Goal: Information Seeking & Learning: Compare options

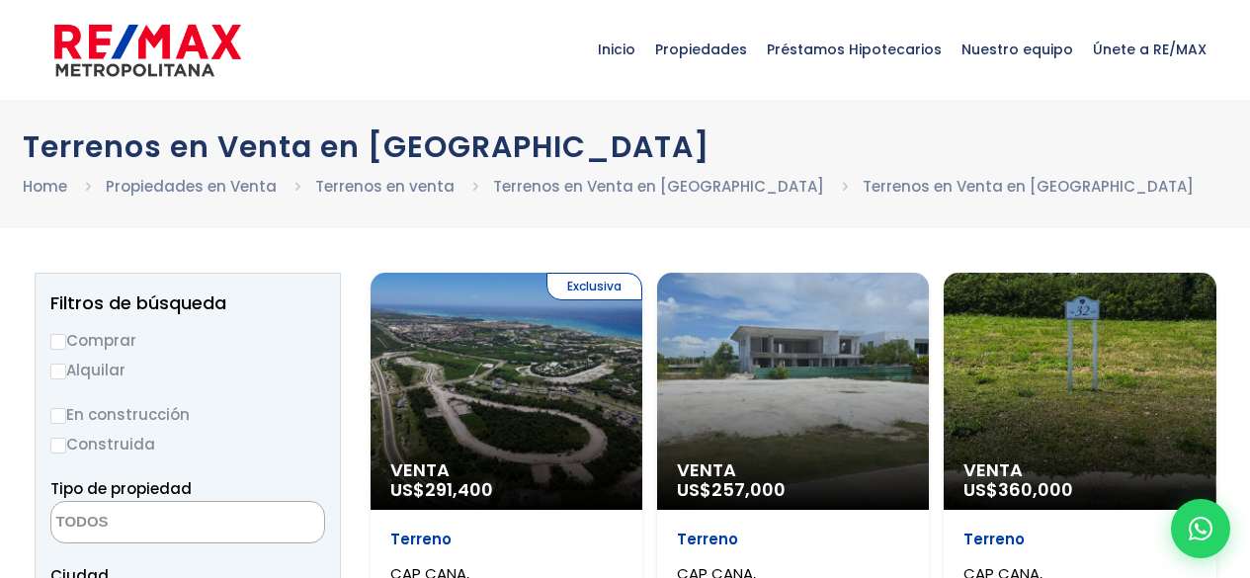
select select
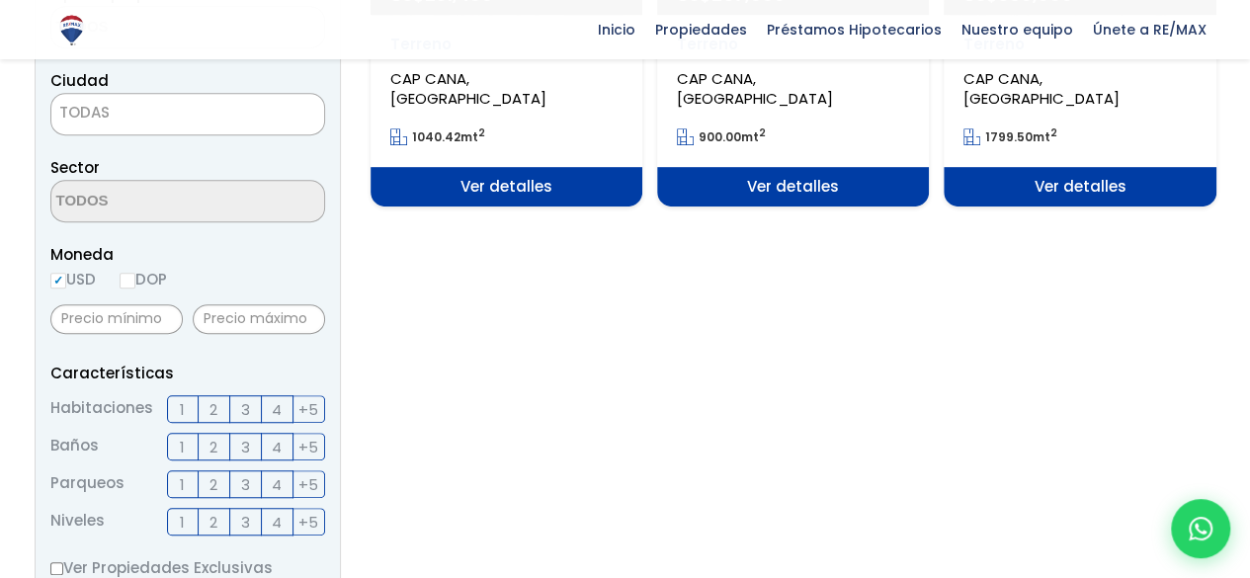
scroll to position [99, 0]
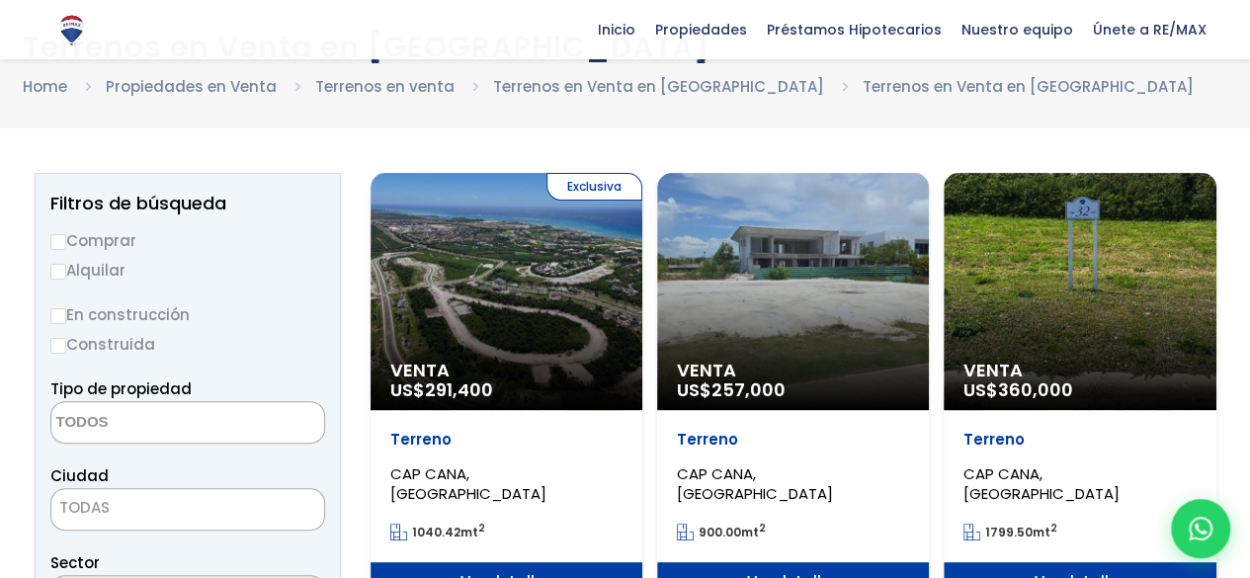
click at [787, 291] on div "Venta US$ 257,000" at bounding box center [793, 291] width 272 height 237
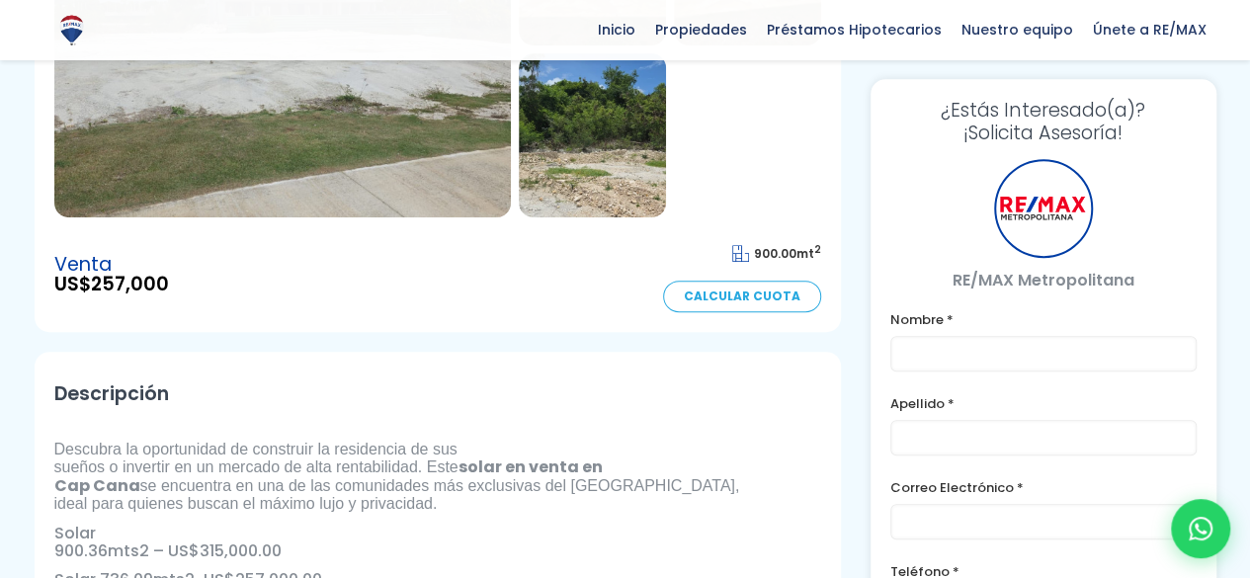
scroll to position [198, 0]
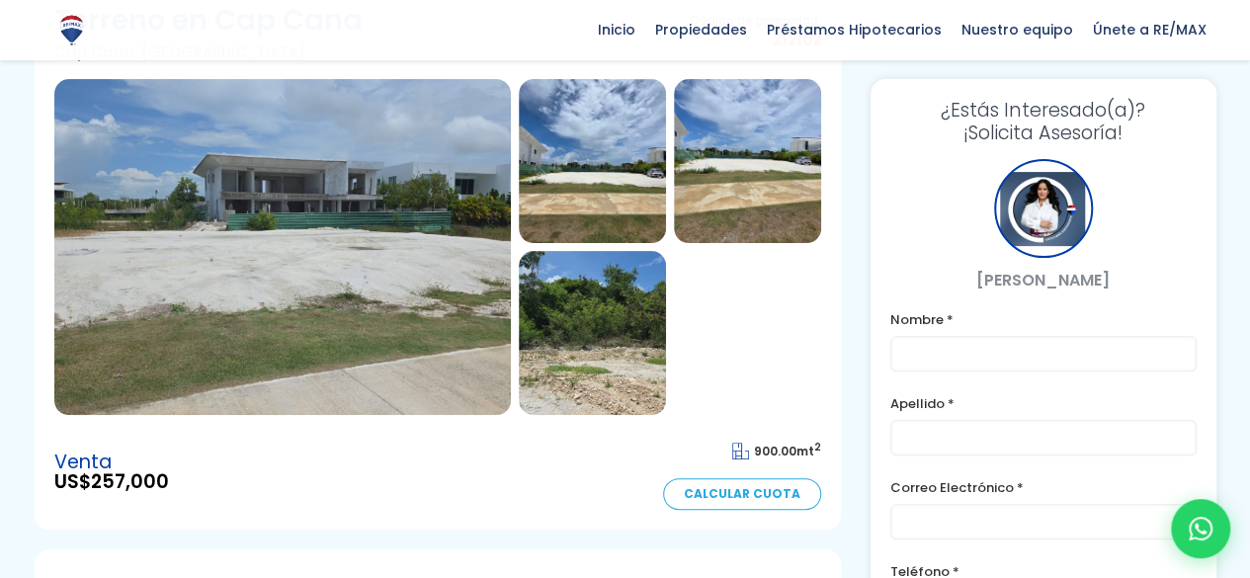
click at [621, 169] on img at bounding box center [592, 161] width 147 height 164
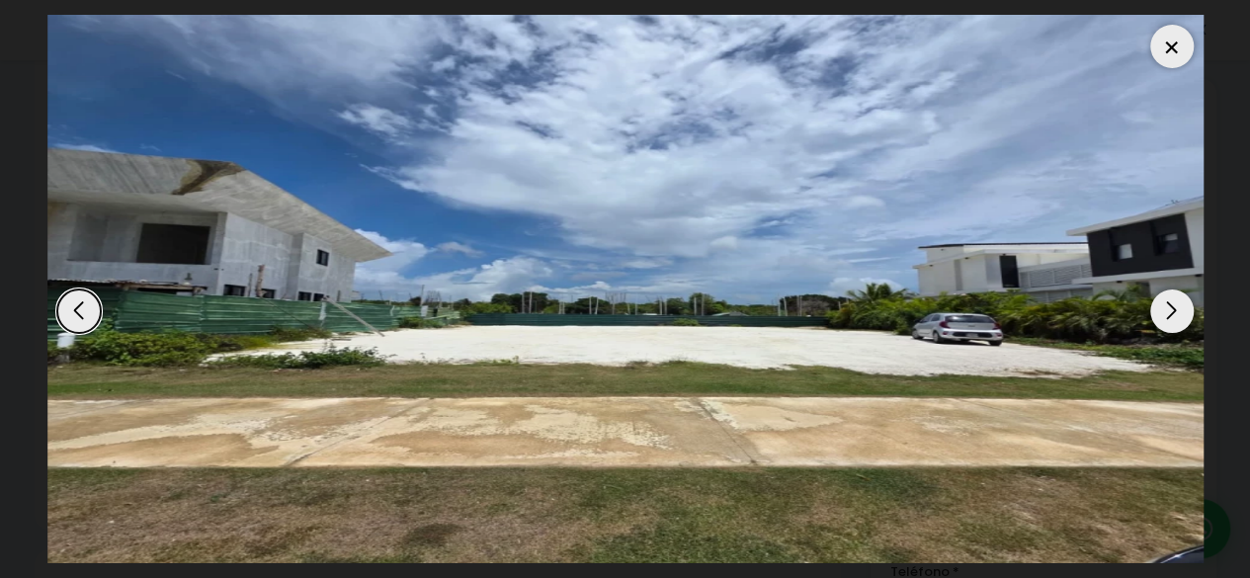
click at [1175, 309] on div "Next slide" at bounding box center [1172, 311] width 43 height 43
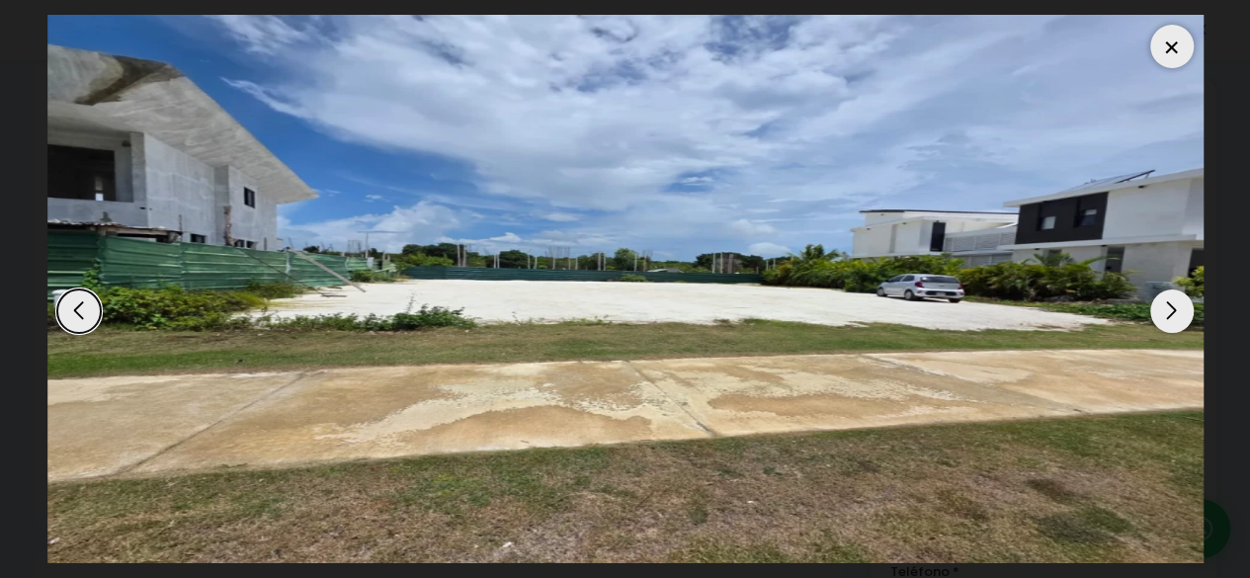
click at [1175, 309] on div "Next slide" at bounding box center [1172, 311] width 43 height 43
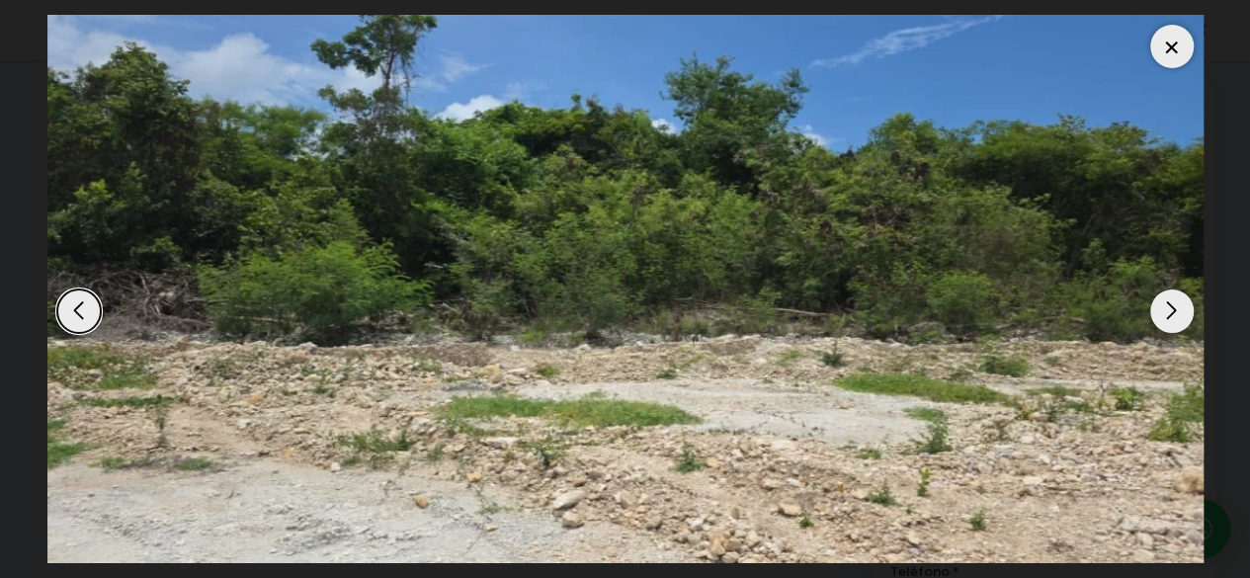
click at [1175, 309] on div "Next slide" at bounding box center [1172, 311] width 43 height 43
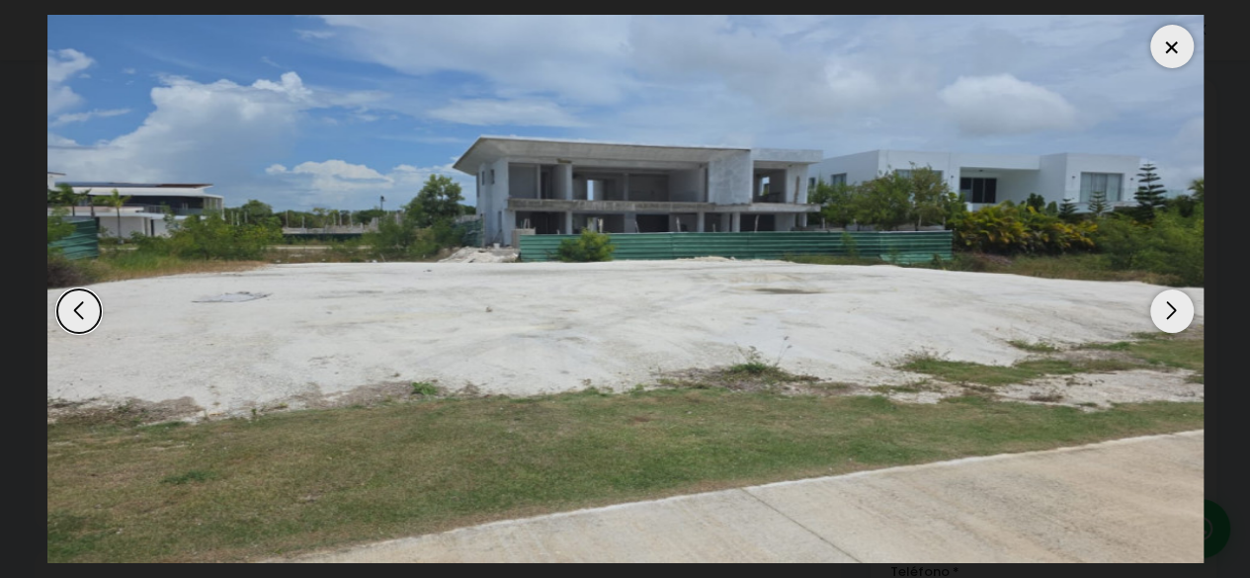
click at [1175, 309] on div "Next slide" at bounding box center [1172, 311] width 43 height 43
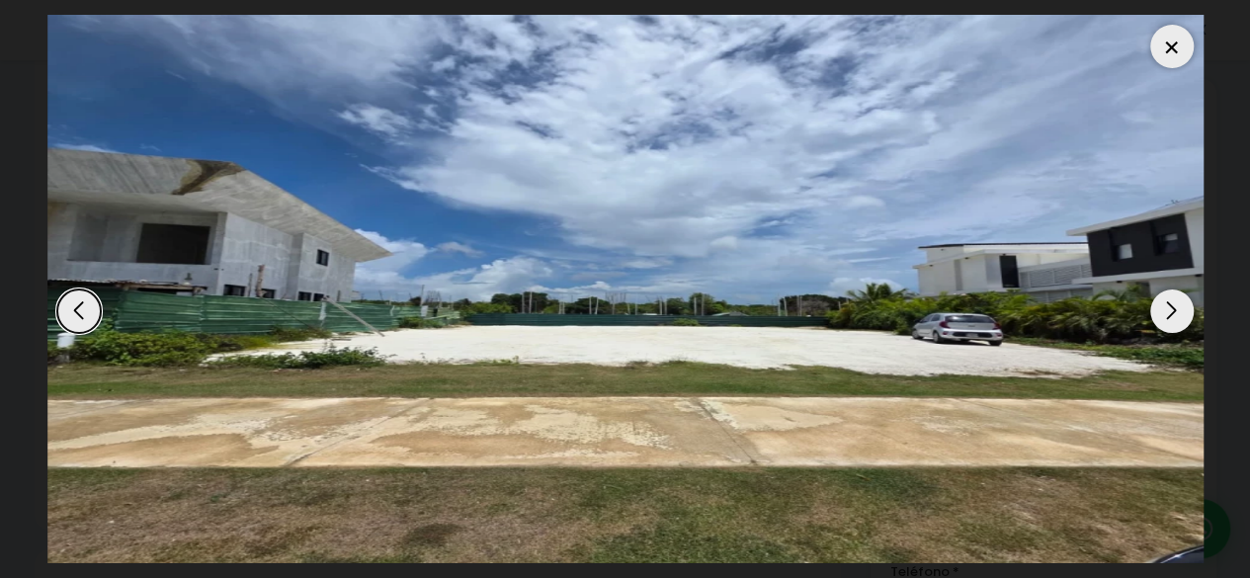
click at [1175, 309] on div "Next slide" at bounding box center [1172, 311] width 43 height 43
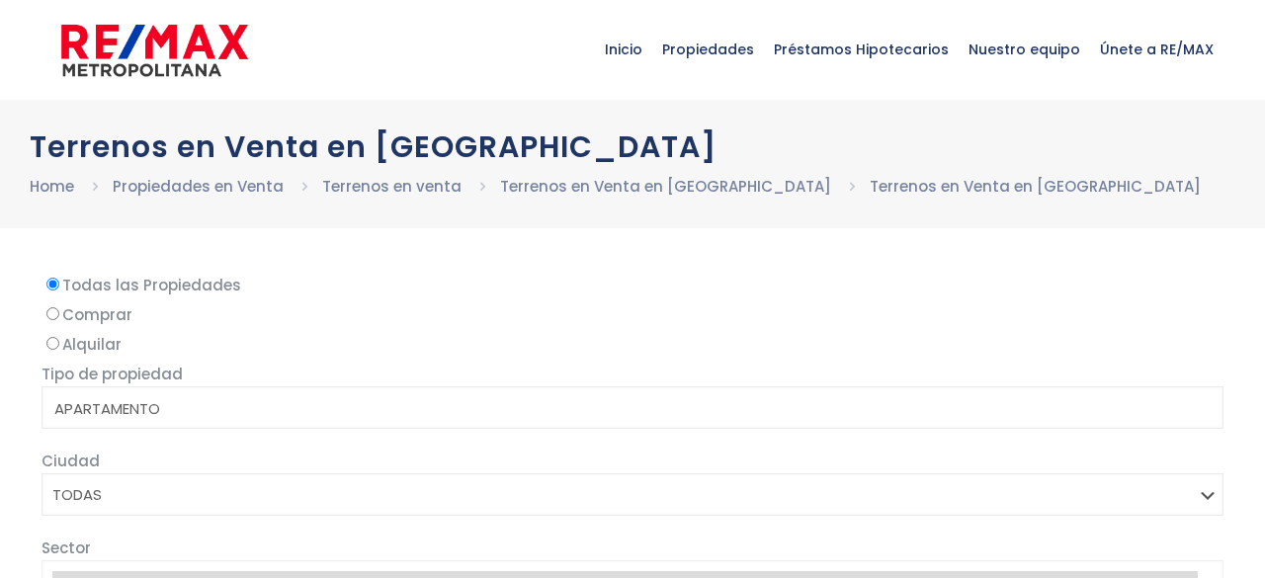
select select
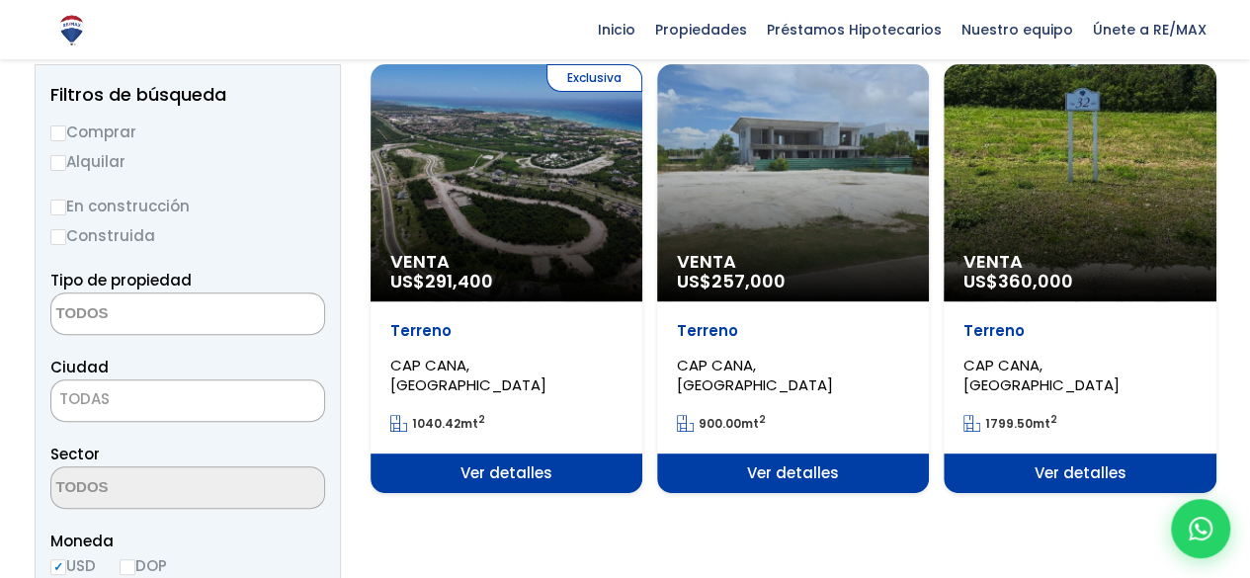
scroll to position [99, 0]
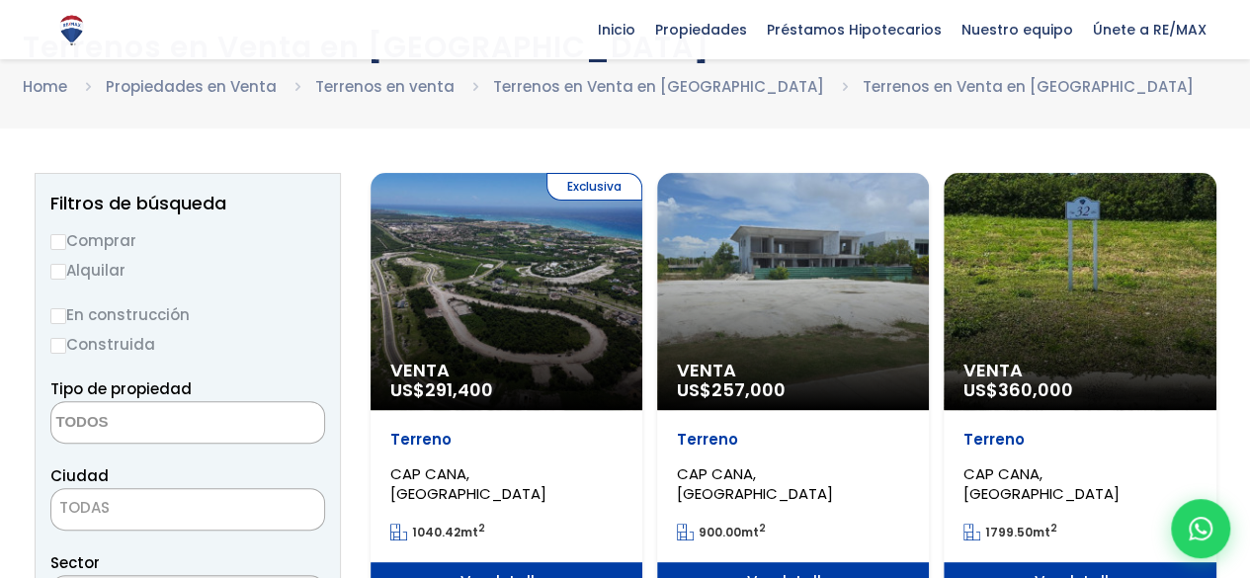
click at [531, 298] on div "Exclusiva Venta US$ 291,400" at bounding box center [507, 291] width 272 height 237
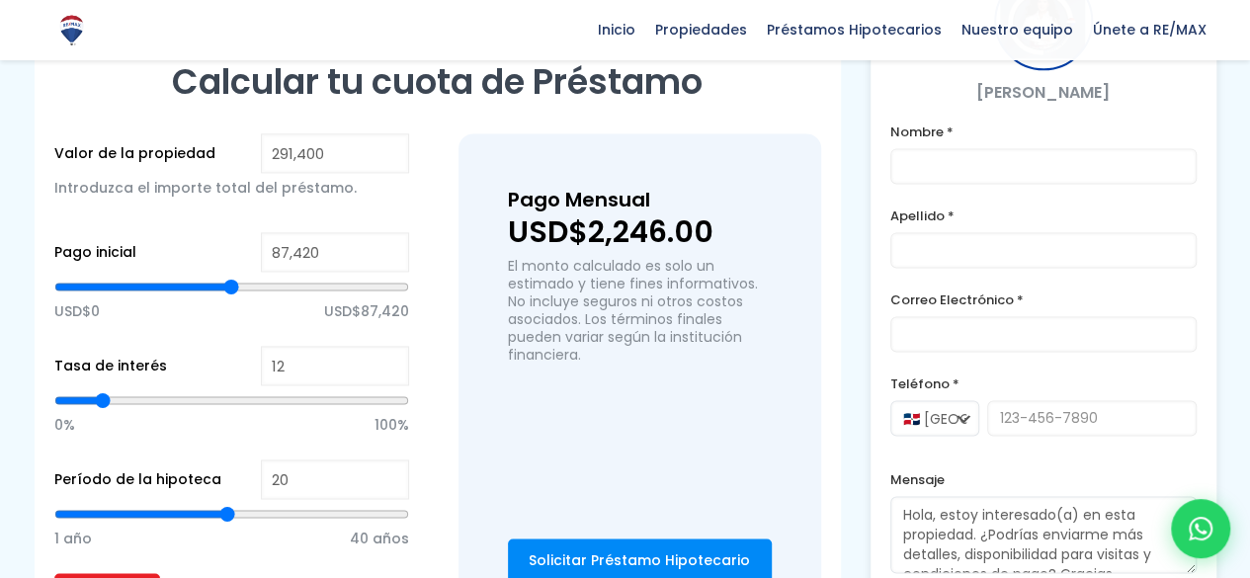
scroll to position [1384, 0]
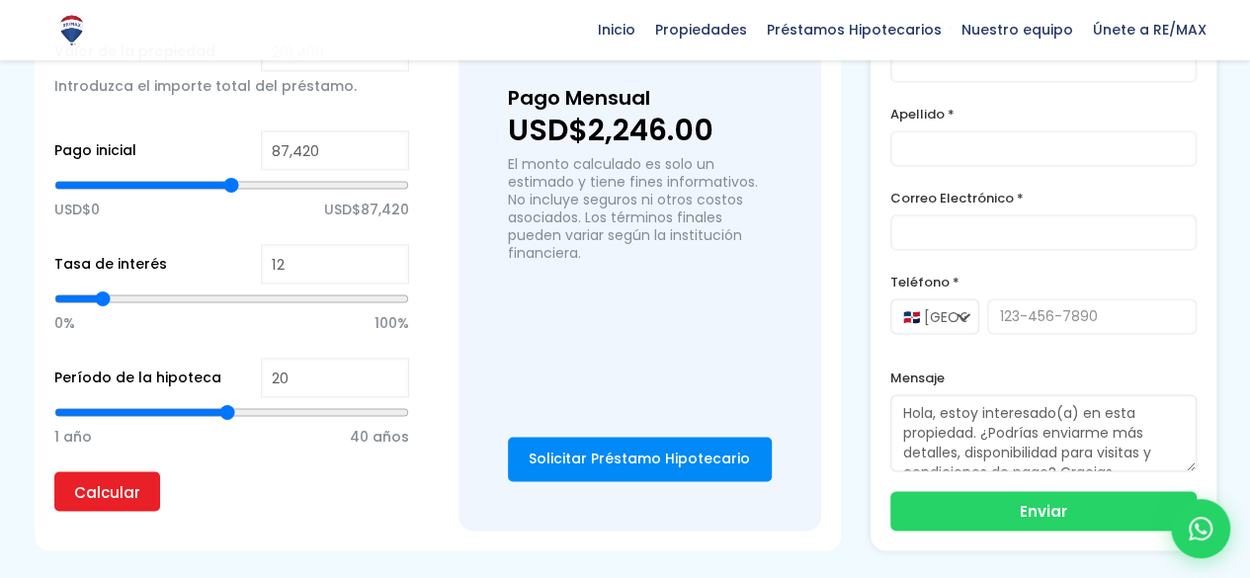
type input "141,186"
type input "141186"
type input "142,884"
type input "142884"
type input "146,279"
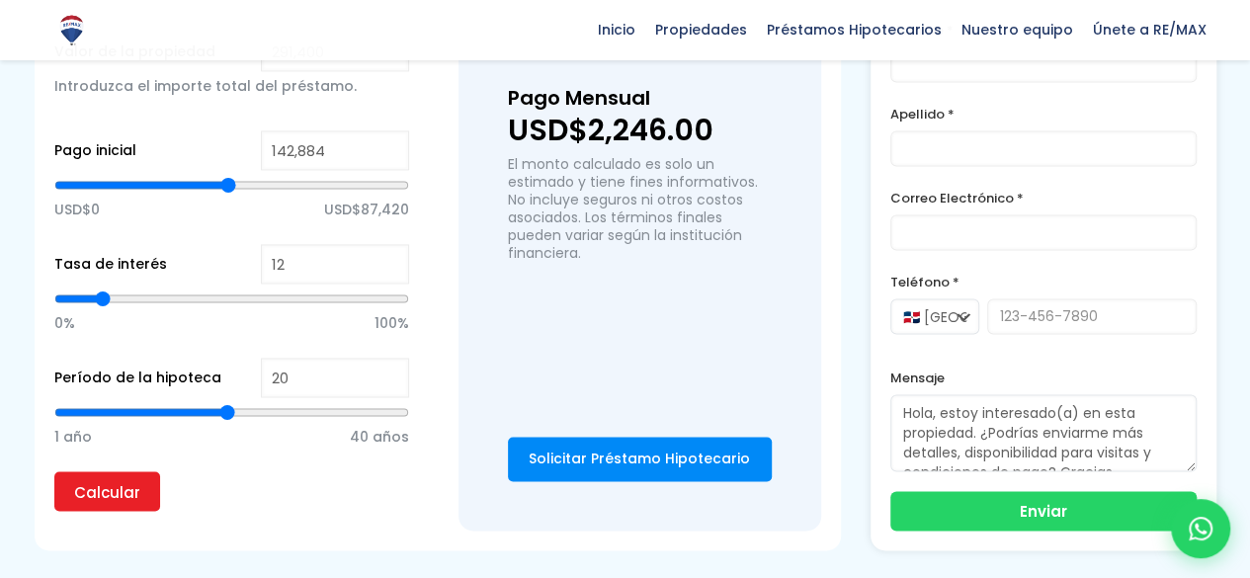
type input "146279"
type input "149,674"
type input "149674"
type input "153,636"
type input "153636"
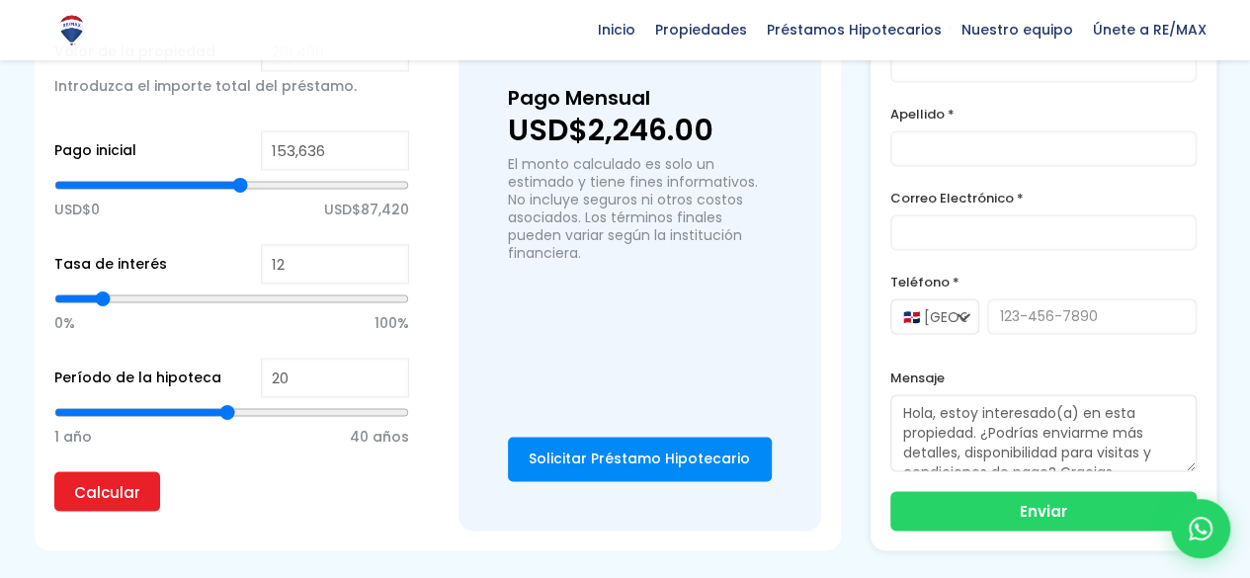
type input "158,728"
type input "158728"
type input "167,217"
type input "167217"
type input "176,836"
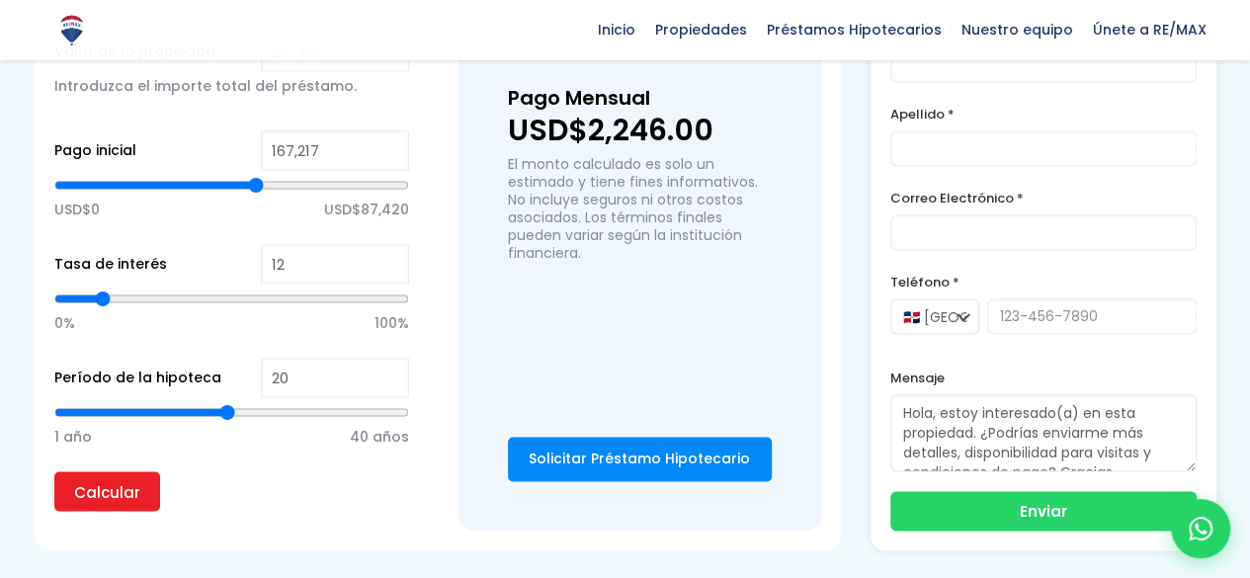
type input "176836"
type input "186,456"
type input "186456"
type input "193,247"
type input "193247"
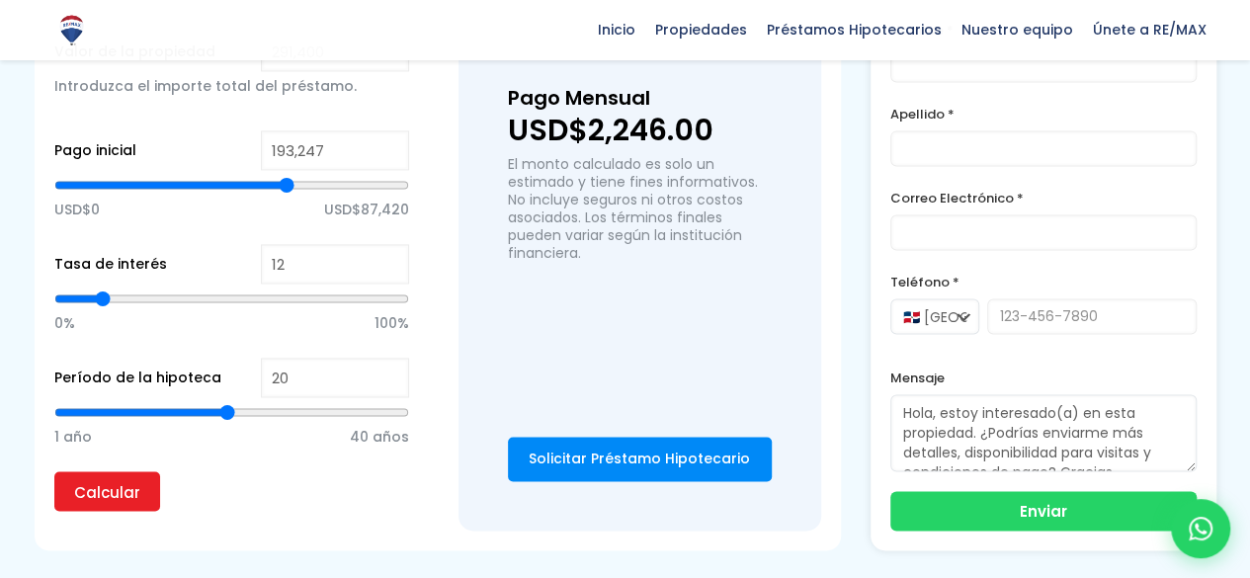
type input "193,813"
type input "193813"
type input "194,945"
type input "194945"
type input "200,037"
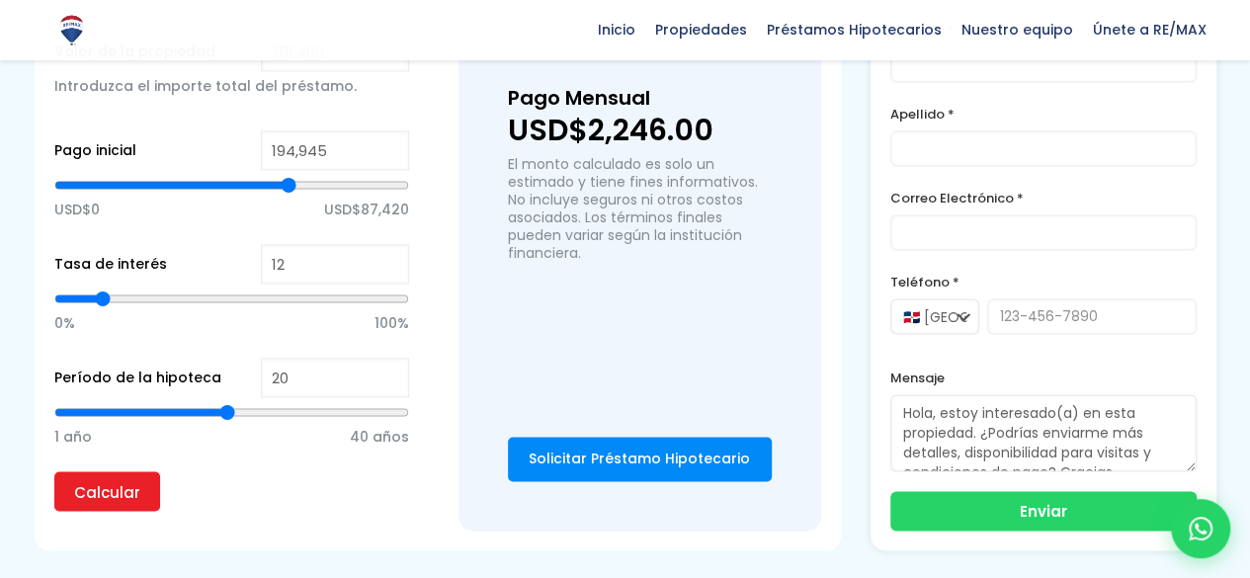
type input "200037"
type input "207,394"
type input "207394"
type input "214,184"
type input "214184"
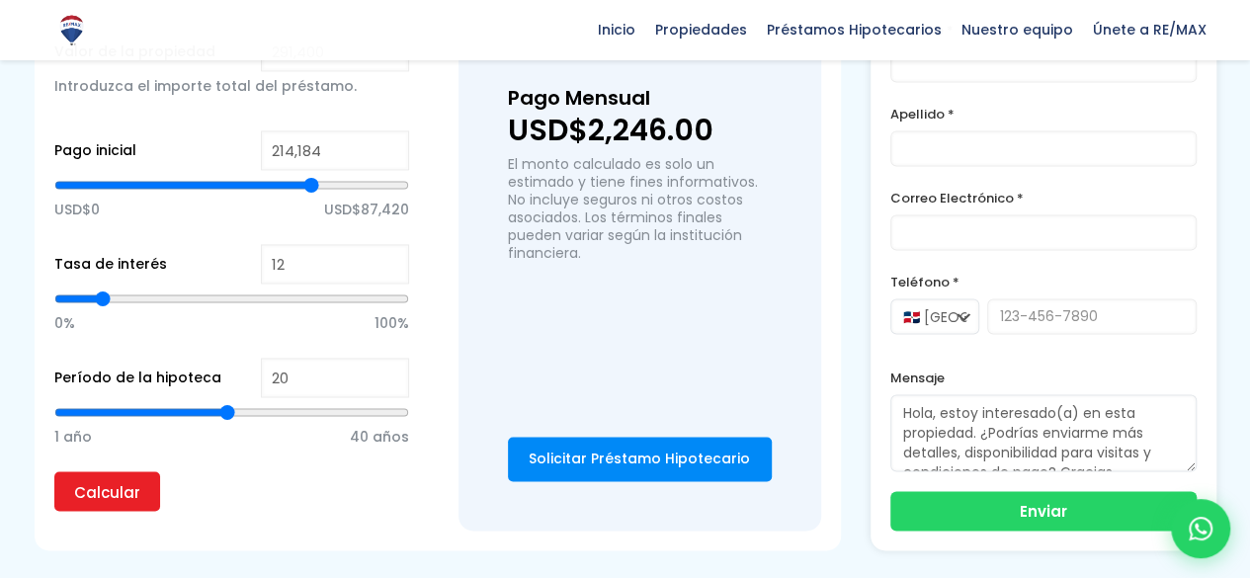
type input "222,107"
type input "222107"
type input "227,765"
type input "227765"
type input "233,424"
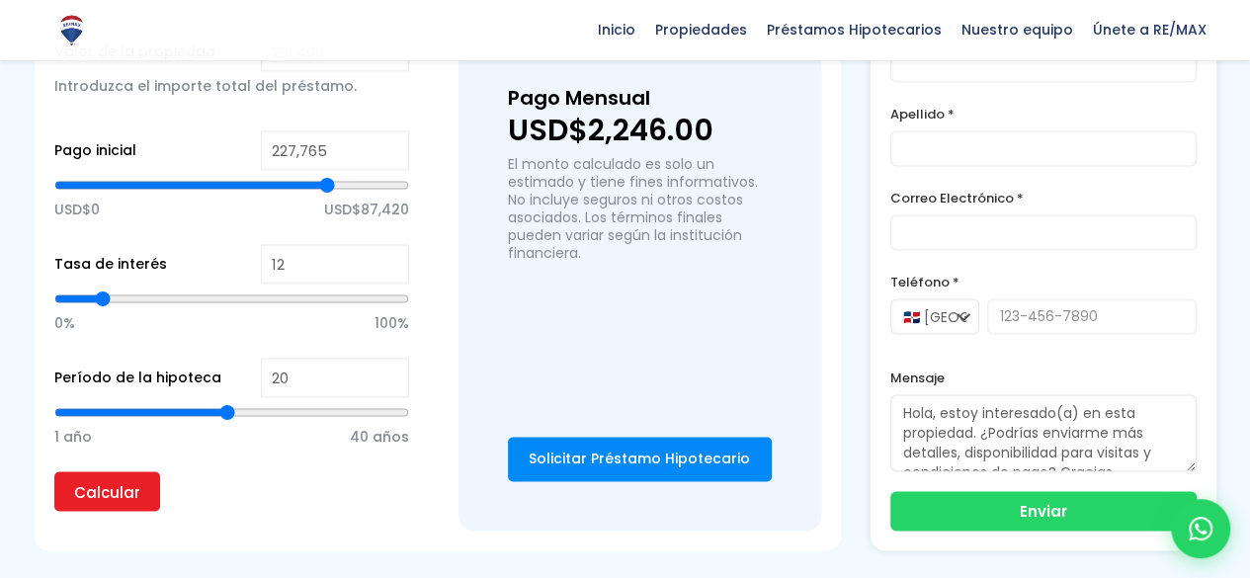
type input "233424"
type input "237,951"
type input "237951"
type input "240,215"
type input "240215"
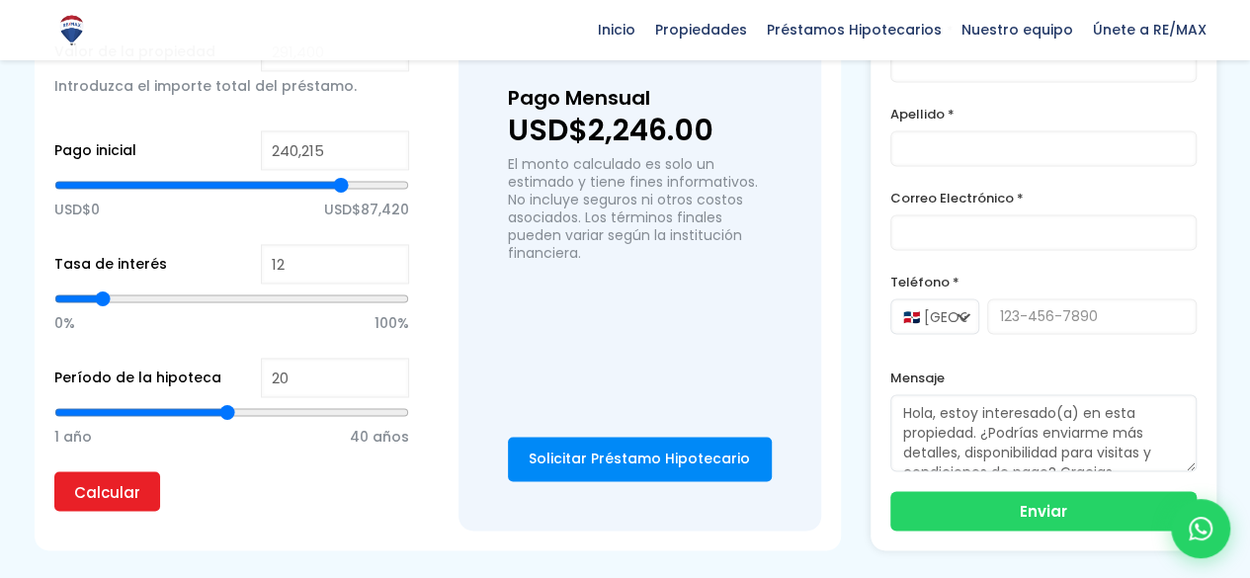
type input "241,912"
type input "241912"
type input "242,478"
type input "242478"
type input "245,308"
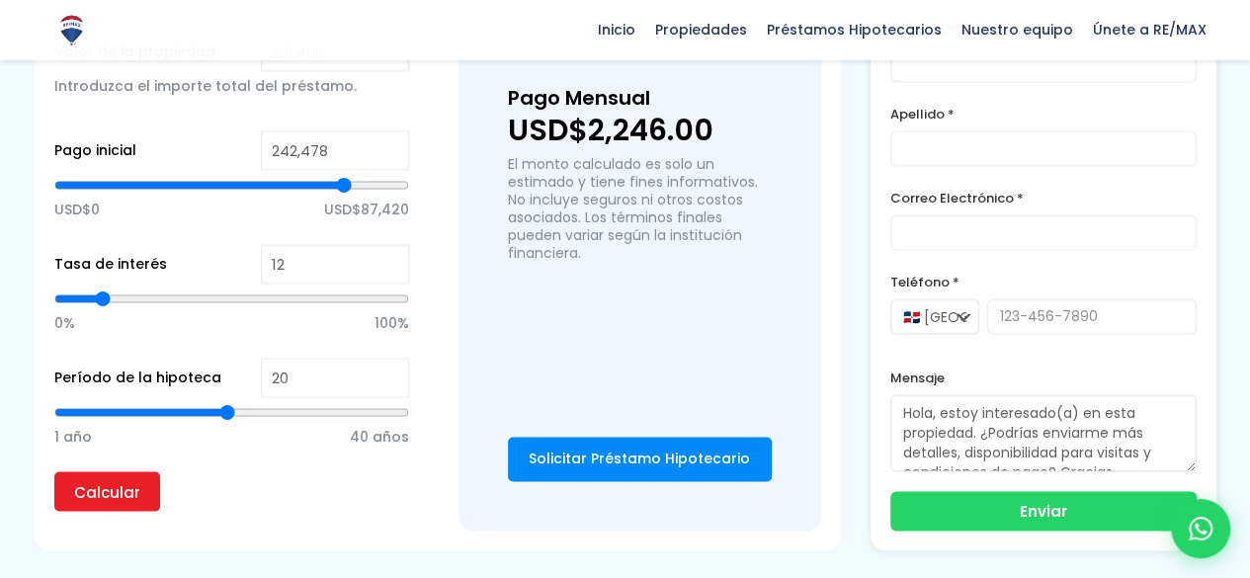
type input "245308"
type input "251,532"
type input "251532"
type input "255,493"
type input "255493"
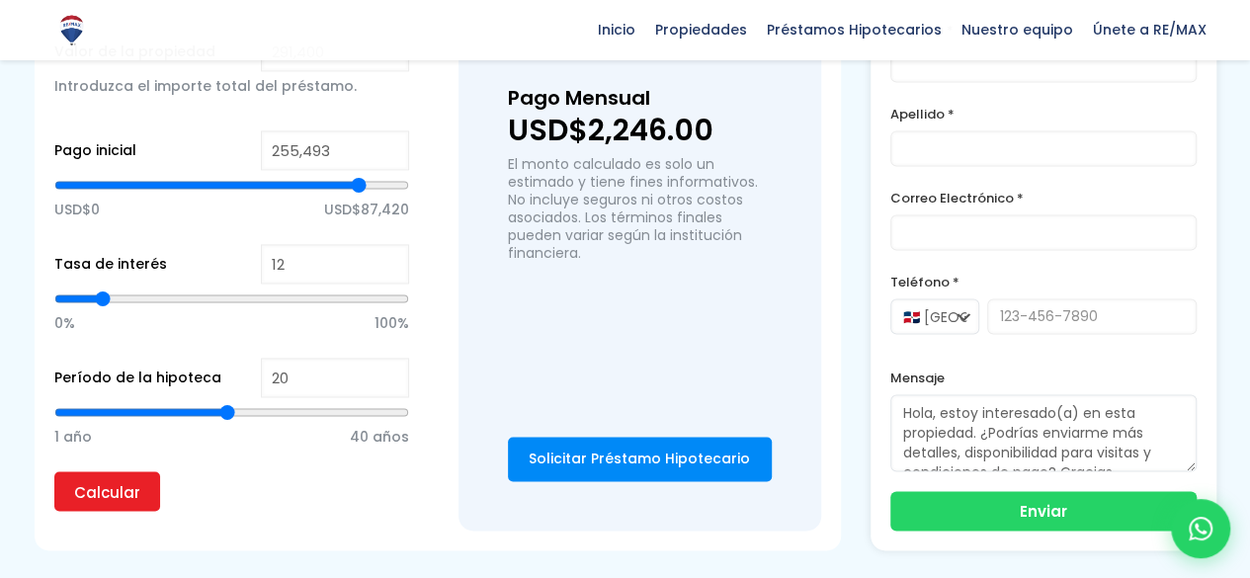
type input "258,889"
type input "258889"
type input "263,416"
type input "263416"
type input "267,943"
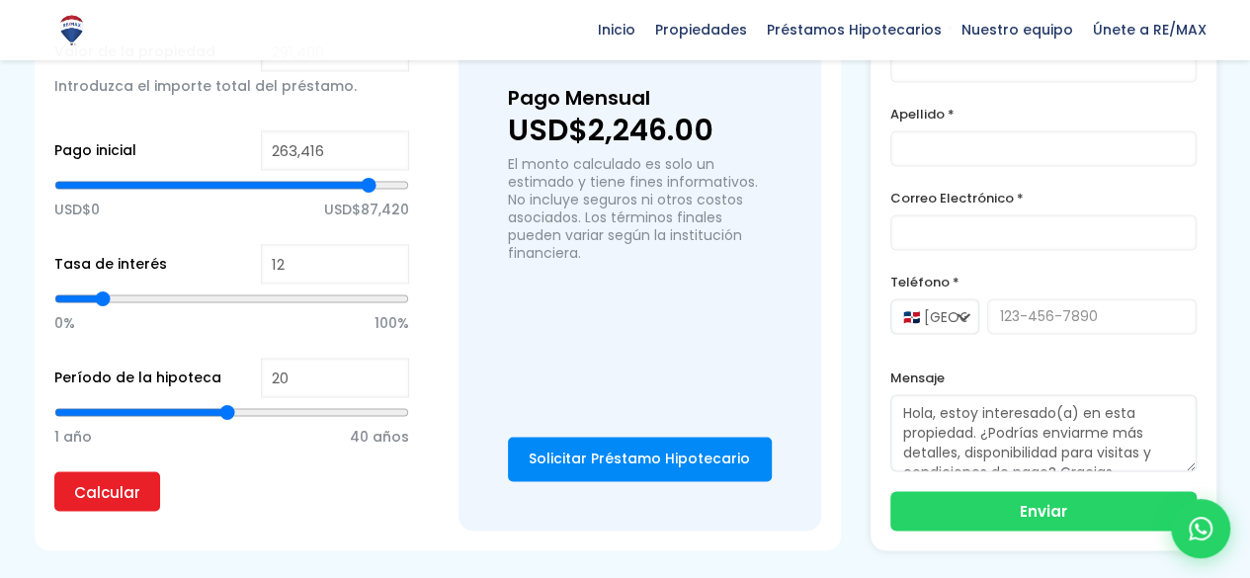
type input "267943"
type input "274,167"
type input "274167"
type input "280,392"
type input "280392"
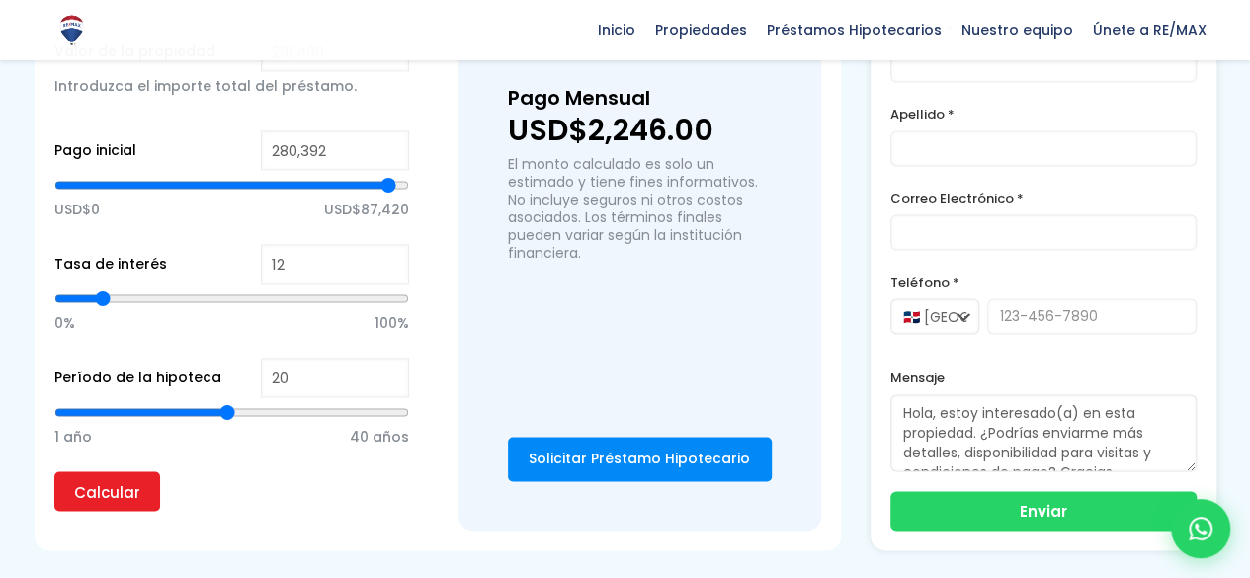
type input "285,485"
type input "285485"
type input "291,400"
drag, startPoint x: 225, startPoint y: 189, endPoint x: 415, endPoint y: 179, distance: 190.0
type input "291400"
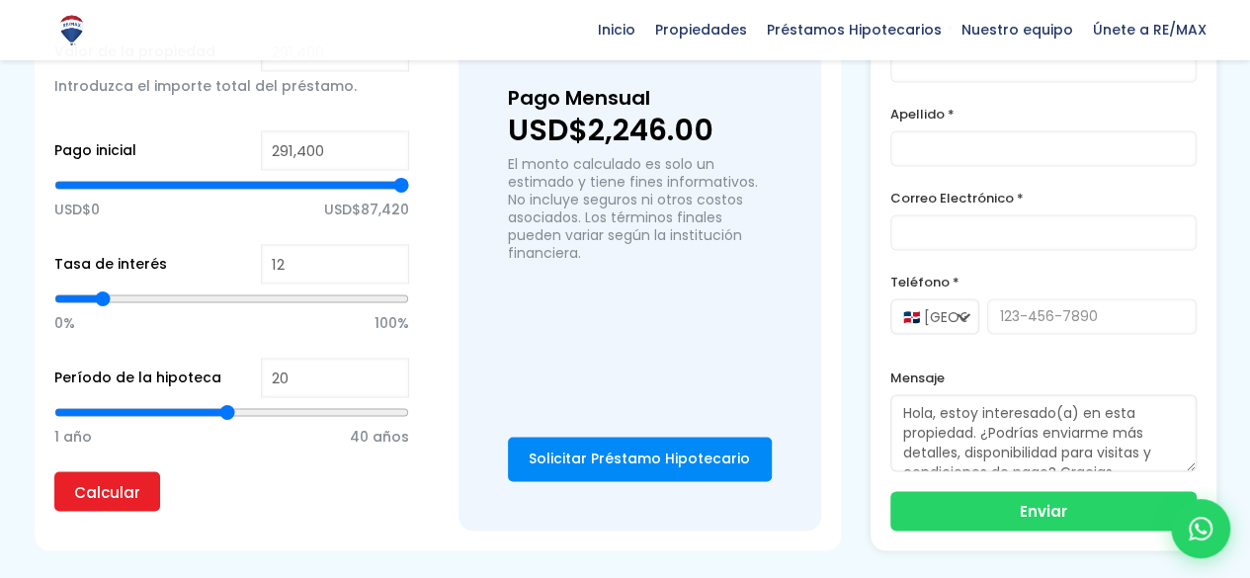
click at [409, 179] on input "range" at bounding box center [231, 185] width 355 height 20
drag, startPoint x: 239, startPoint y: 401, endPoint x: 293, endPoint y: 403, distance: 53.4
click at [293, 403] on div "1 año 40 años" at bounding box center [231, 434] width 355 height 74
type input "28"
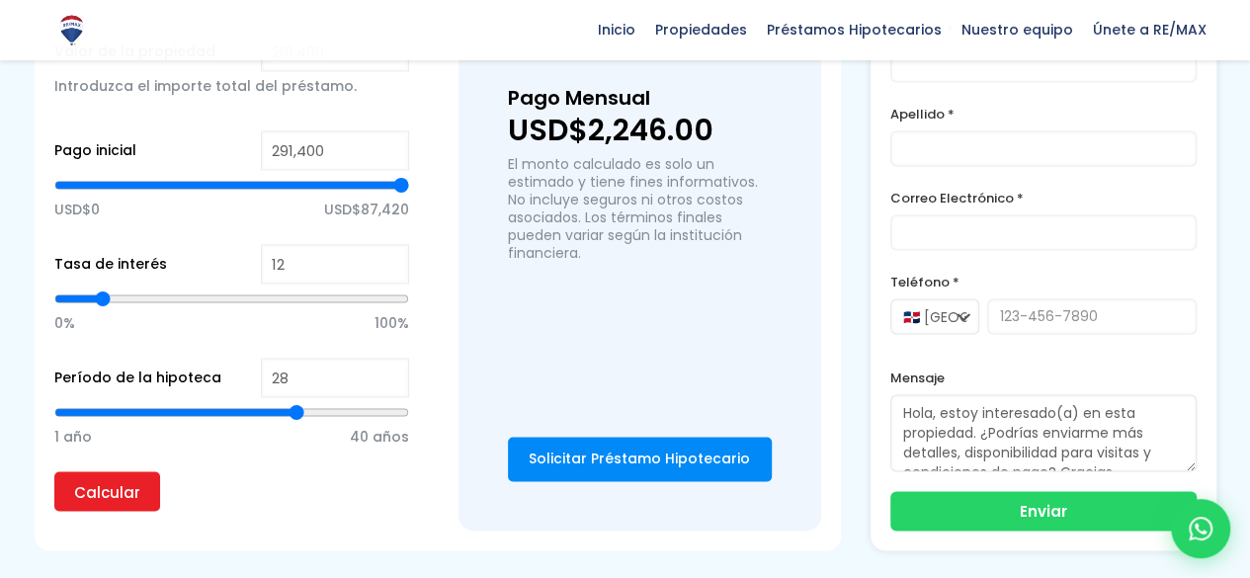
click at [299, 418] on input "range" at bounding box center [231, 412] width 355 height 20
click at [84, 479] on input "Calcular" at bounding box center [107, 491] width 106 height 40
drag, startPoint x: 395, startPoint y: 195, endPoint x: 389, endPoint y: 186, distance: 10.7
click at [389, 186] on div "USD$0 USD$87,420" at bounding box center [231, 207] width 355 height 74
click at [405, 184] on input "range" at bounding box center [231, 185] width 355 height 20
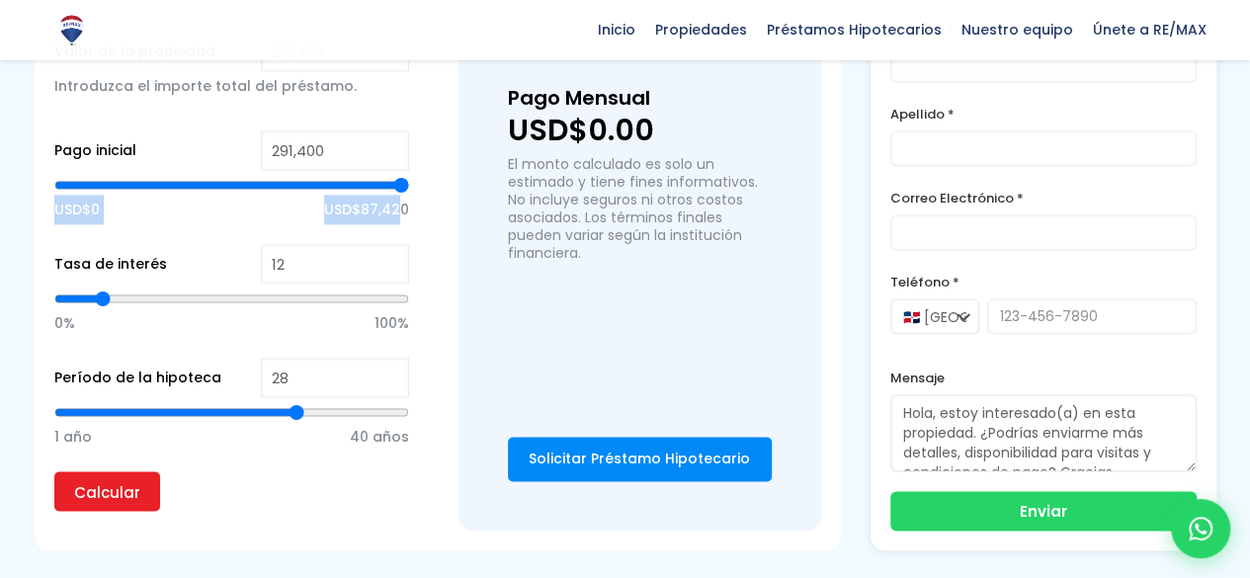
type input "291,144"
type input "288314"
type input "42,724"
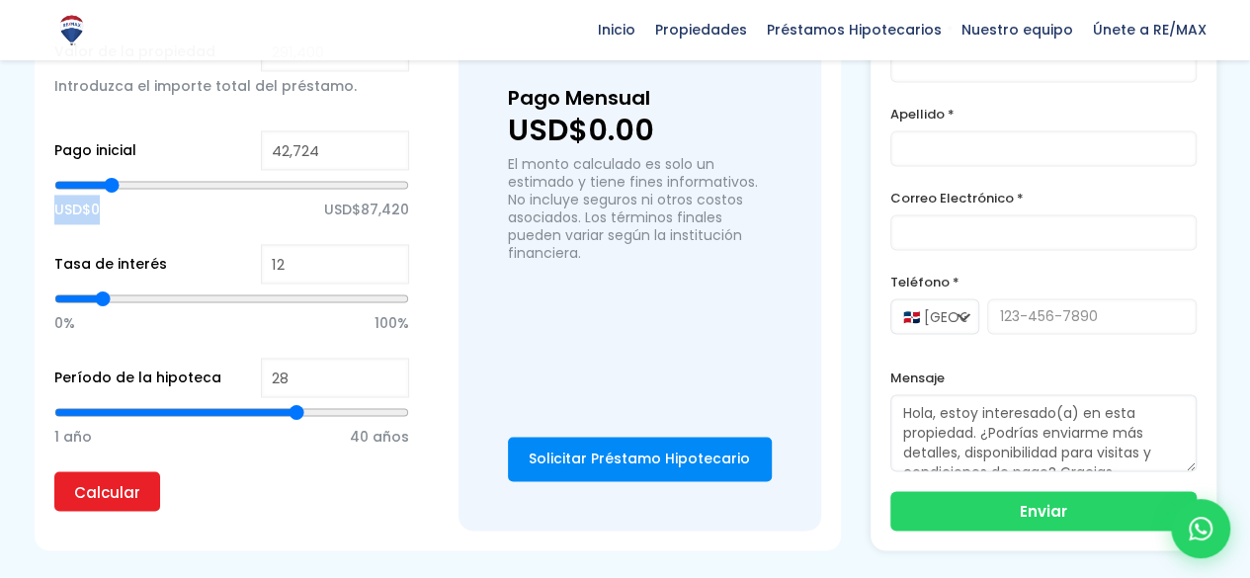
type input "42724"
click at [111, 180] on input "range" at bounding box center [231, 185] width 355 height 20
click at [80, 480] on input "Calcular" at bounding box center [107, 491] width 106 height 40
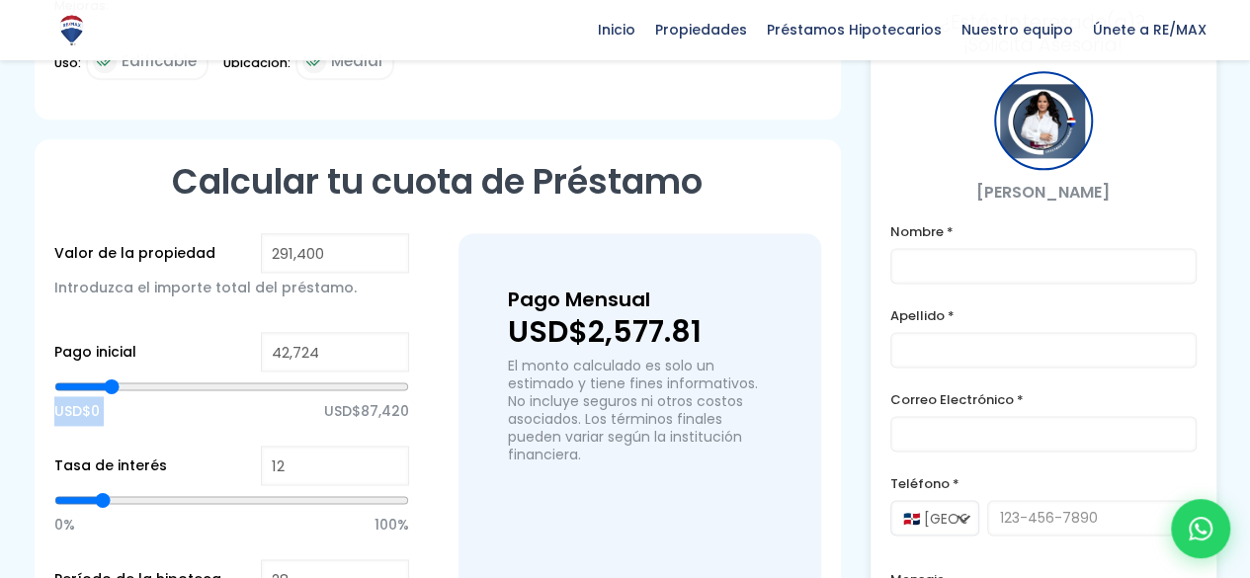
scroll to position [1186, 0]
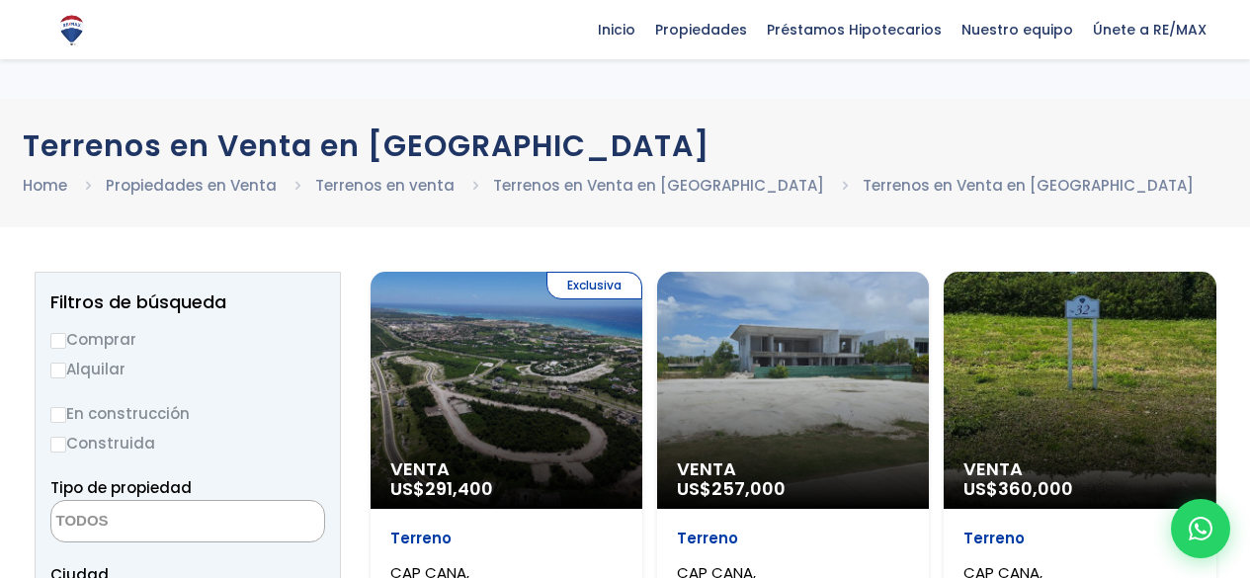
select select
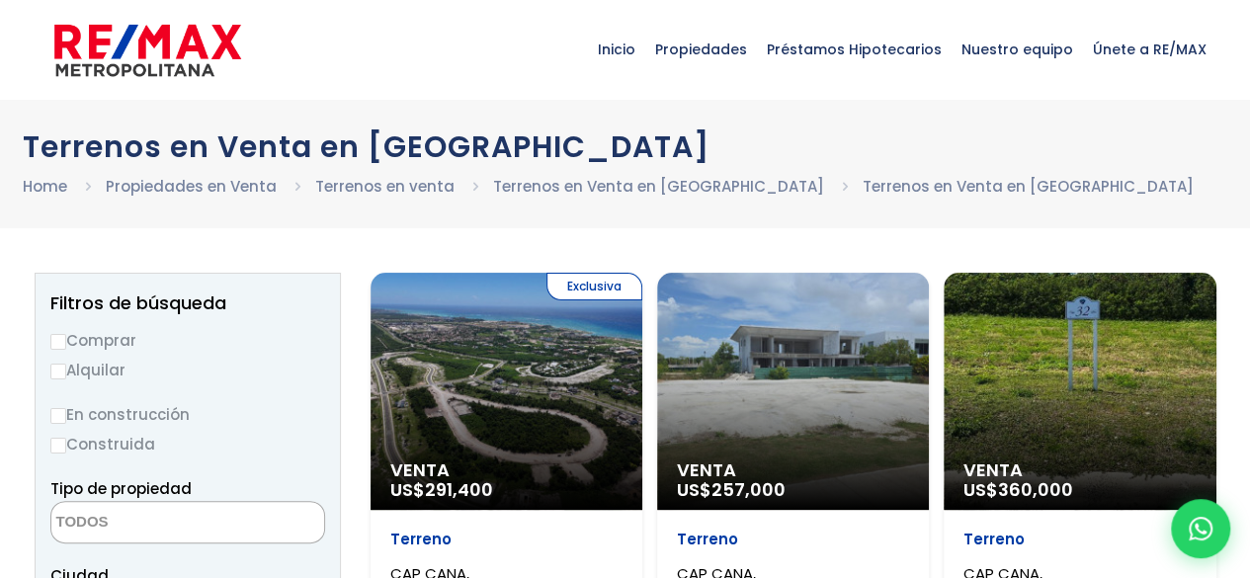
drag, startPoint x: 320, startPoint y: 64, endPoint x: 310, endPoint y: 50, distance: 17.0
click at [633, 44] on span "Inicio" at bounding box center [616, 49] width 57 height 59
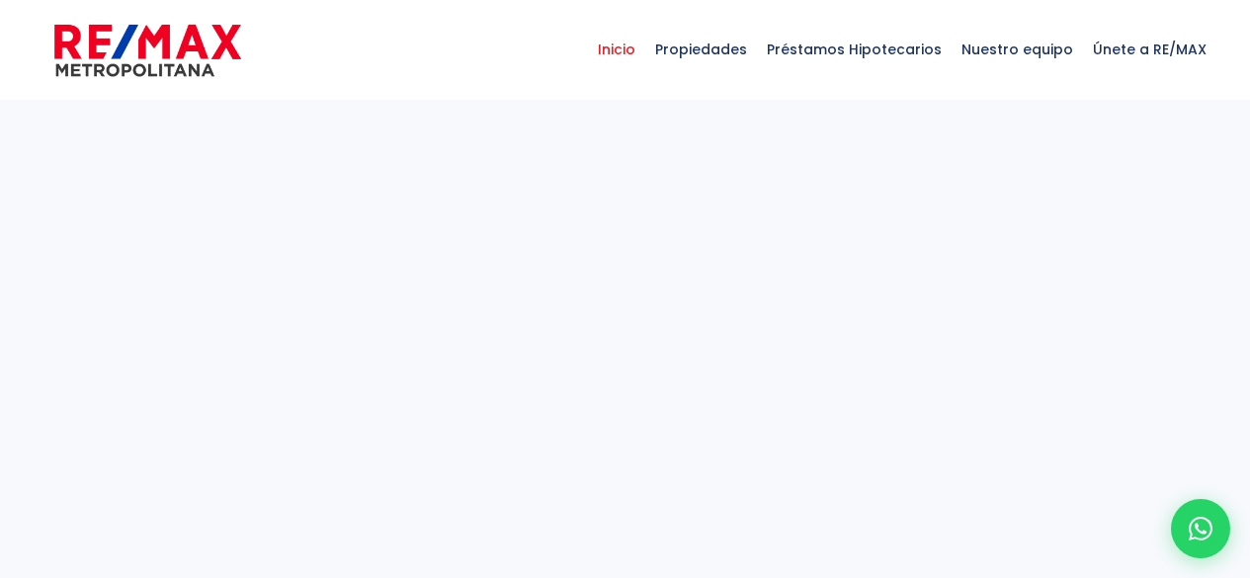
select select
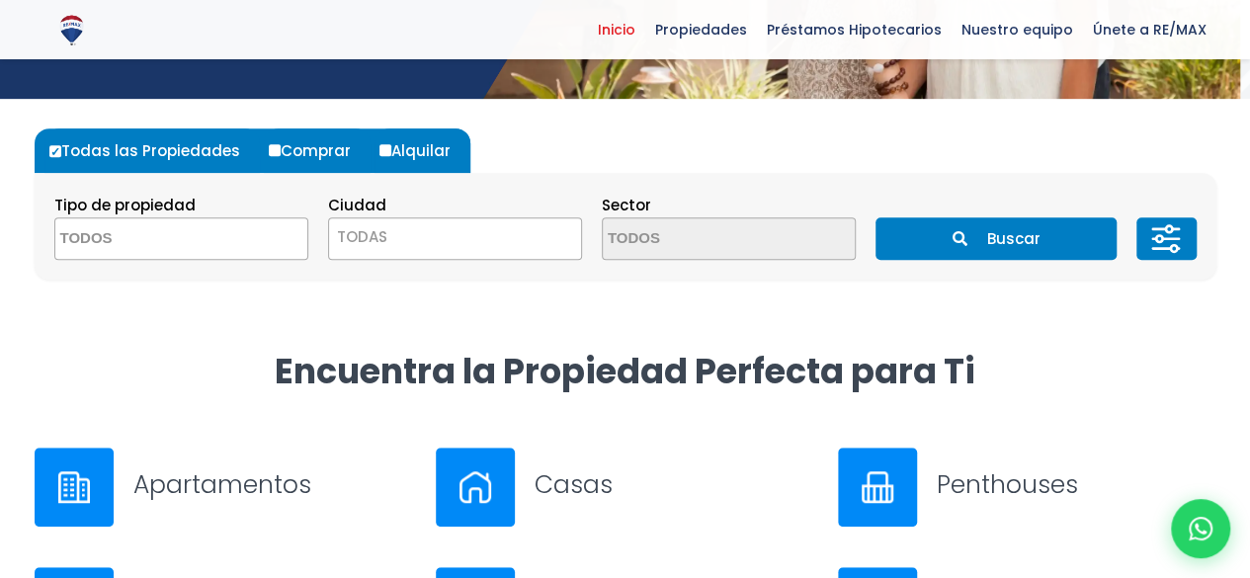
scroll to position [791, 0]
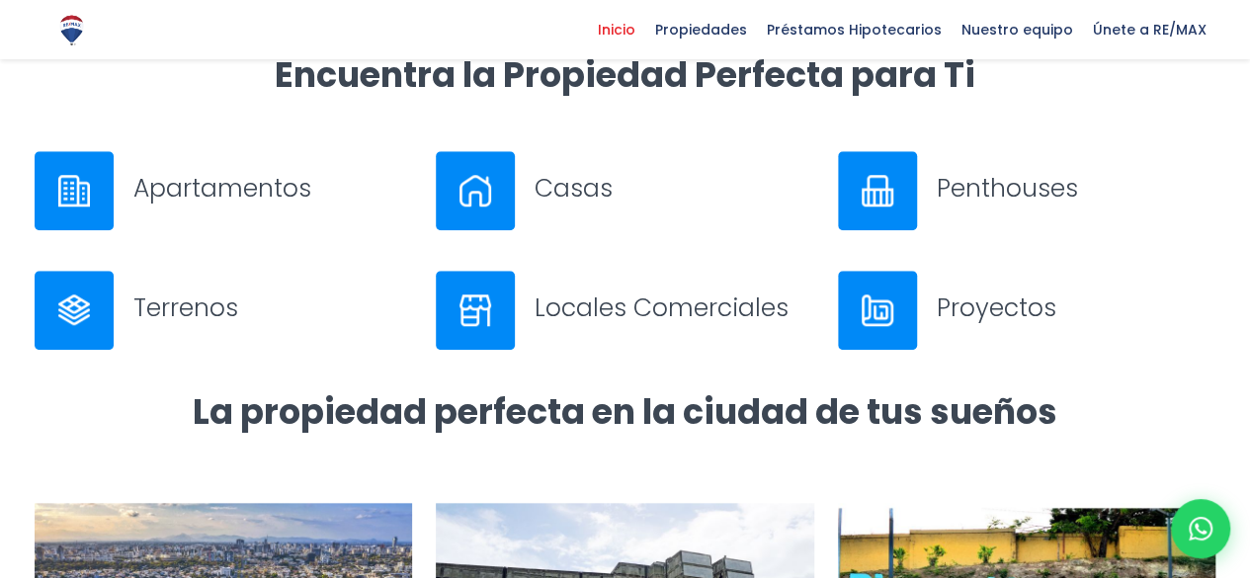
click at [889, 185] on img at bounding box center [878, 191] width 32 height 32
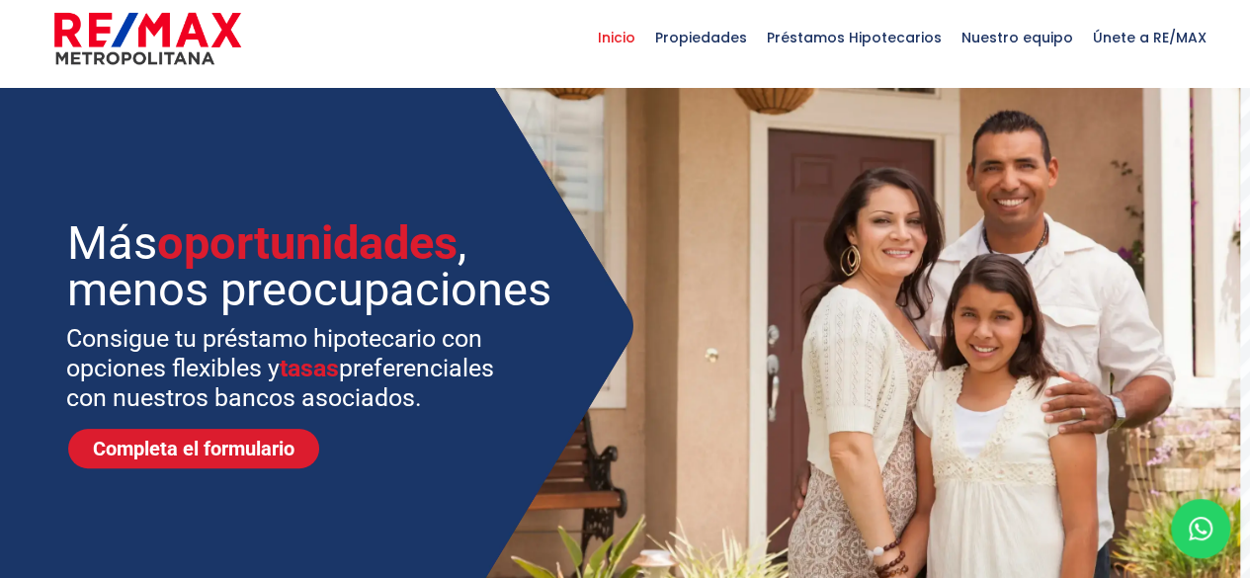
scroll to position [0, 0]
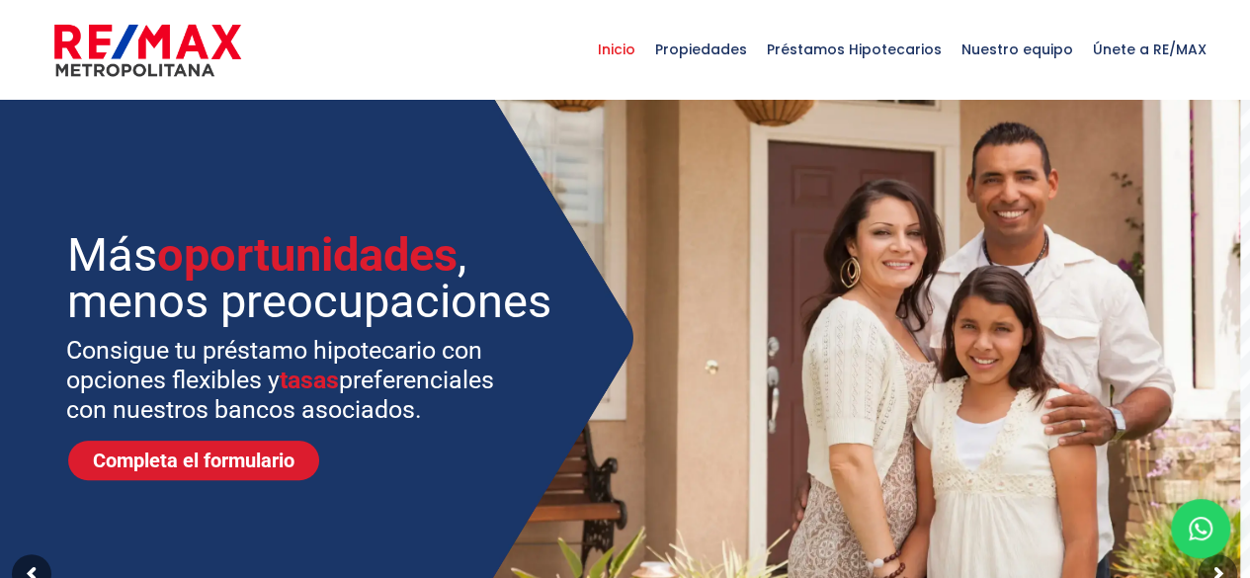
click at [627, 52] on span "Inicio" at bounding box center [616, 49] width 57 height 59
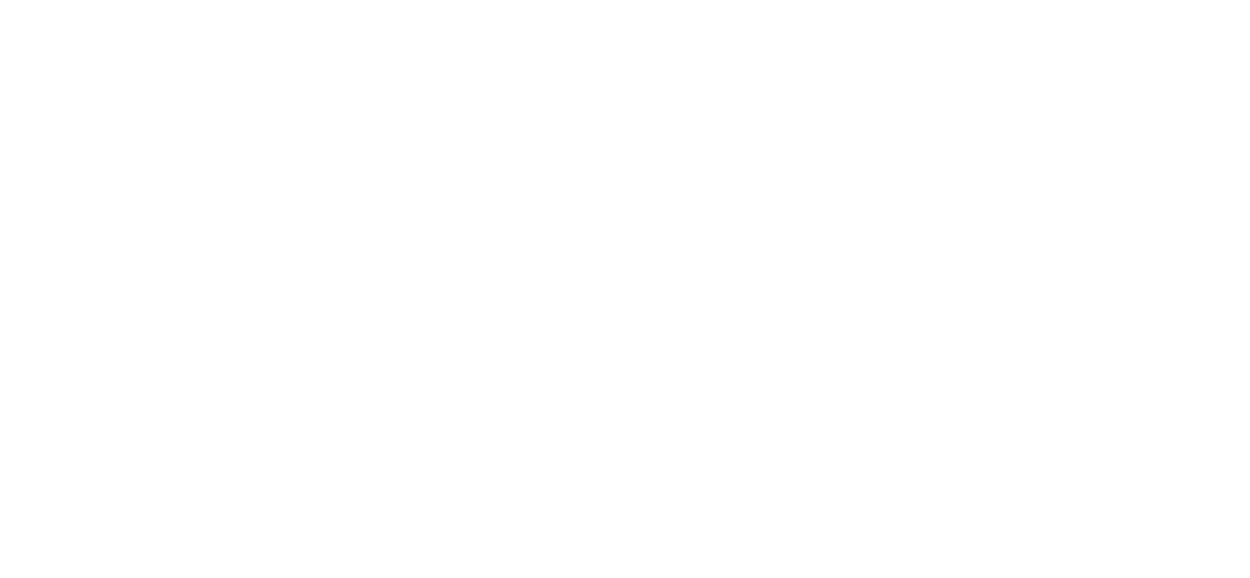
select select
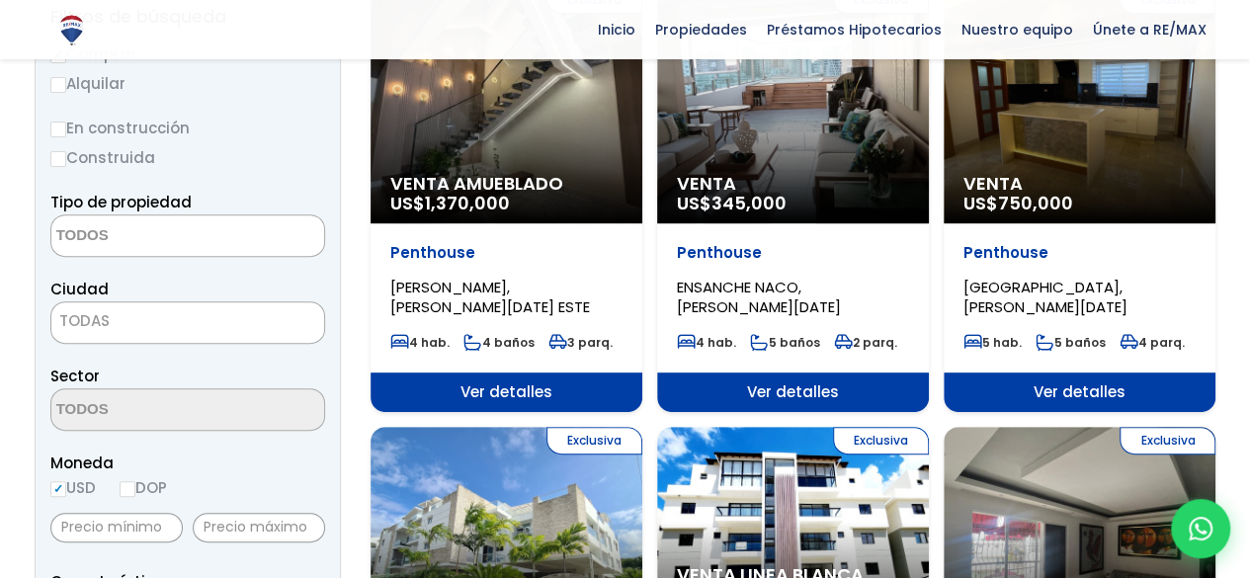
scroll to position [395, 0]
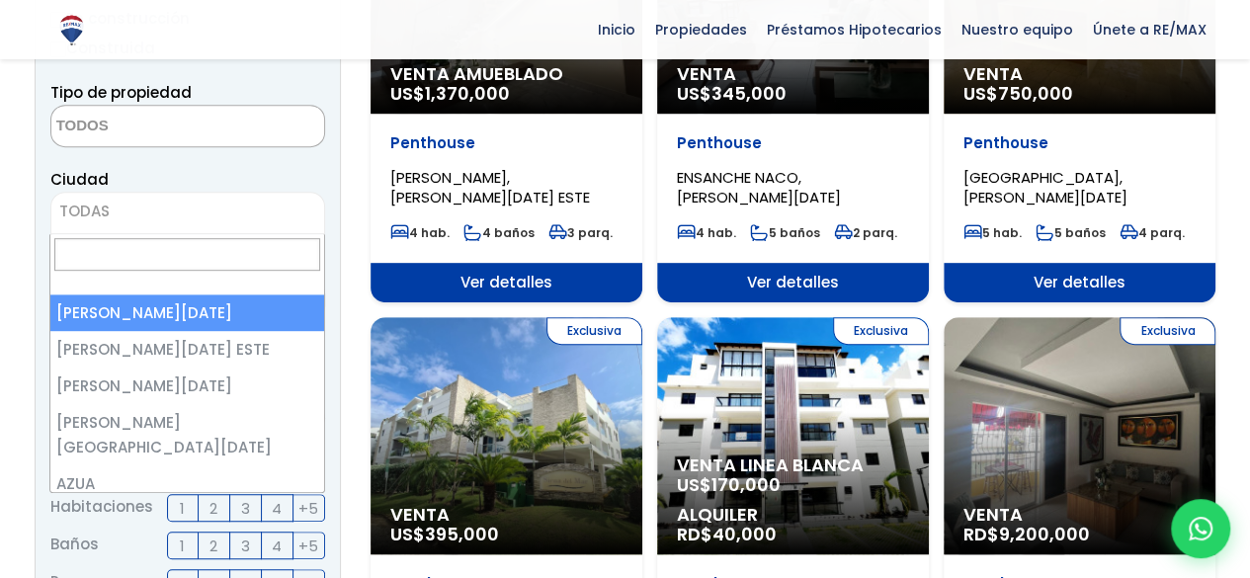
click at [148, 213] on span "TODAS" at bounding box center [187, 212] width 273 height 28
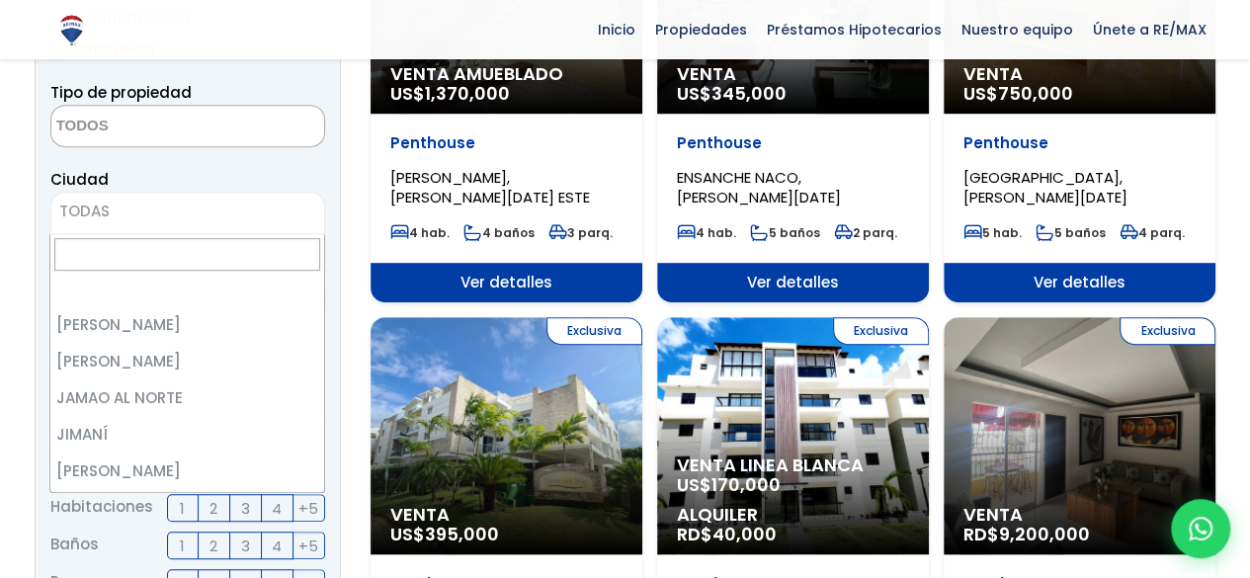
scroll to position [1977, 0]
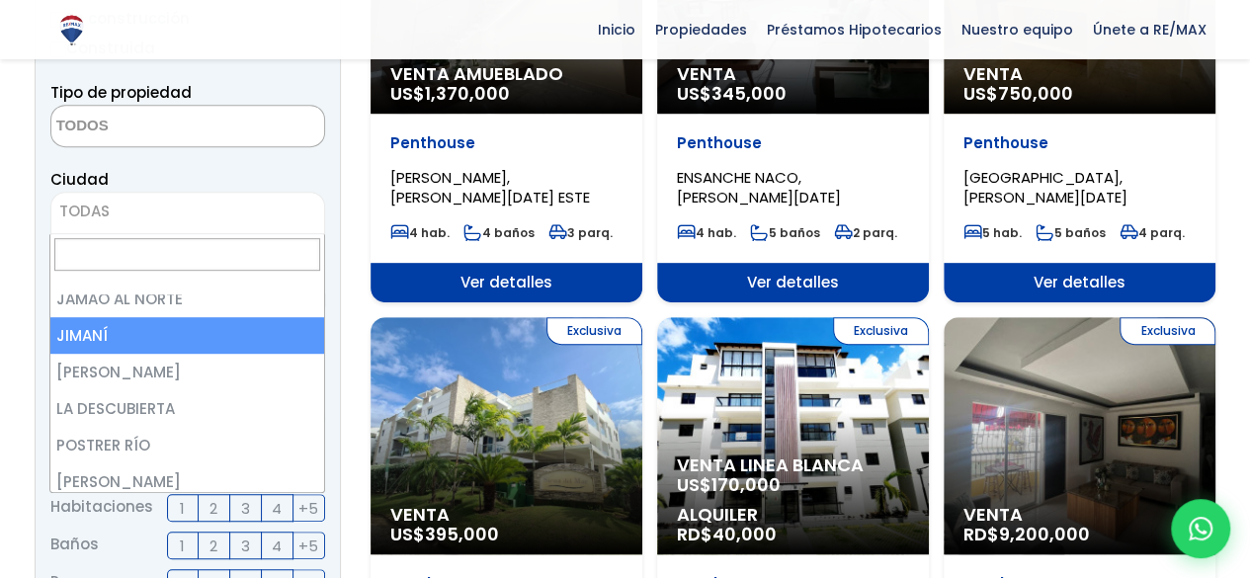
click at [142, 243] on input "Search" at bounding box center [187, 254] width 266 height 33
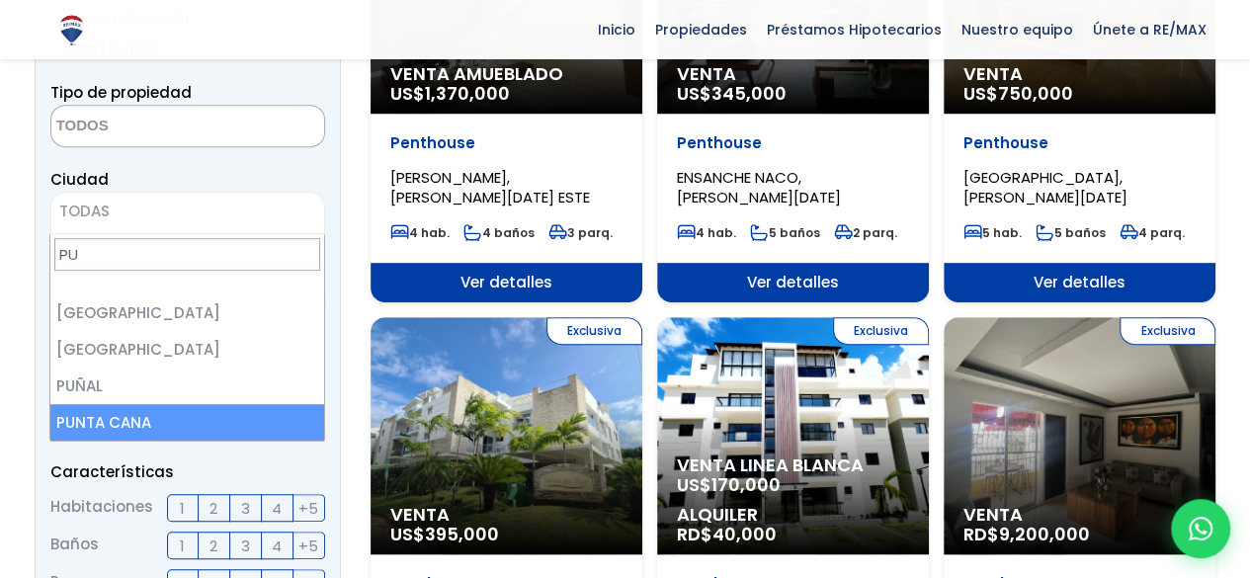
type input "PU"
select select "434"
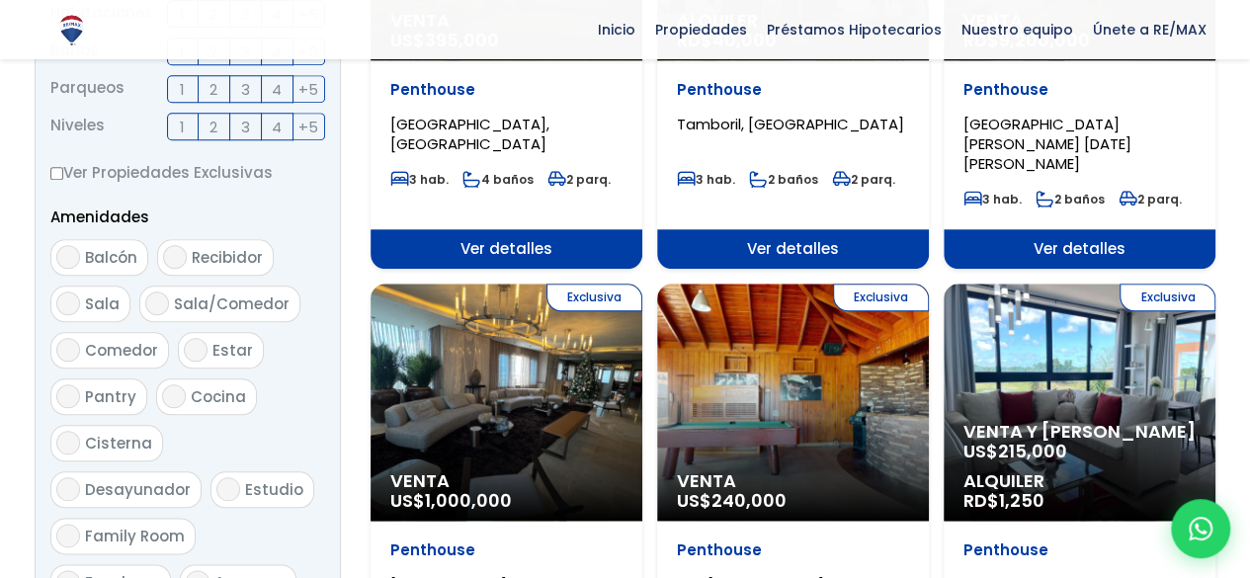
scroll to position [1384, 0]
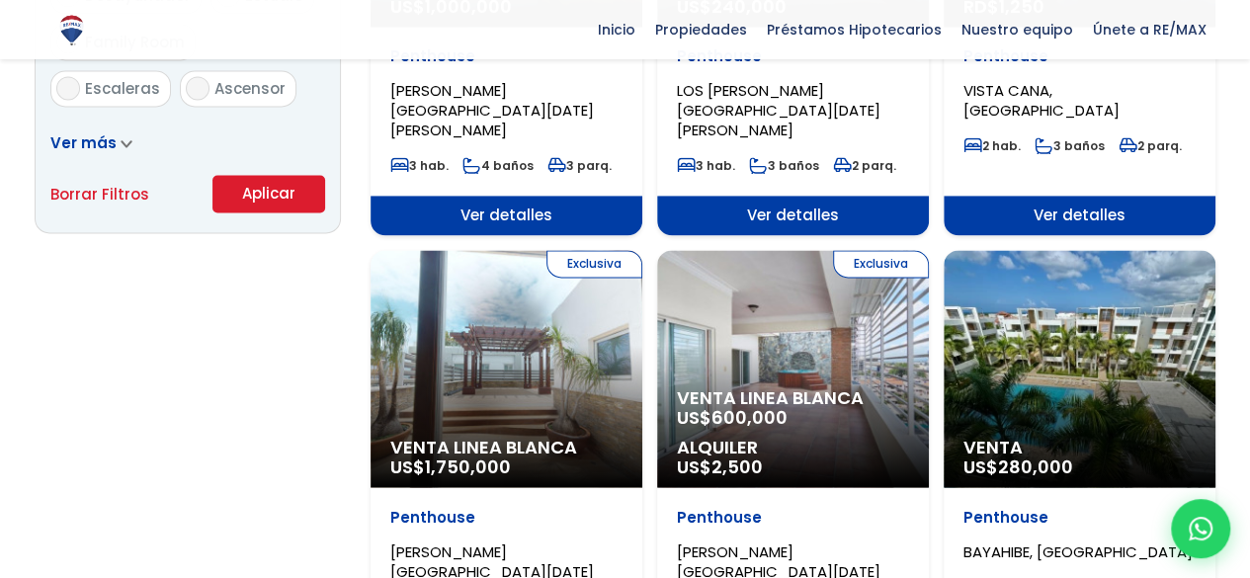
click at [247, 193] on button "Aplicar" at bounding box center [269, 194] width 113 height 38
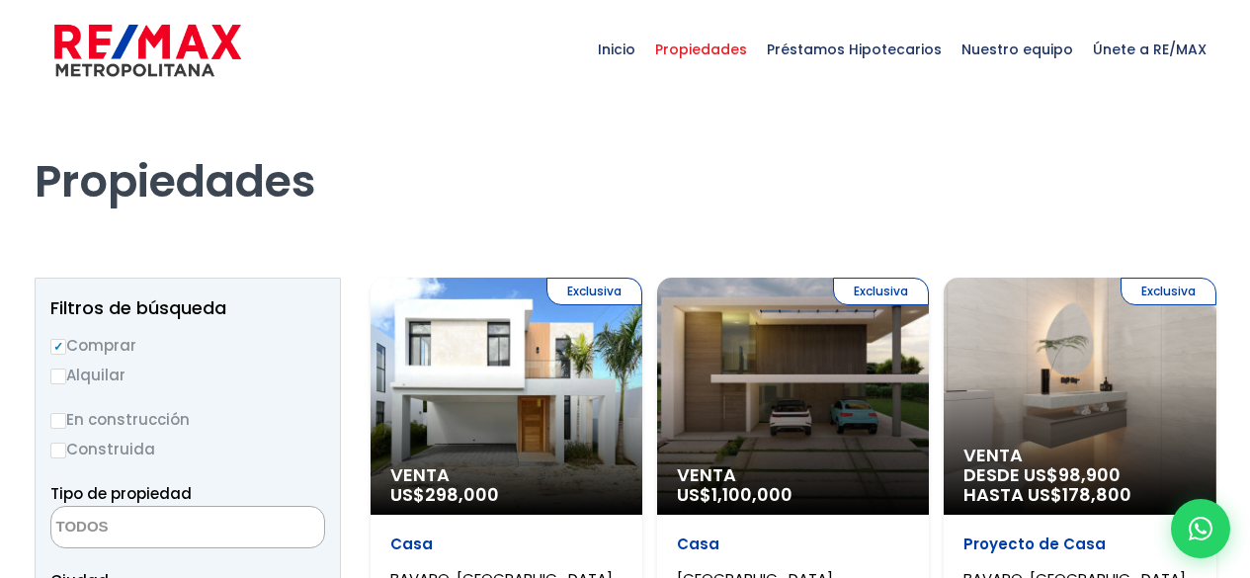
select select
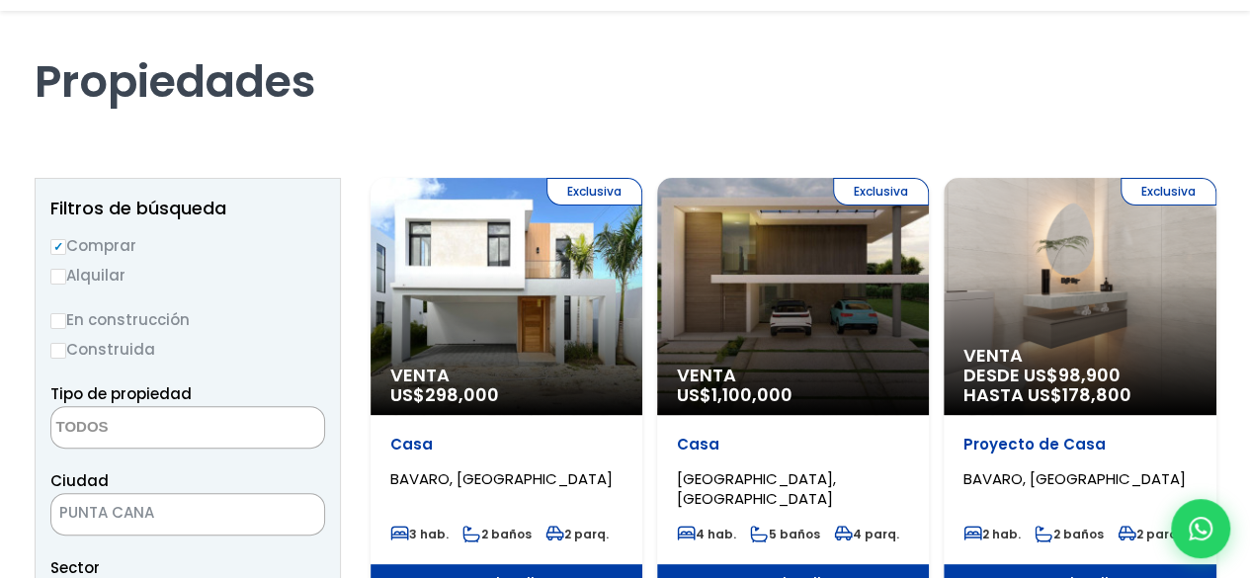
scroll to position [297, 0]
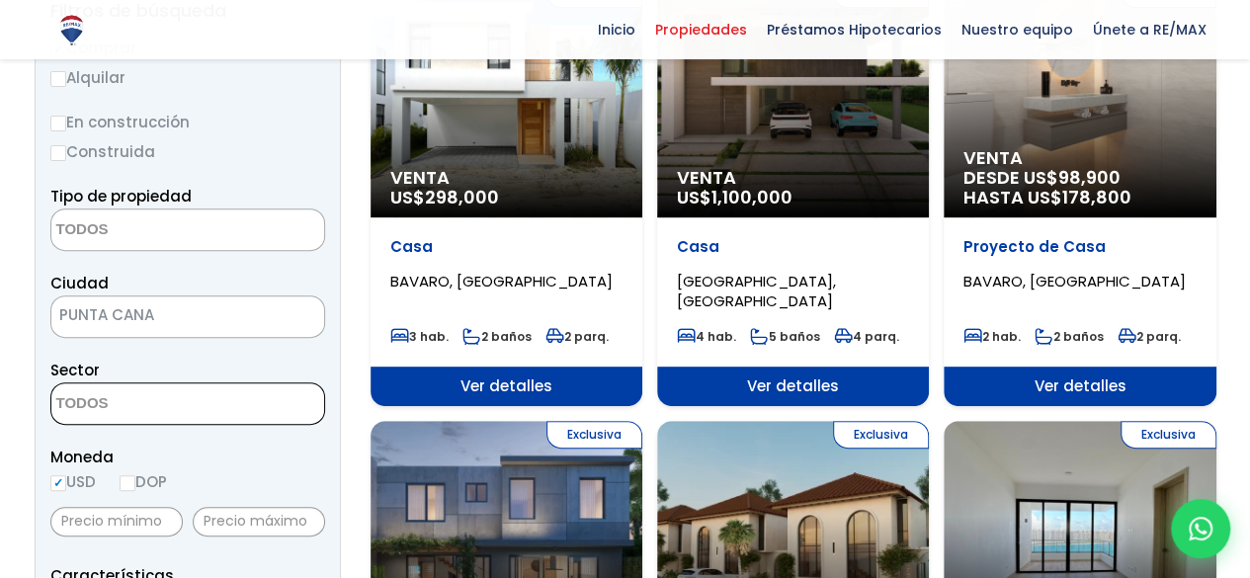
click at [119, 404] on textarea "Search" at bounding box center [147, 405] width 192 height 43
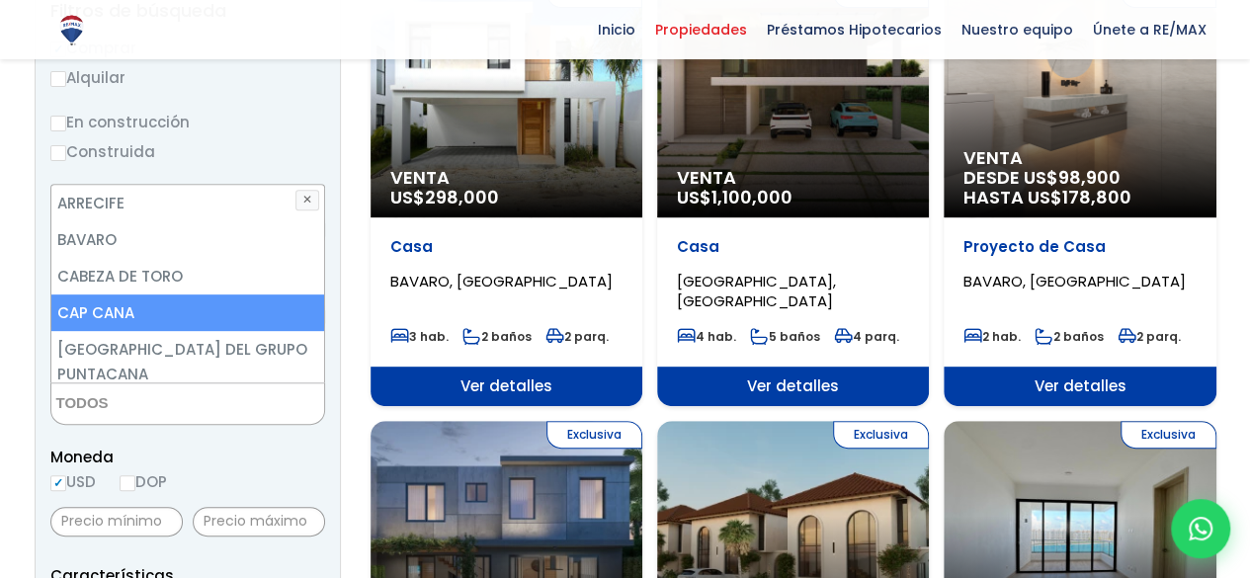
drag, startPoint x: 69, startPoint y: 291, endPoint x: 75, endPoint y: 322, distance: 32.2
click at [75, 322] on ul "ARRECIFE BAVARO CABEZA DE TORO CAP CANA CIUDAD LA PALMA DEL GRUPO PUNTACANA Ciu…" at bounding box center [188, 284] width 274 height 198
select select "16391"
click at [75, 322] on li "CAP CANA" at bounding box center [188, 313] width 274 height 37
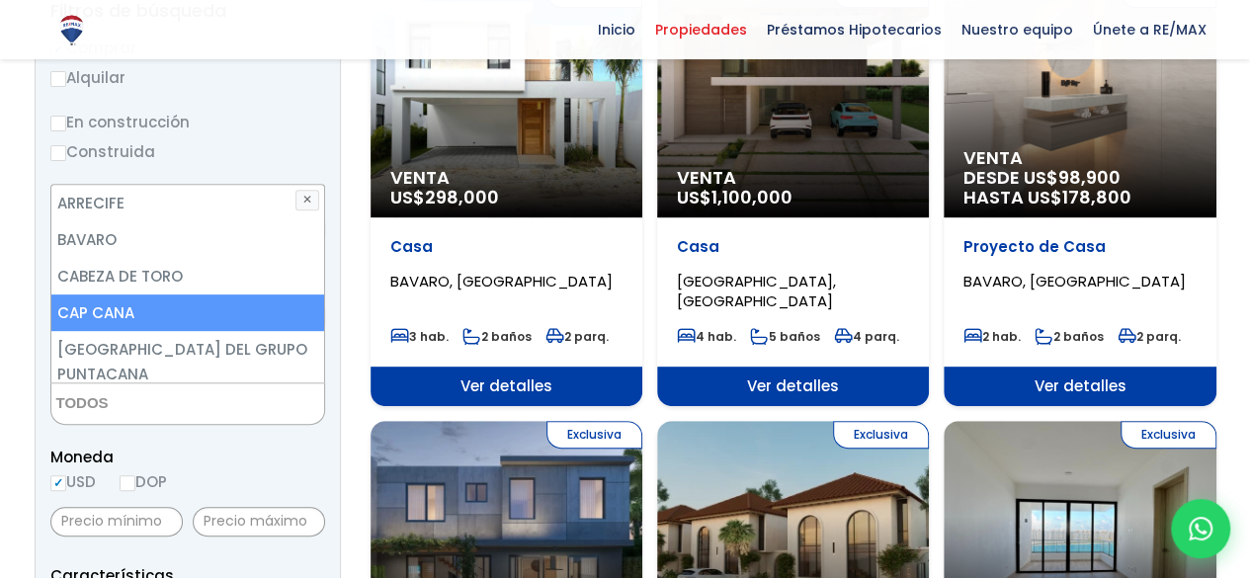
click at [75, 322] on li "CAP CANA" at bounding box center [188, 313] width 274 height 37
select select "16391"
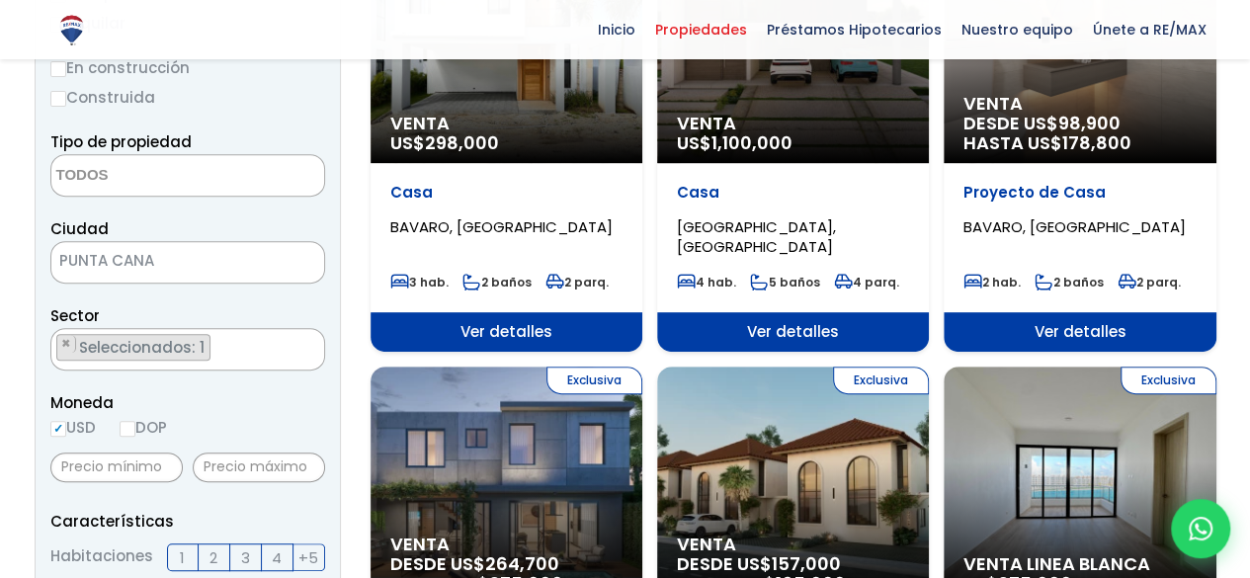
scroll to position [350, 0]
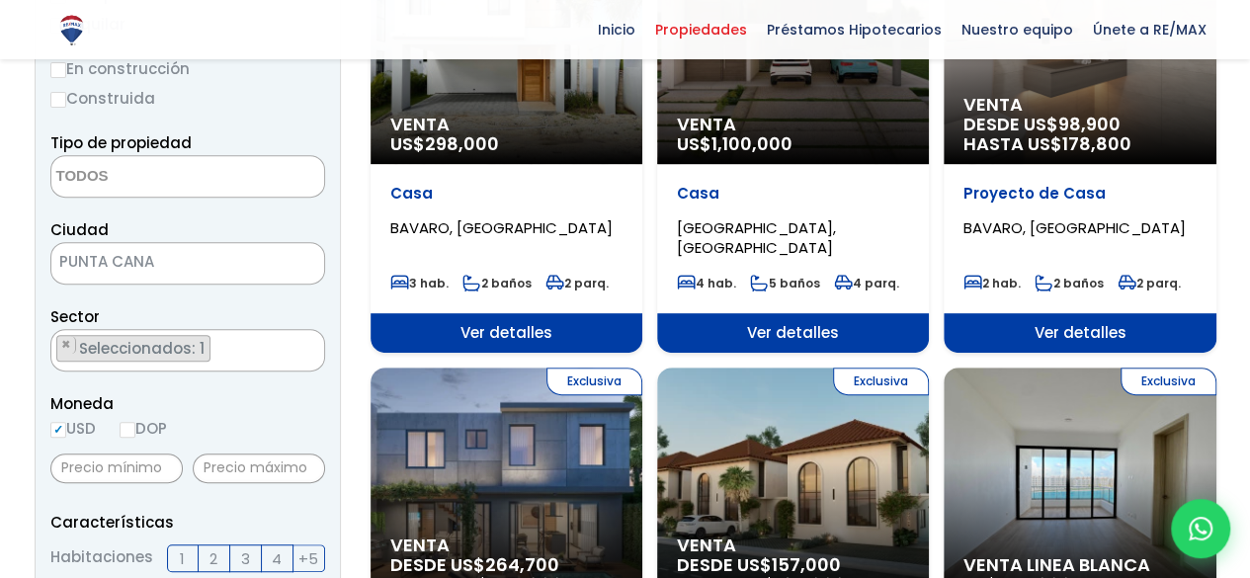
click at [193, 343] on span "Seleccionados: 1" at bounding box center [143, 348] width 132 height 21
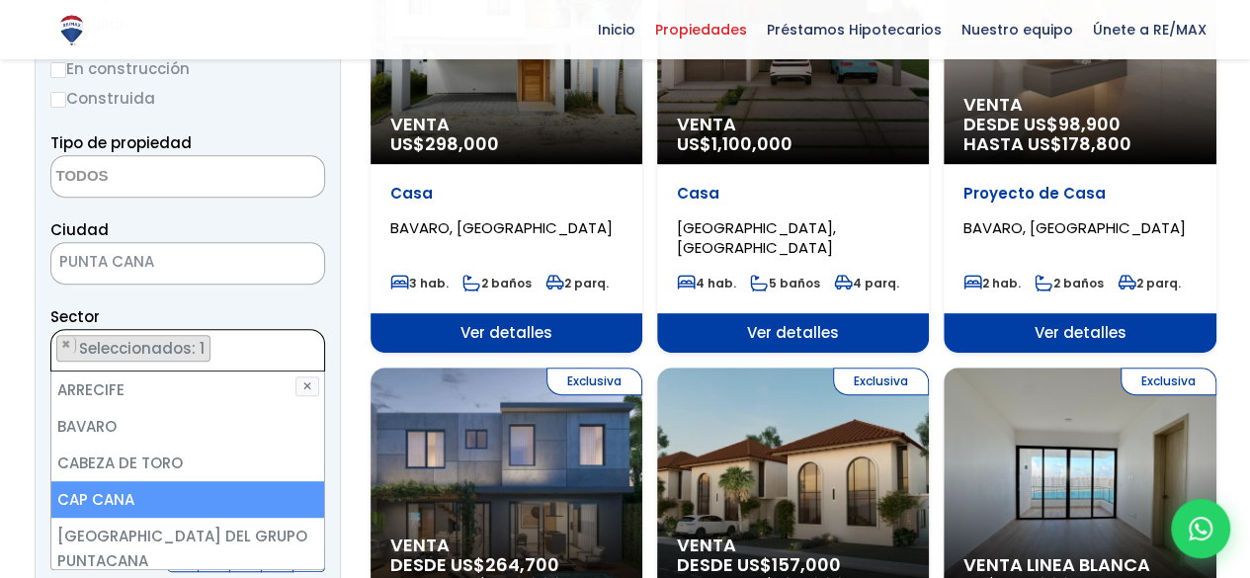
click at [153, 503] on li "CAP CANA" at bounding box center [188, 499] width 274 height 37
select select "16391"
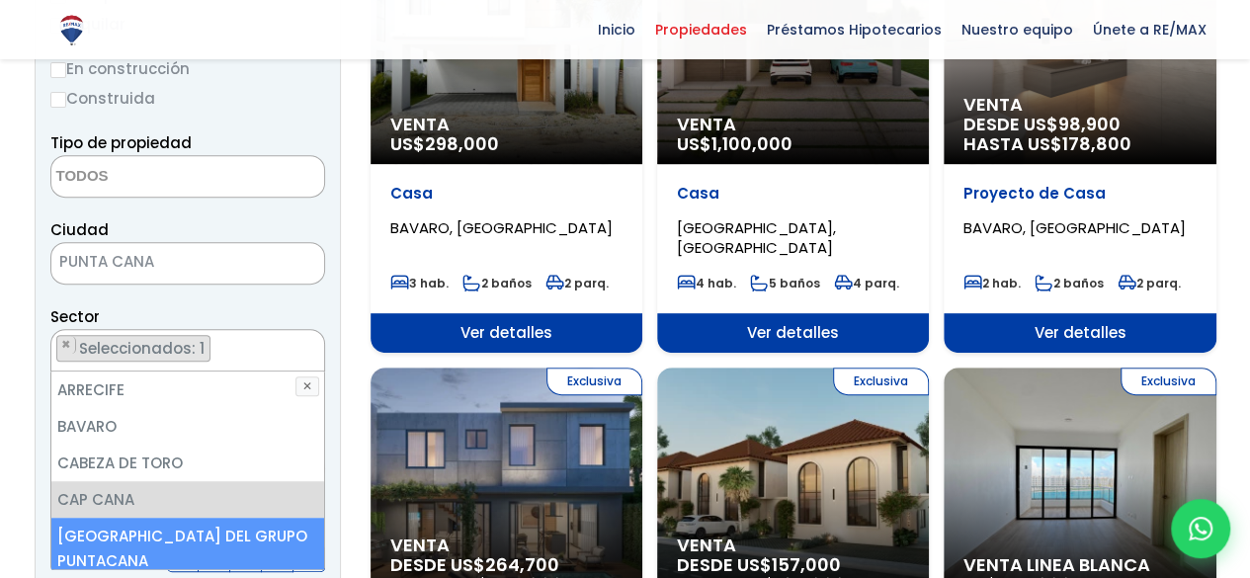
scroll to position [484, 0]
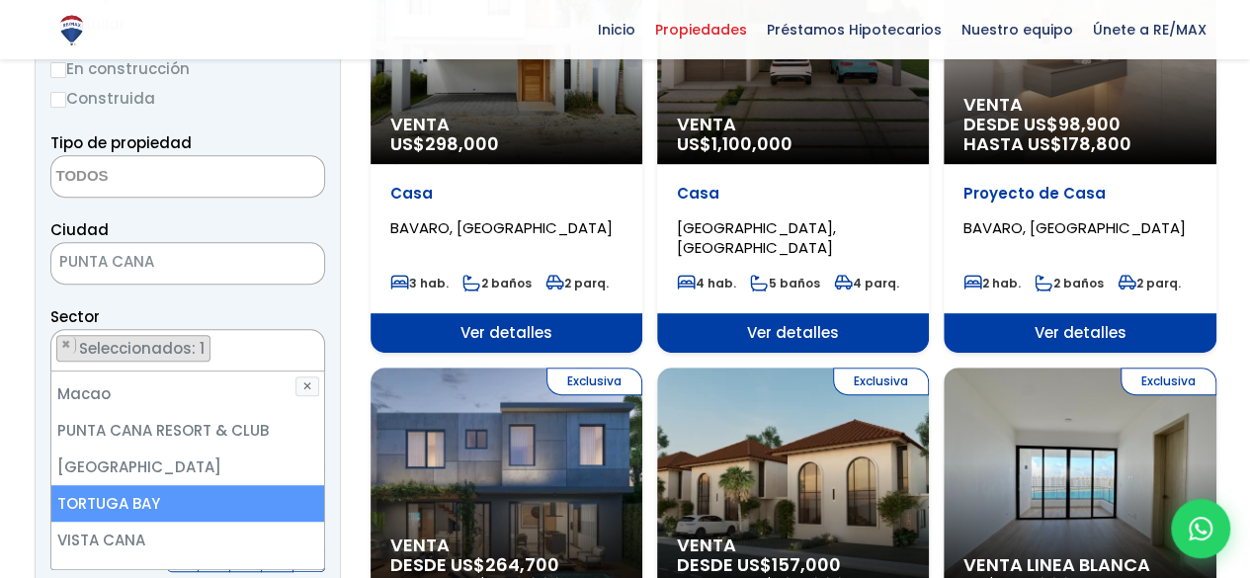
click at [152, 485] on li "TORTUGA BAY" at bounding box center [188, 503] width 274 height 37
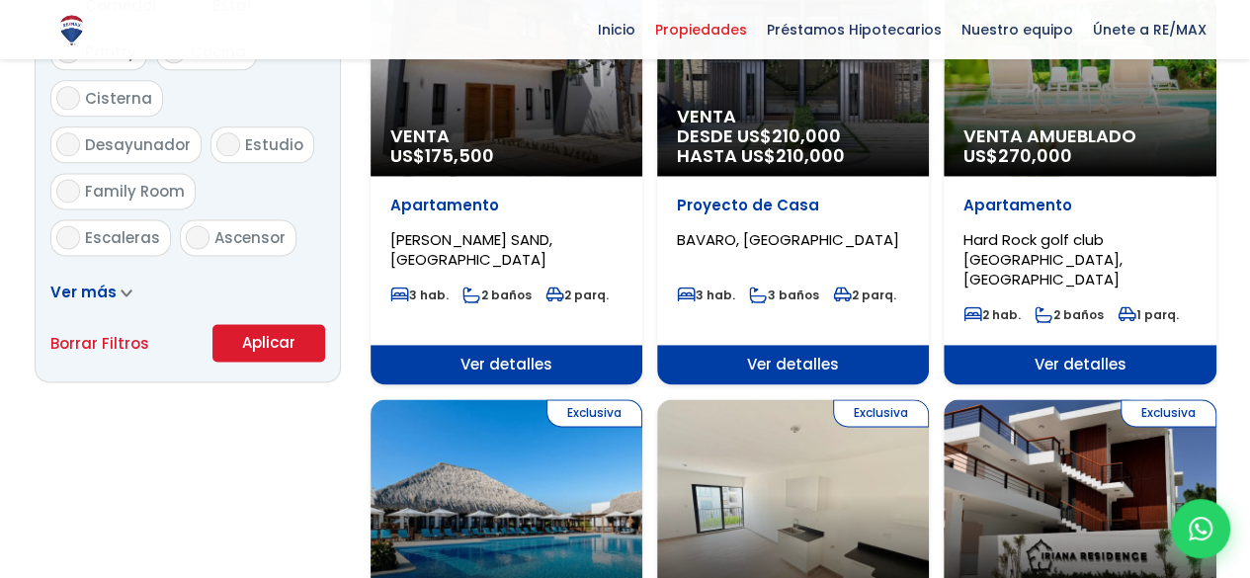
scroll to position [1338, 0]
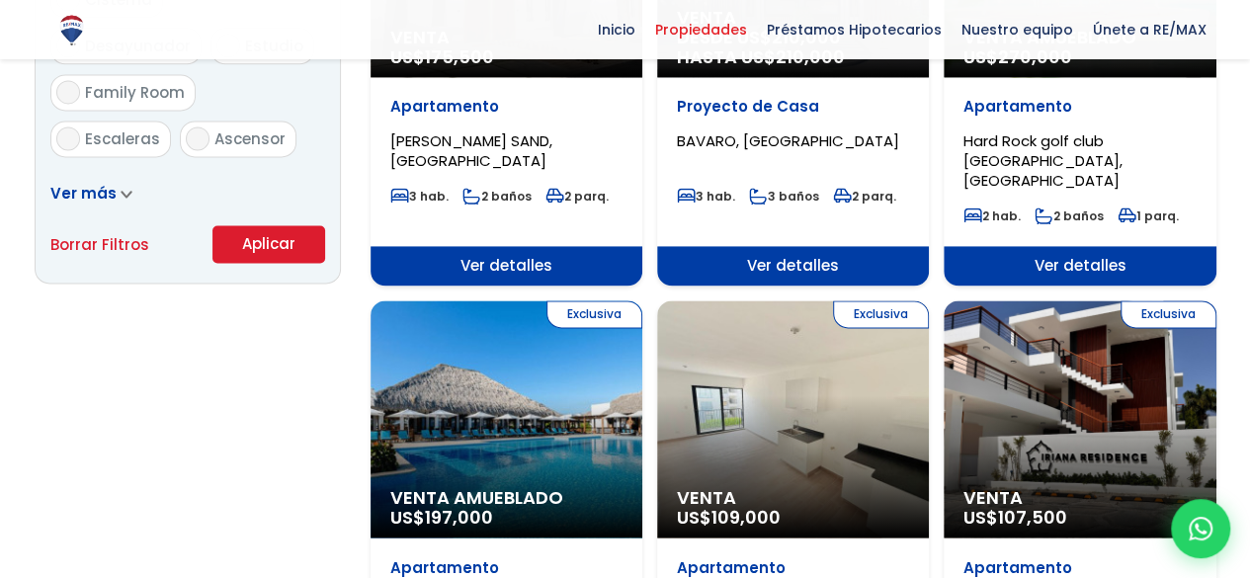
click at [269, 242] on button "Aplicar" at bounding box center [269, 244] width 113 height 38
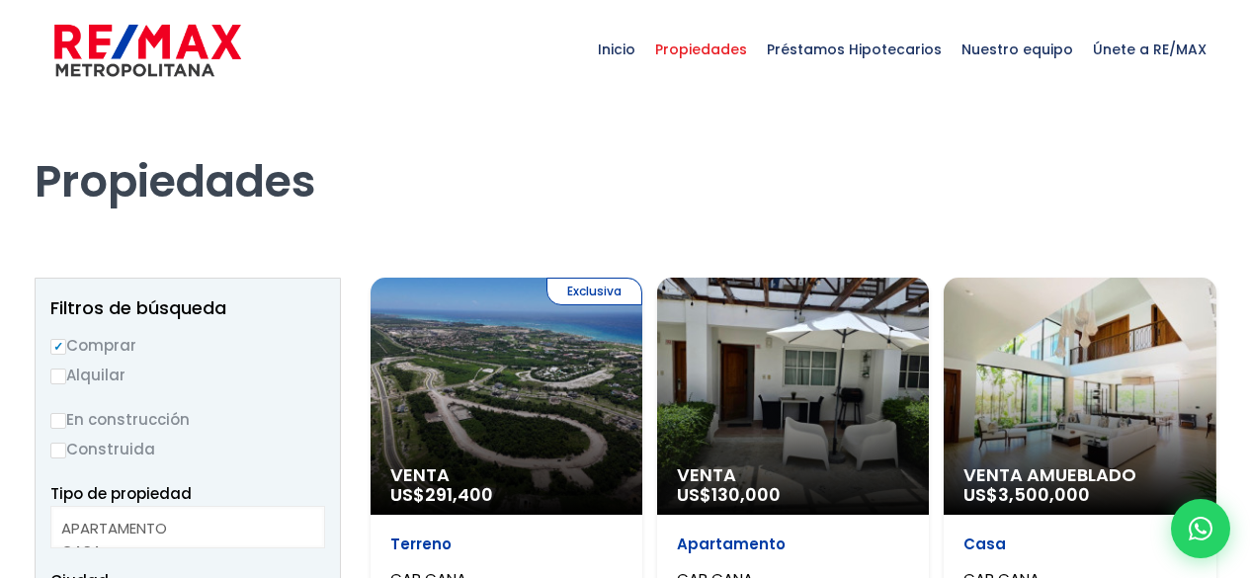
select select
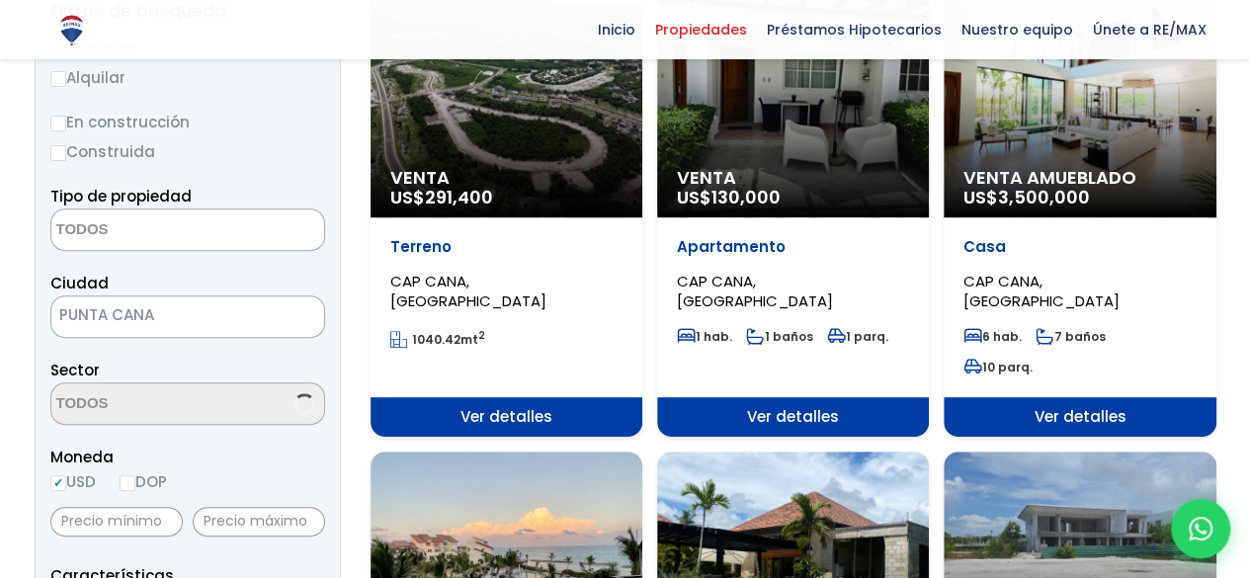
scroll to position [67, 0]
select select "16391"
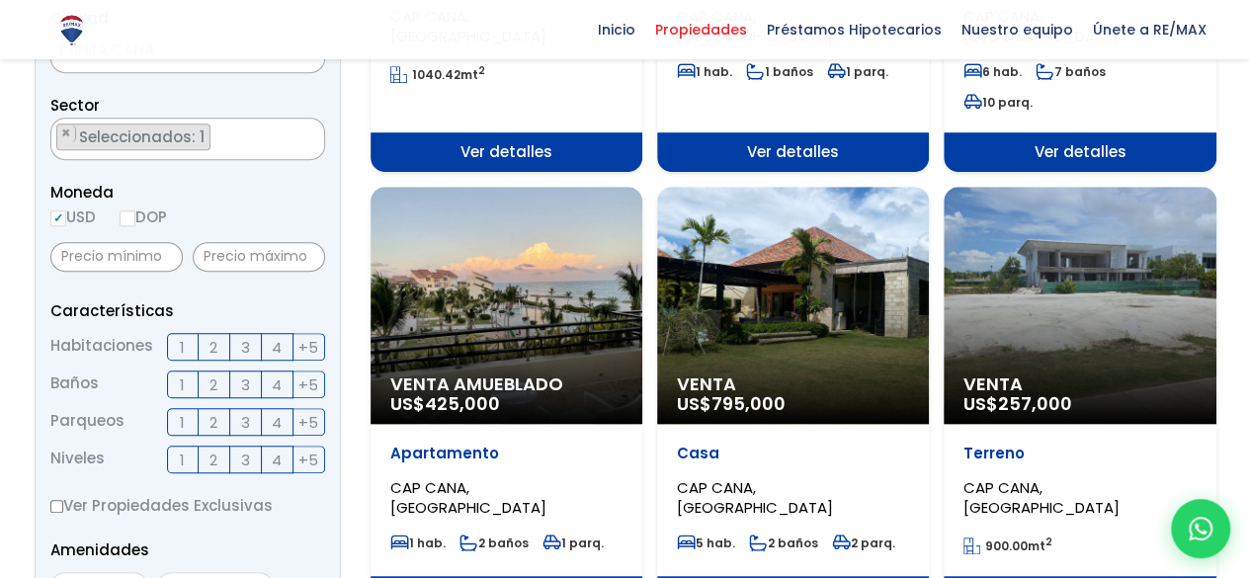
scroll to position [593, 0]
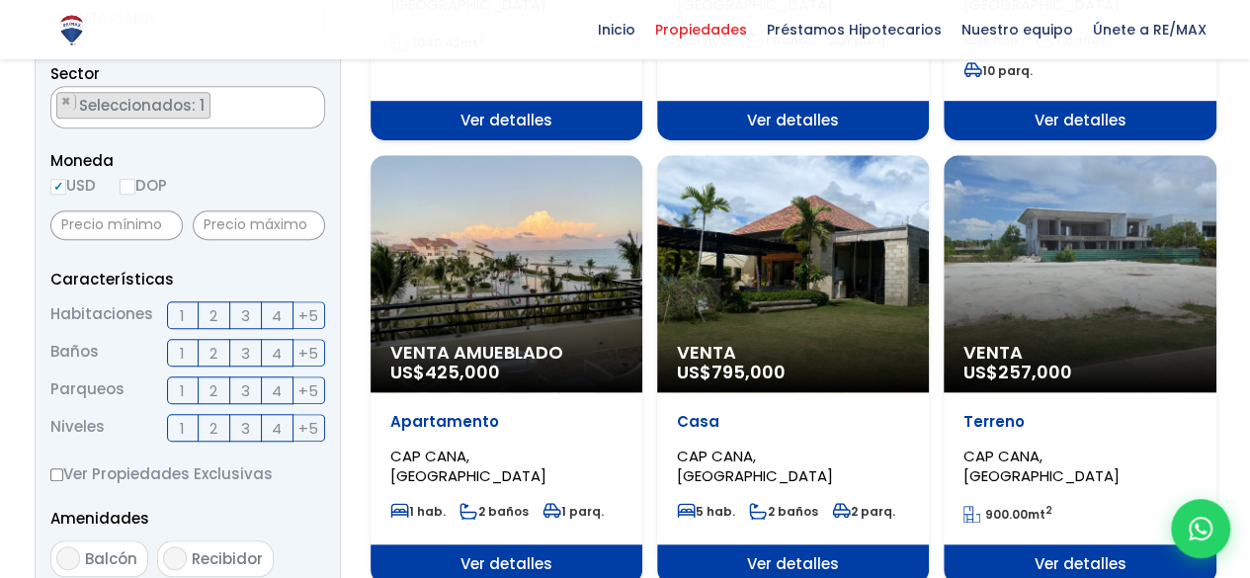
click at [873, 290] on div "Venta US$ 795,000" at bounding box center [793, 273] width 272 height 237
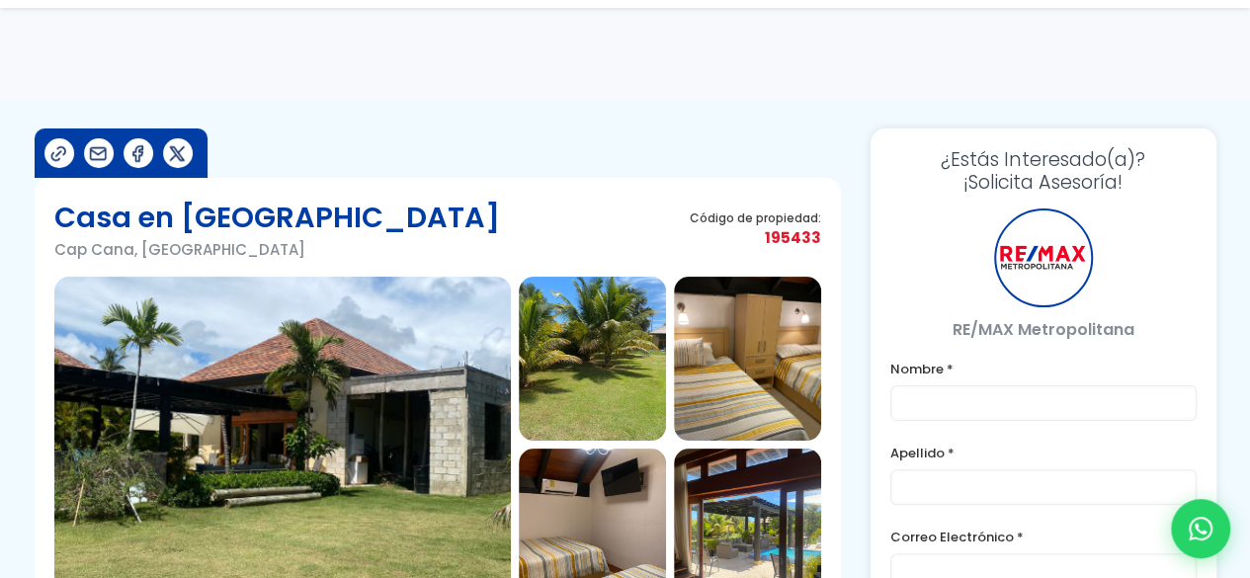
scroll to position [198, 0]
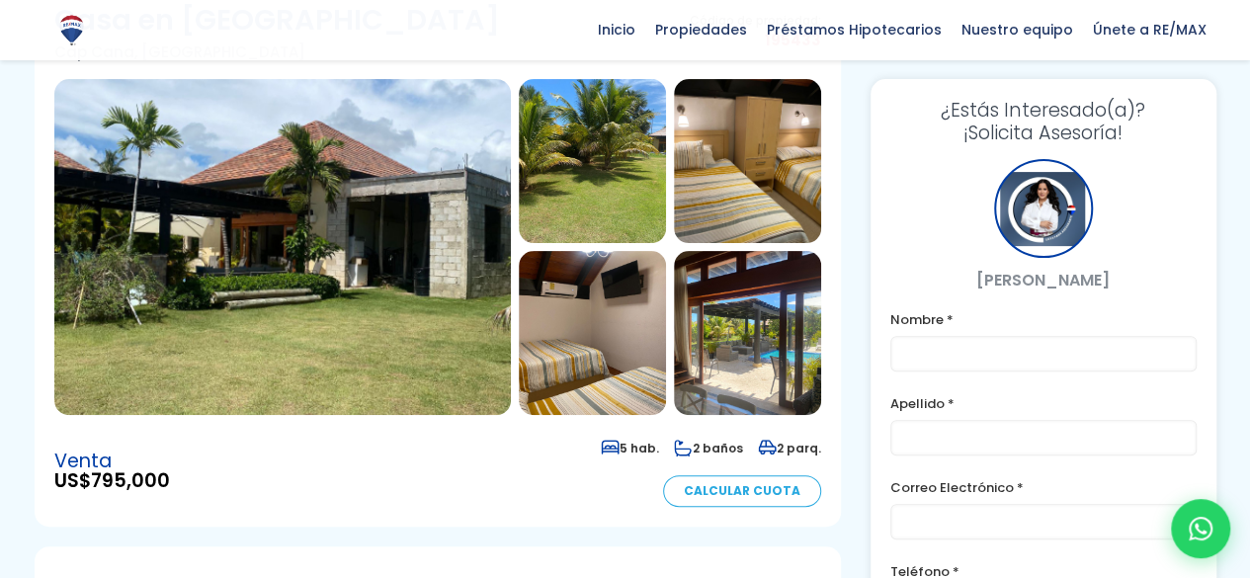
click at [743, 329] on img at bounding box center [747, 333] width 147 height 164
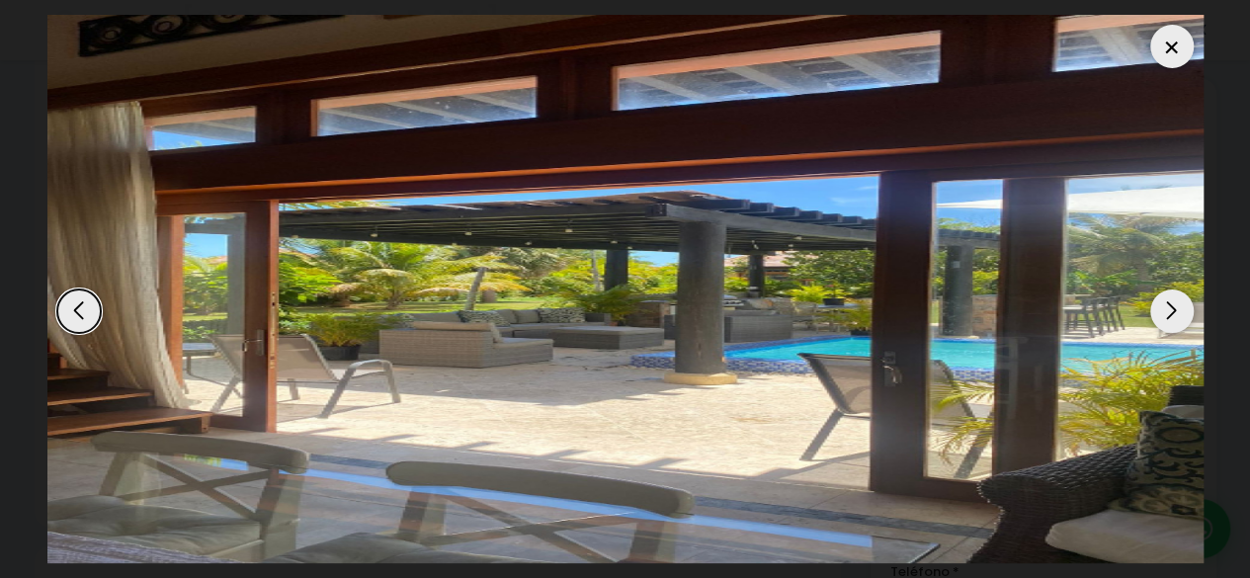
click at [1173, 313] on div "Next slide" at bounding box center [1172, 311] width 43 height 43
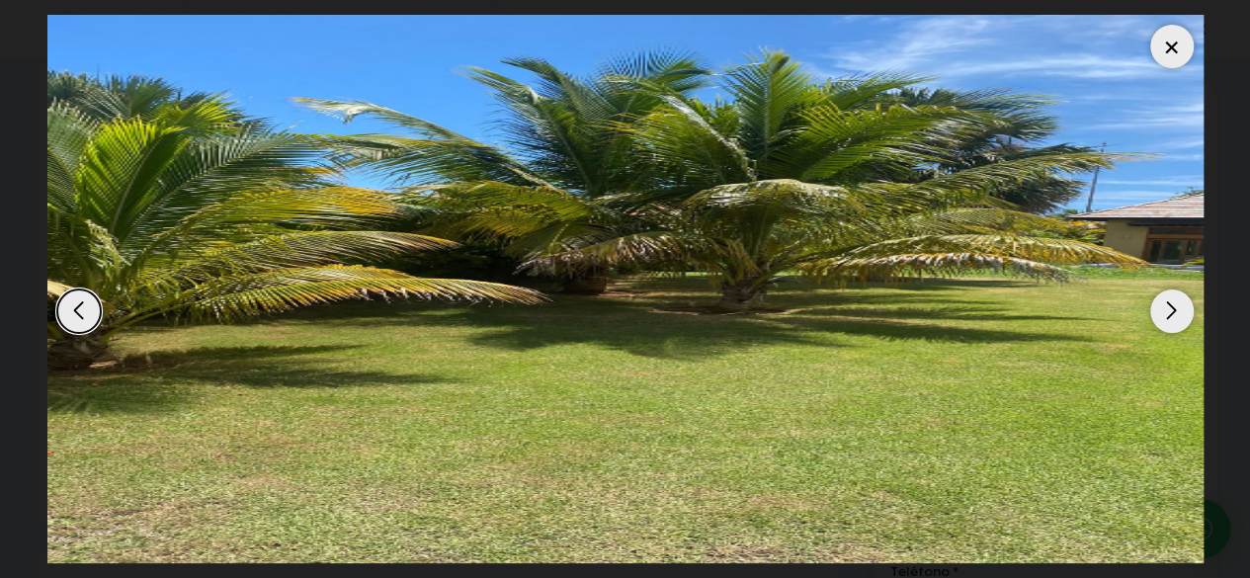
click at [1173, 313] on div "Next slide" at bounding box center [1172, 311] width 43 height 43
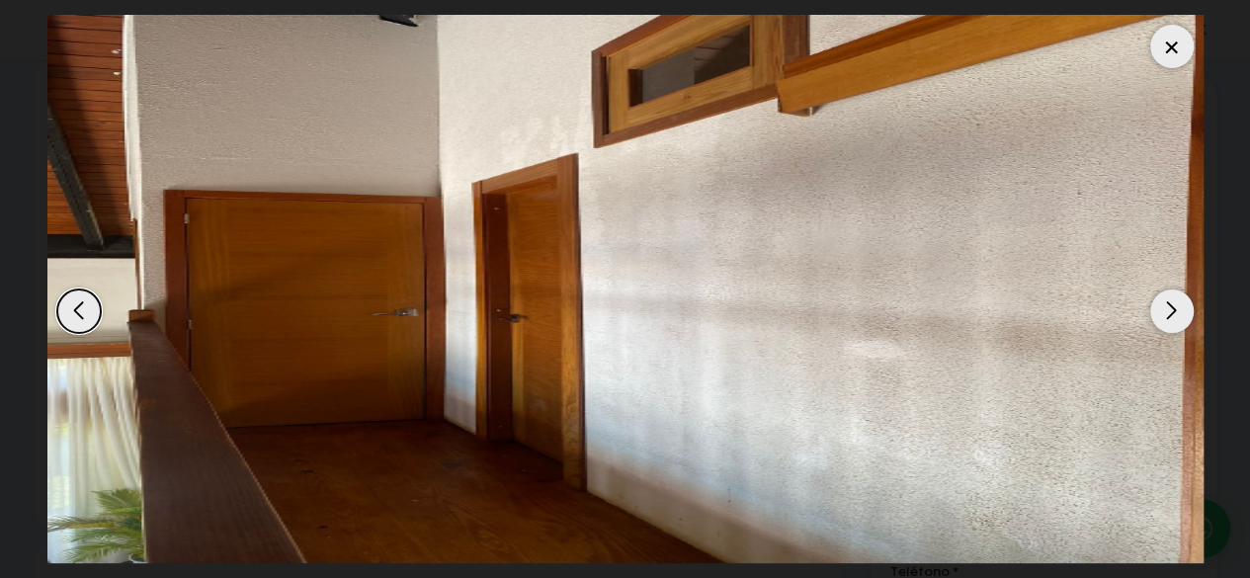
click at [1173, 313] on div "Next slide" at bounding box center [1172, 311] width 43 height 43
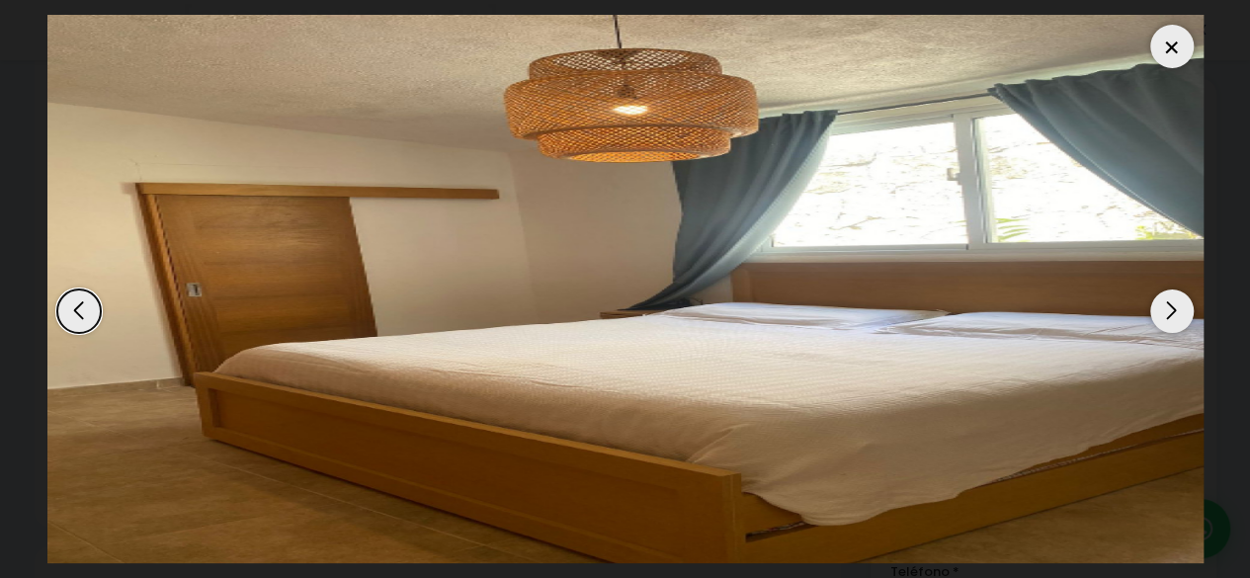
click at [1173, 313] on div "Next slide" at bounding box center [1172, 311] width 43 height 43
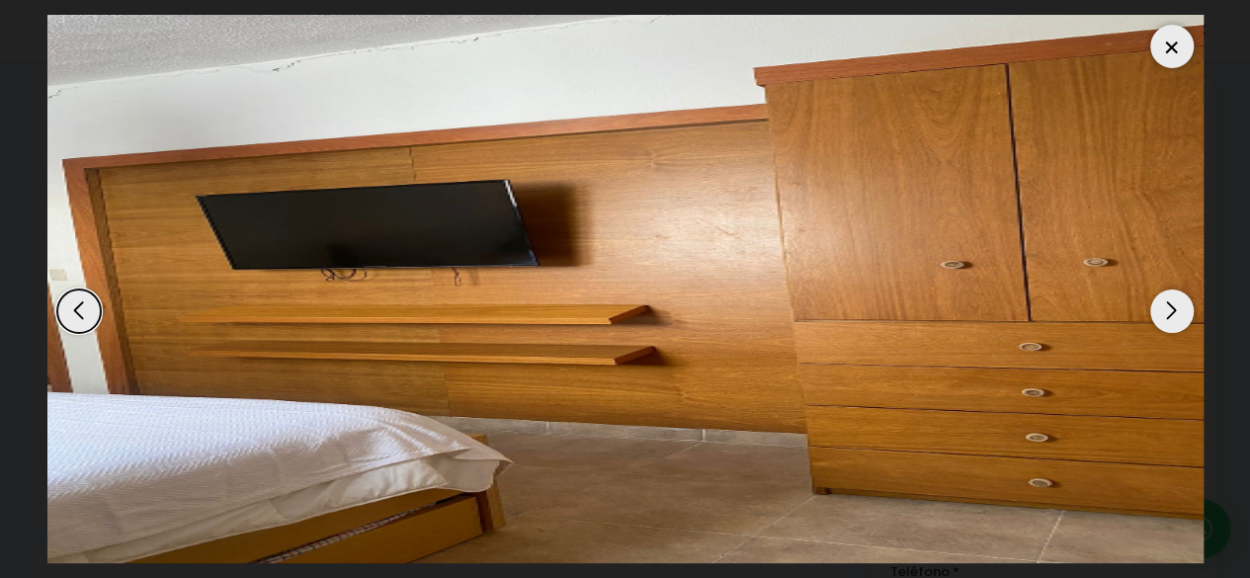
click at [1173, 313] on div "Next slide" at bounding box center [1172, 311] width 43 height 43
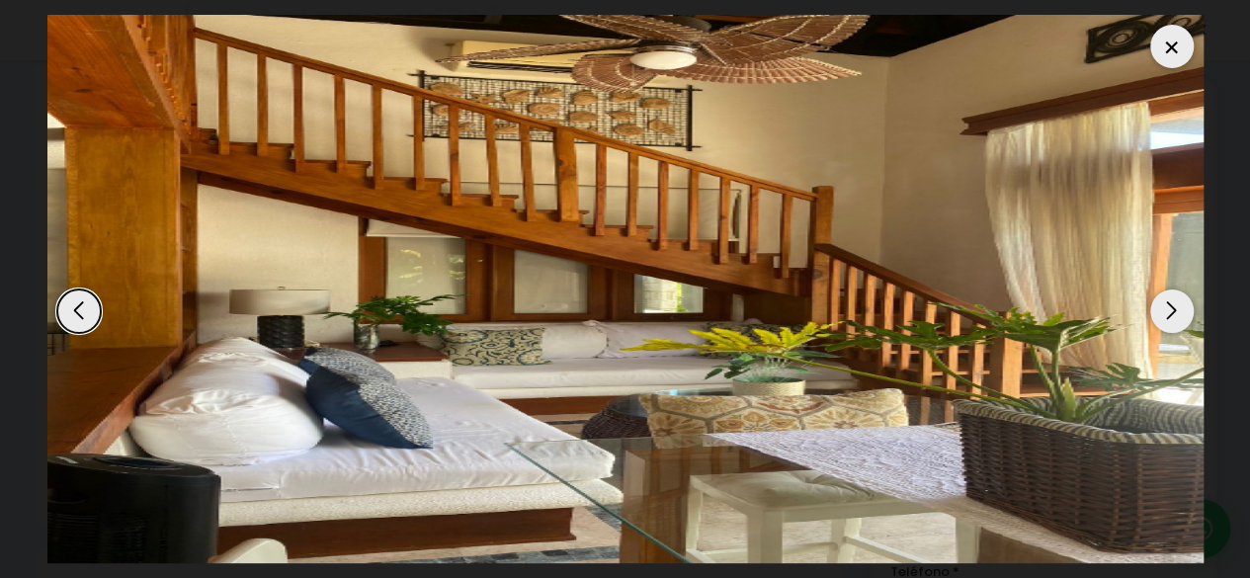
click at [1173, 313] on div "Next slide" at bounding box center [1172, 311] width 43 height 43
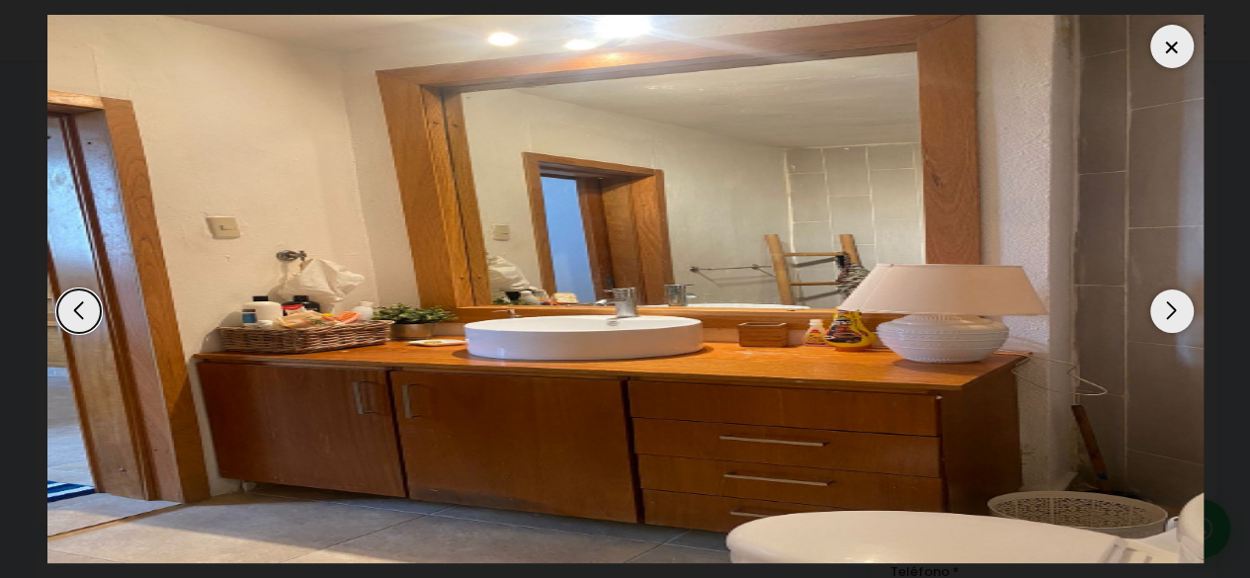
click at [1173, 313] on div "Next slide" at bounding box center [1172, 311] width 43 height 43
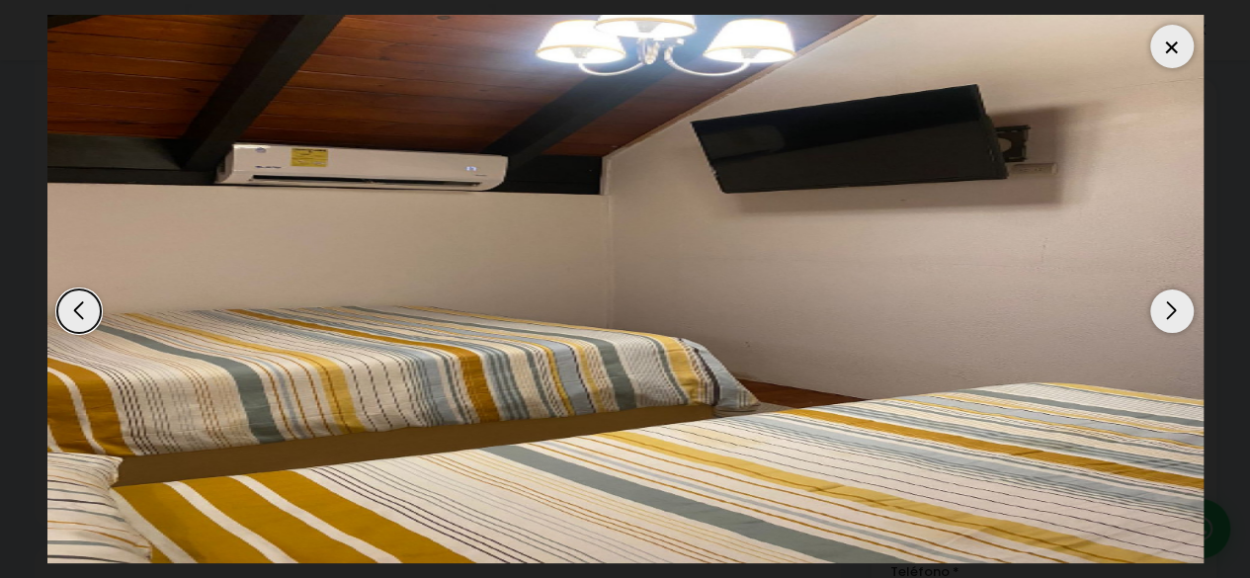
click at [1173, 313] on div "Next slide" at bounding box center [1172, 311] width 43 height 43
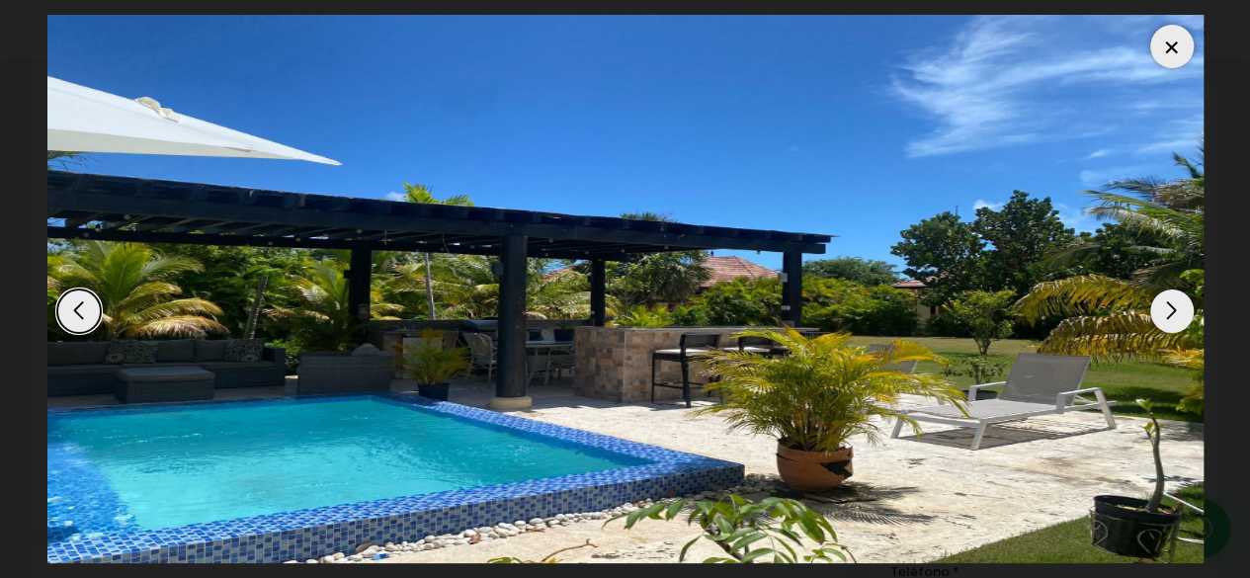
click at [1173, 313] on div "Next slide" at bounding box center [1172, 311] width 43 height 43
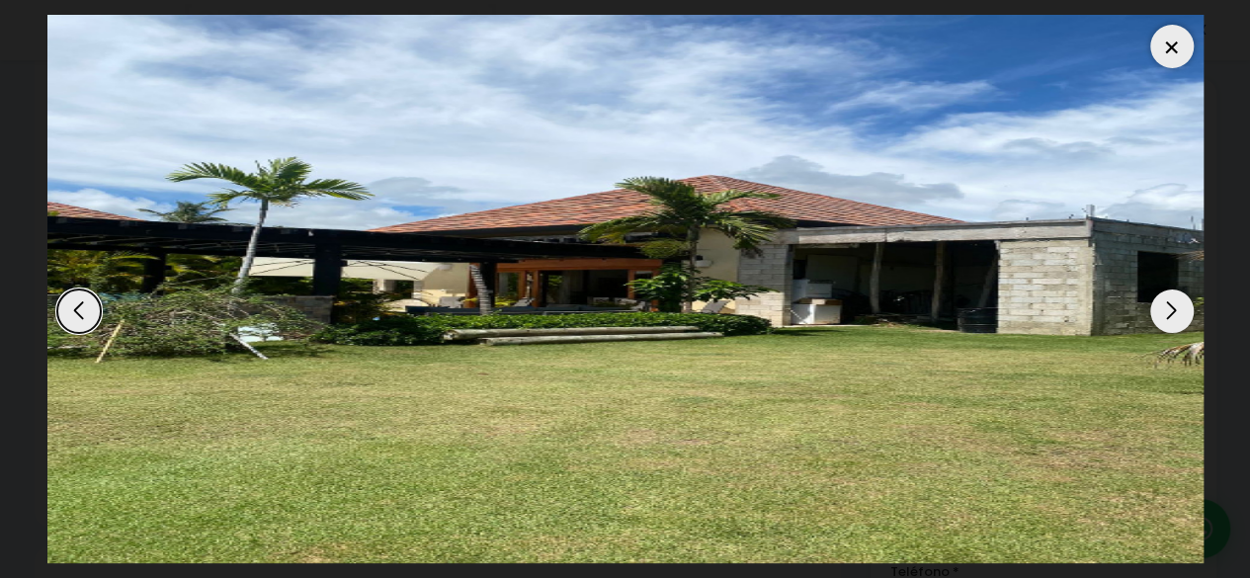
click at [1173, 313] on div "Next slide" at bounding box center [1172, 311] width 43 height 43
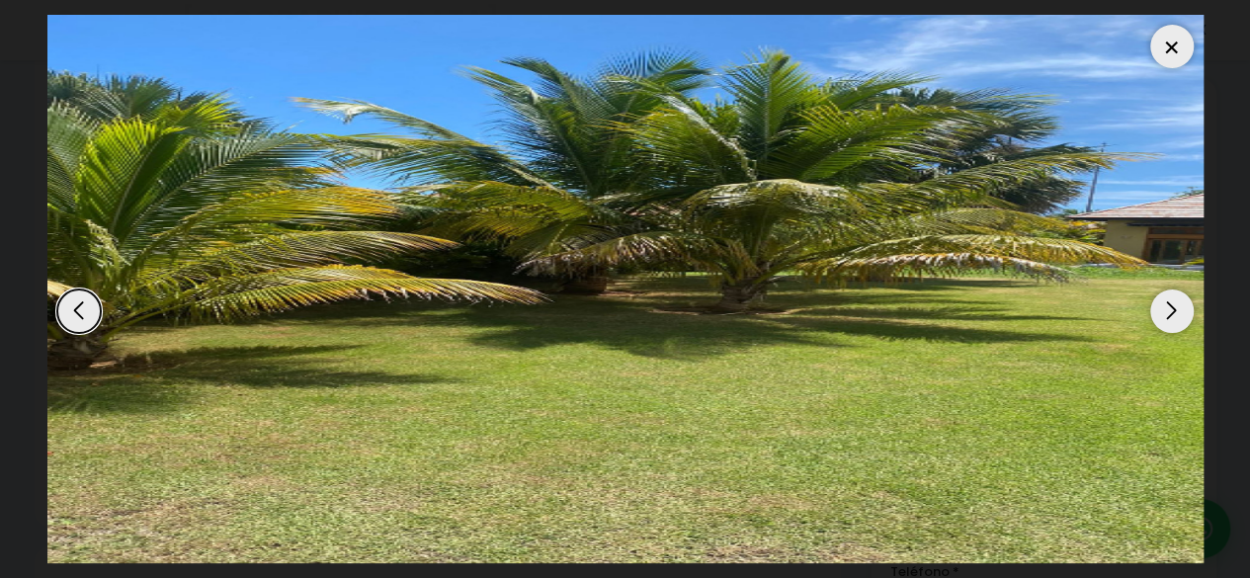
click at [63, 317] on div "Previous slide" at bounding box center [78, 311] width 43 height 43
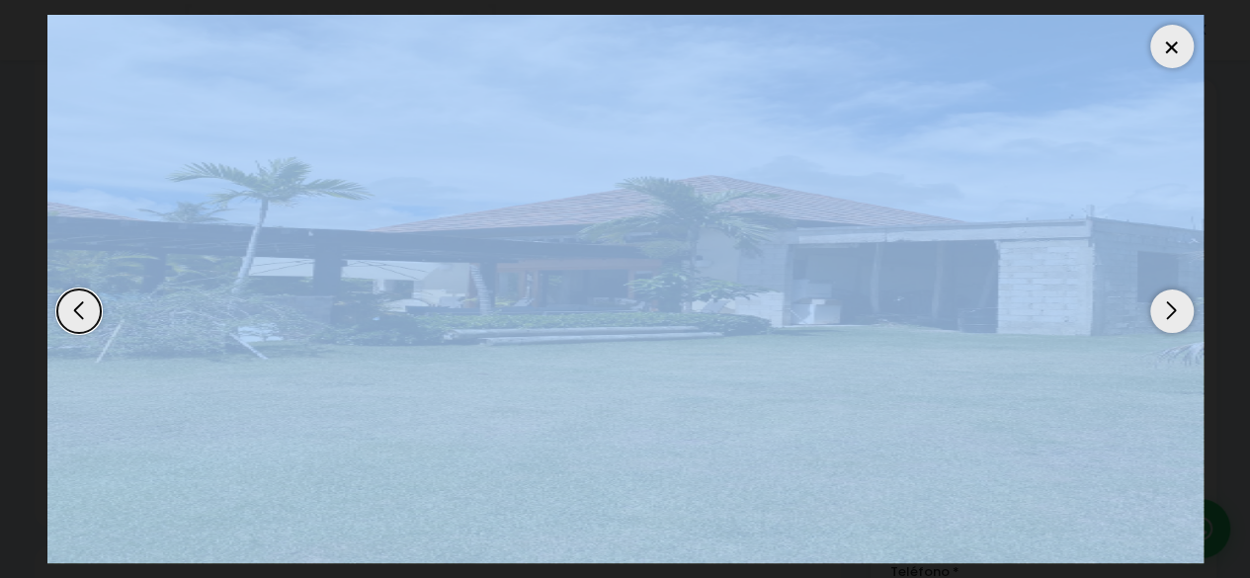
drag, startPoint x: 1164, startPoint y: 314, endPoint x: 1111, endPoint y: 464, distance: 158.5
click at [1111, 464] on div at bounding box center [625, 289] width 1156 height 549
click at [1180, 322] on div "Next slide" at bounding box center [1172, 311] width 43 height 43
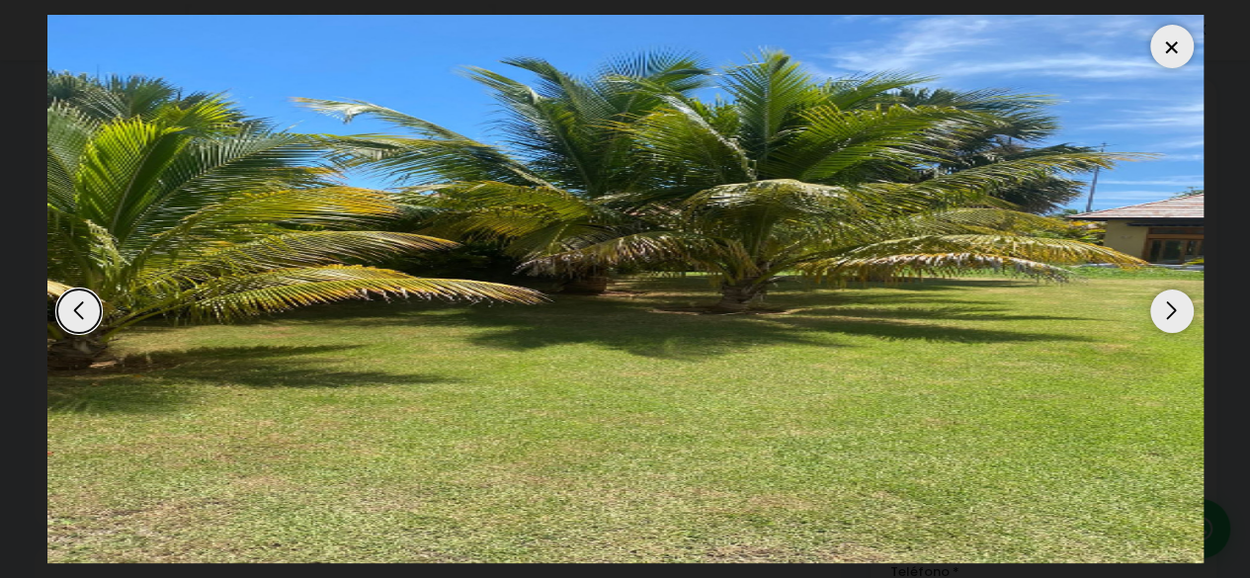
click at [1180, 322] on div "Next slide" at bounding box center [1172, 311] width 43 height 43
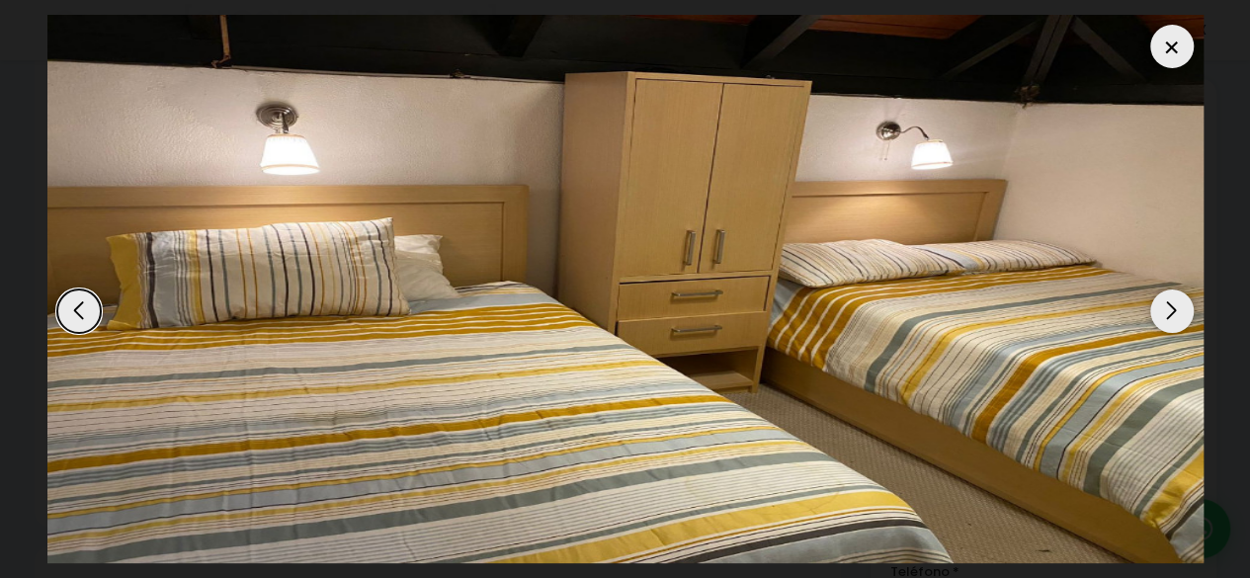
click at [1180, 322] on div "Next slide" at bounding box center [1172, 311] width 43 height 43
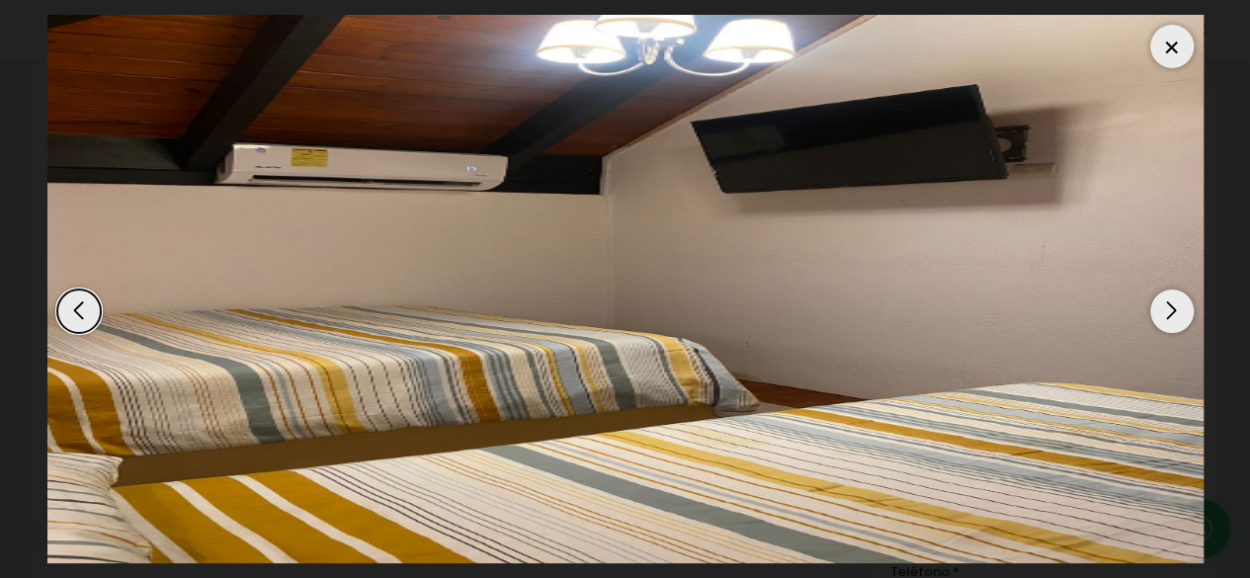
click at [1167, 46] on div at bounding box center [1172, 46] width 43 height 43
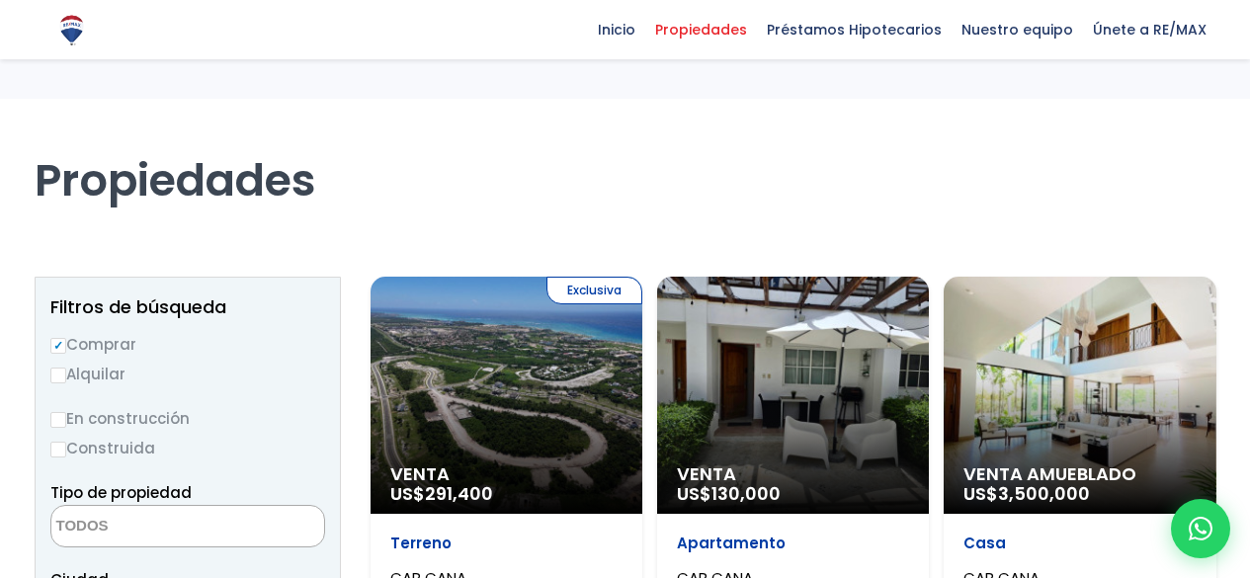
select select
select select "16391"
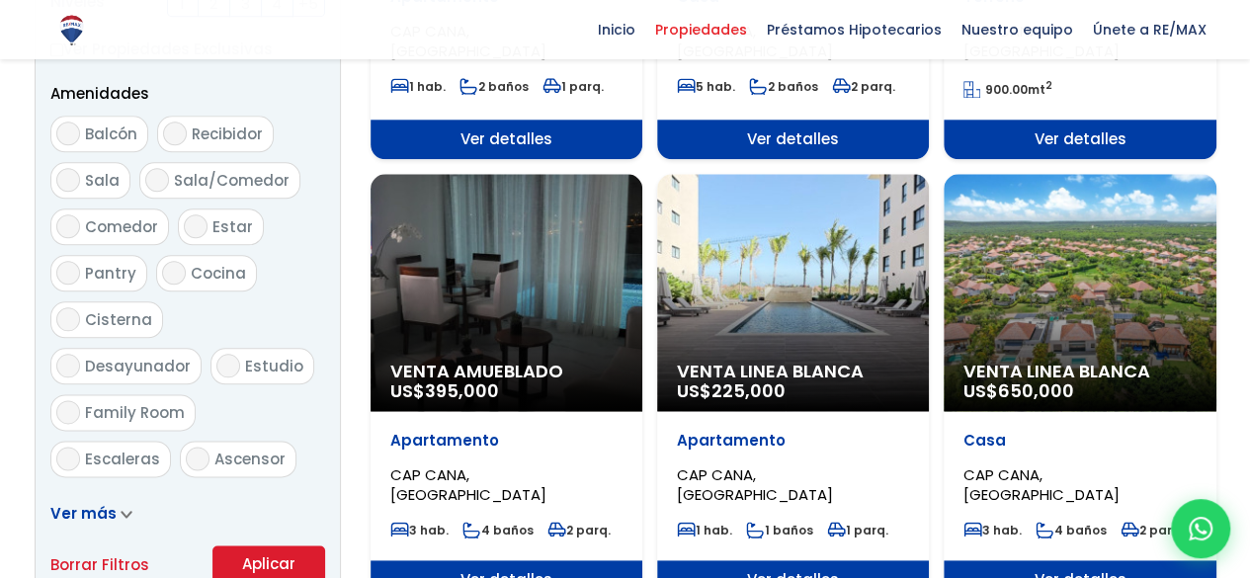
scroll to position [1087, 0]
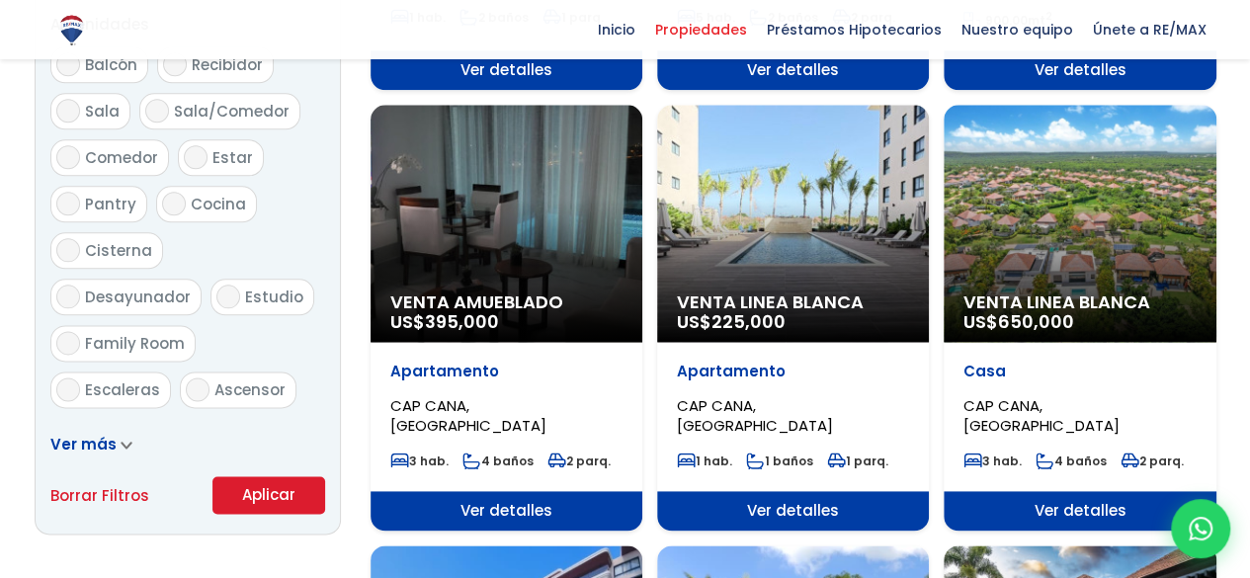
click at [1170, 236] on div "Venta Linea Blanca US$ 650,000" at bounding box center [1080, 223] width 272 height 237
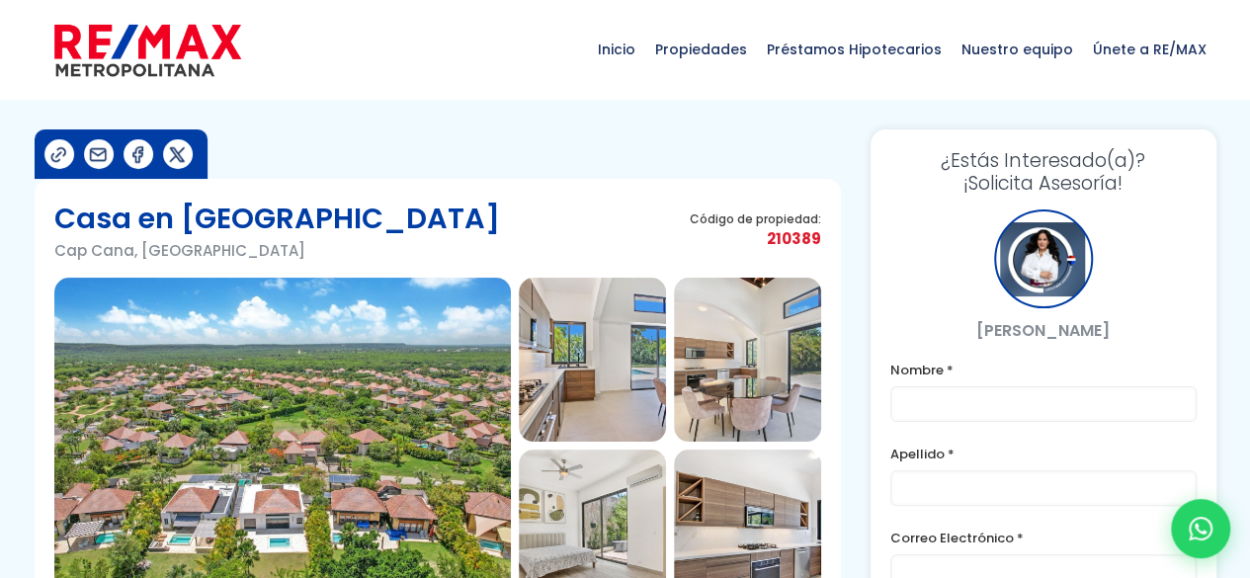
click at [366, 412] on img at bounding box center [282, 446] width 457 height 336
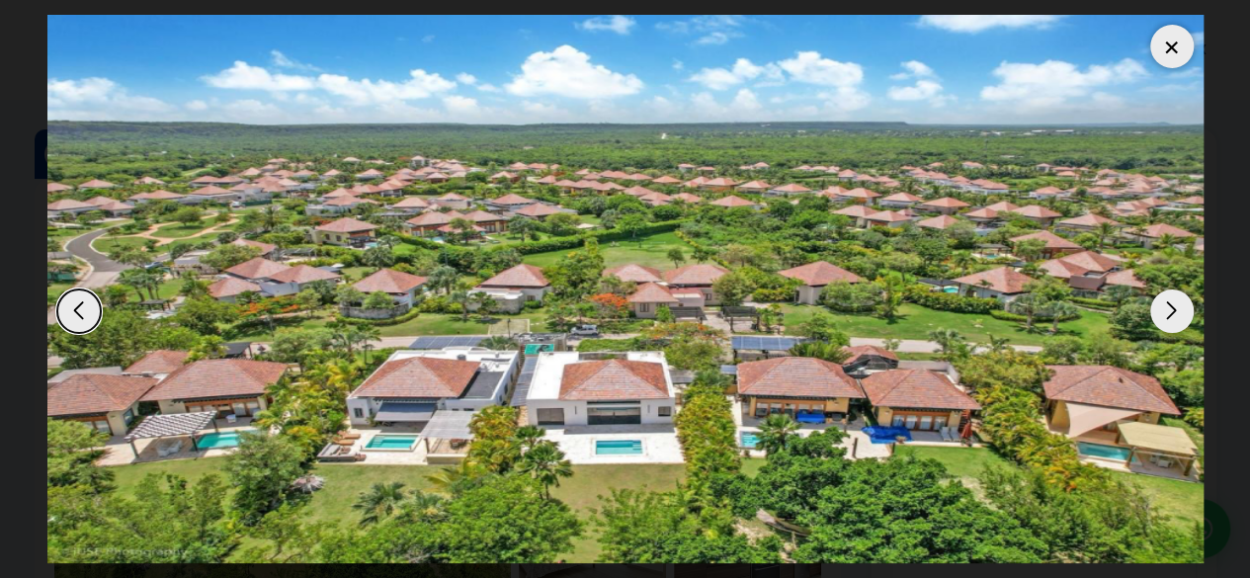
click at [1168, 305] on div "Next slide" at bounding box center [1172, 311] width 43 height 43
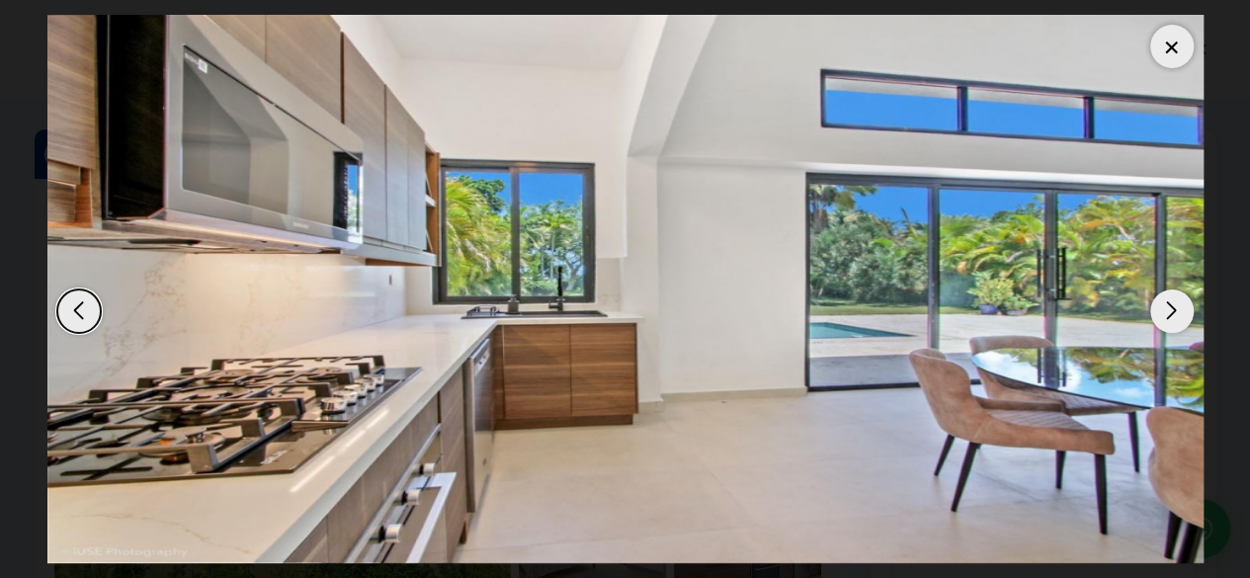
click at [1168, 305] on div "Next slide" at bounding box center [1172, 311] width 43 height 43
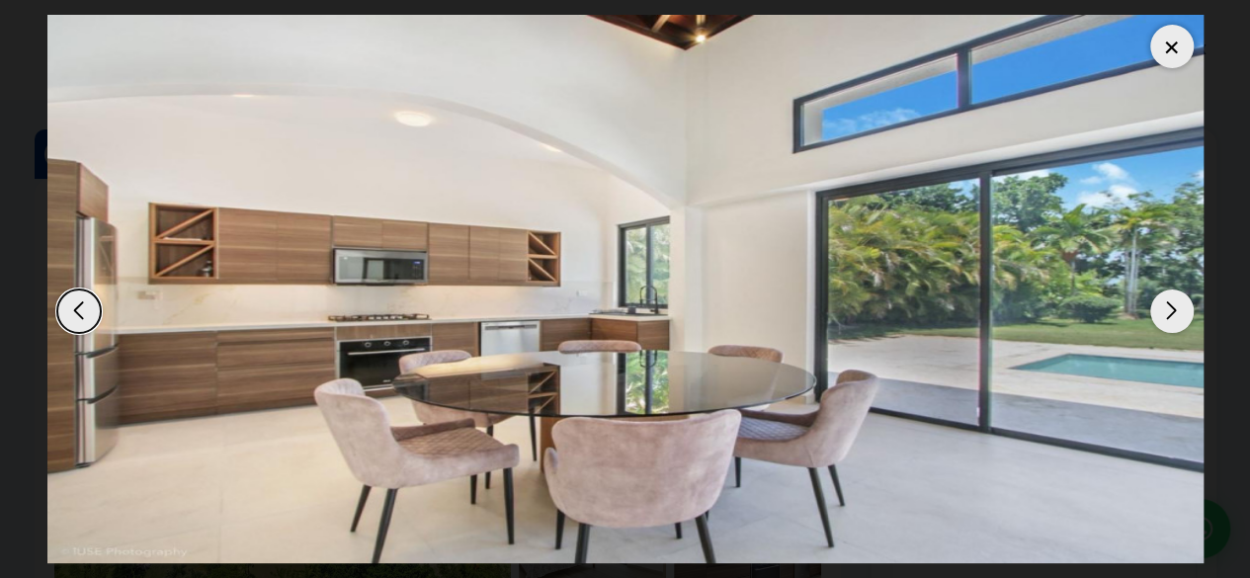
click at [1168, 305] on div "Next slide" at bounding box center [1172, 311] width 43 height 43
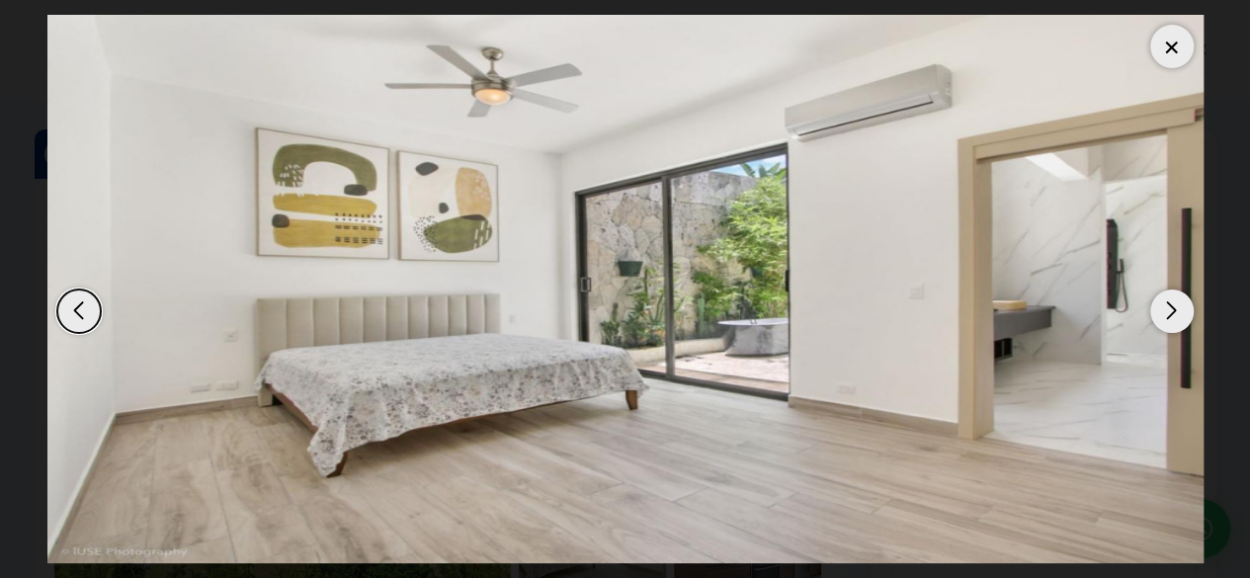
click at [1168, 305] on div "Next slide" at bounding box center [1172, 311] width 43 height 43
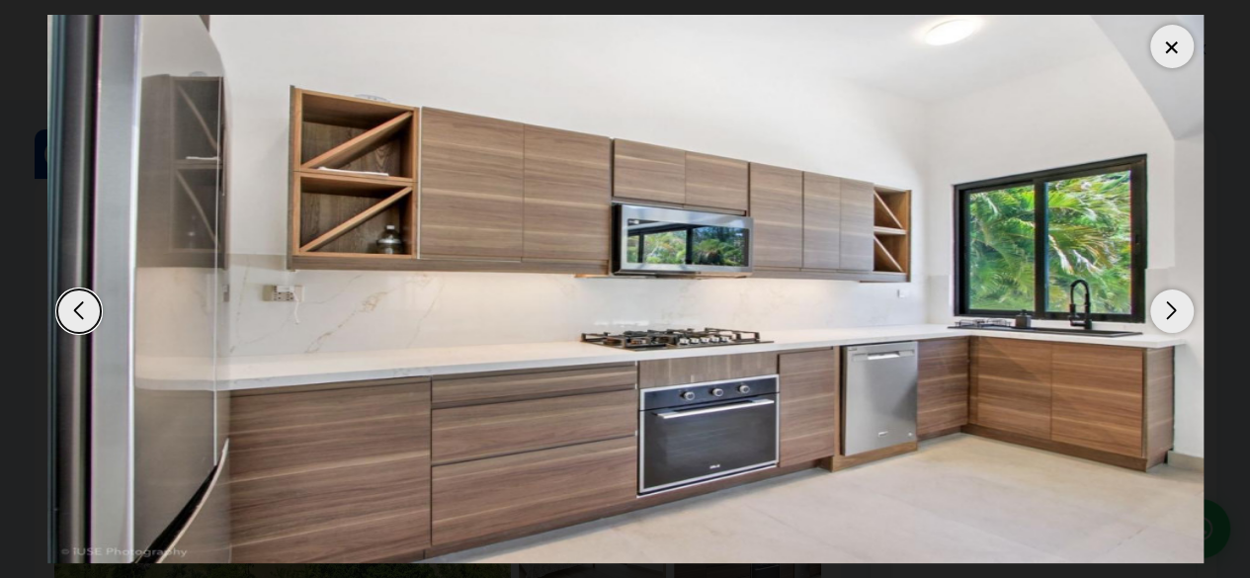
click at [1168, 305] on div "Next slide" at bounding box center [1172, 311] width 43 height 43
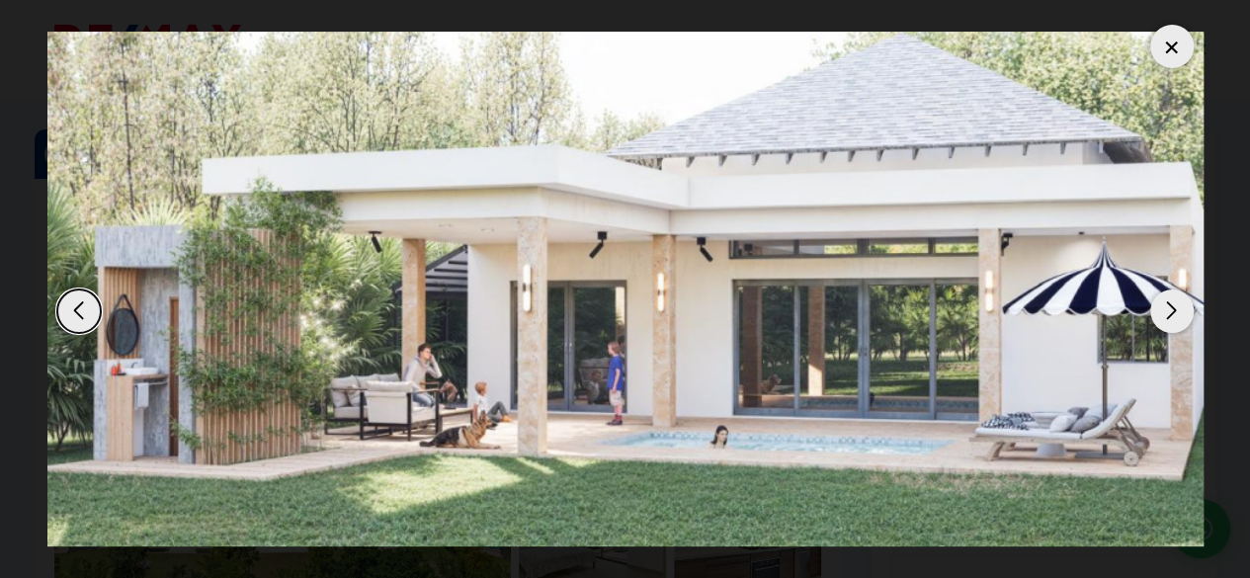
click at [1168, 305] on div "Next slide" at bounding box center [1172, 311] width 43 height 43
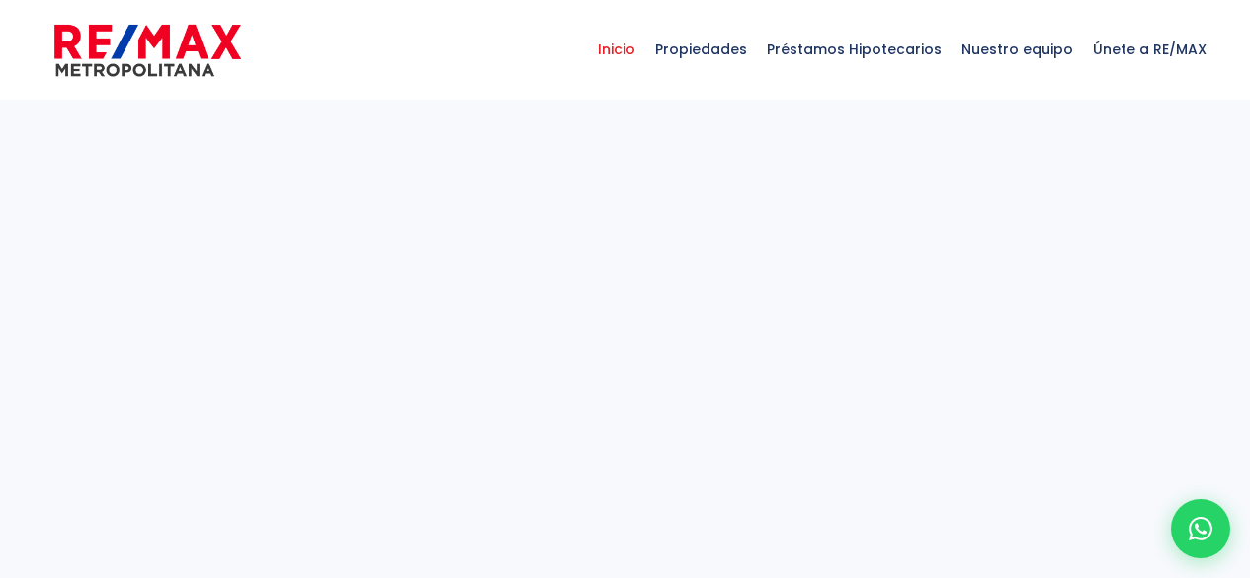
select select
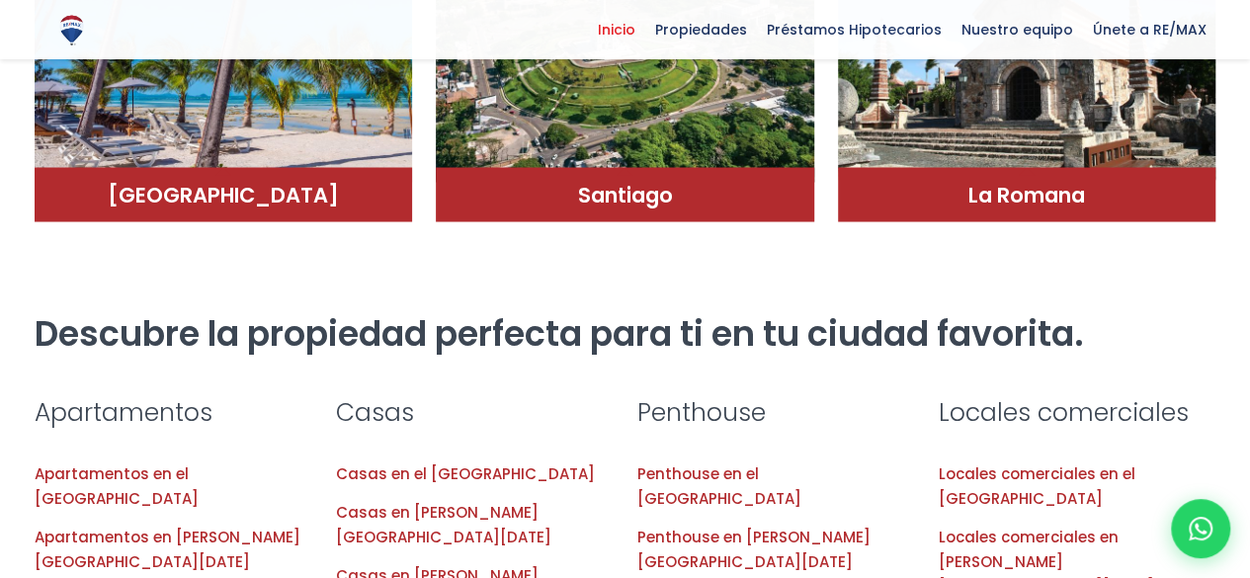
scroll to position [1680, 0]
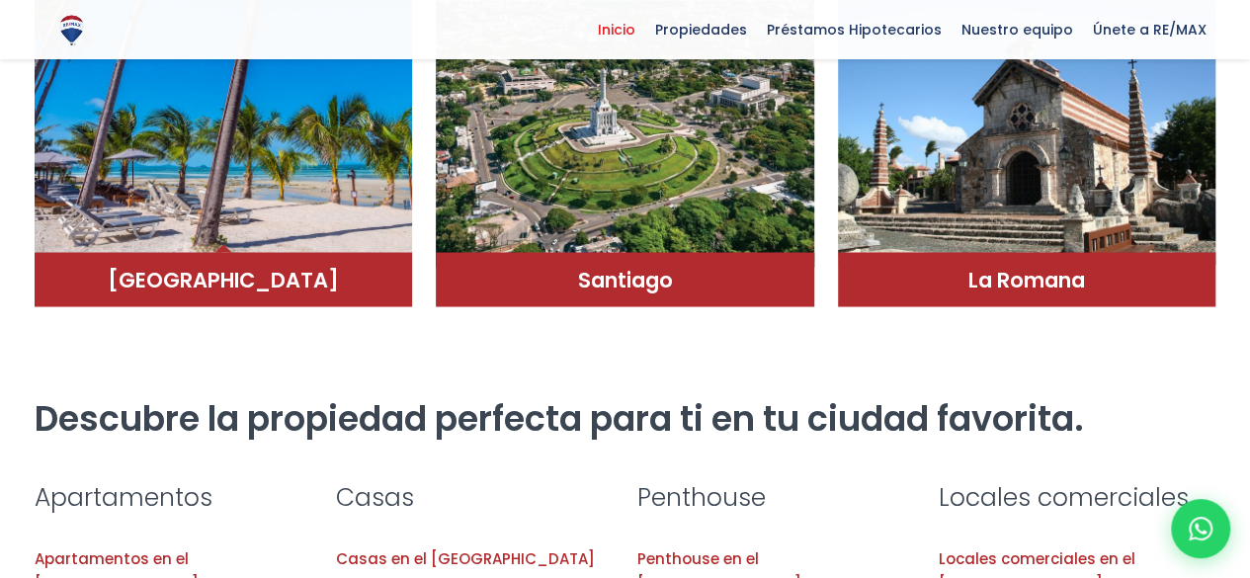
click at [286, 129] on img at bounding box center [224, 119] width 379 height 267
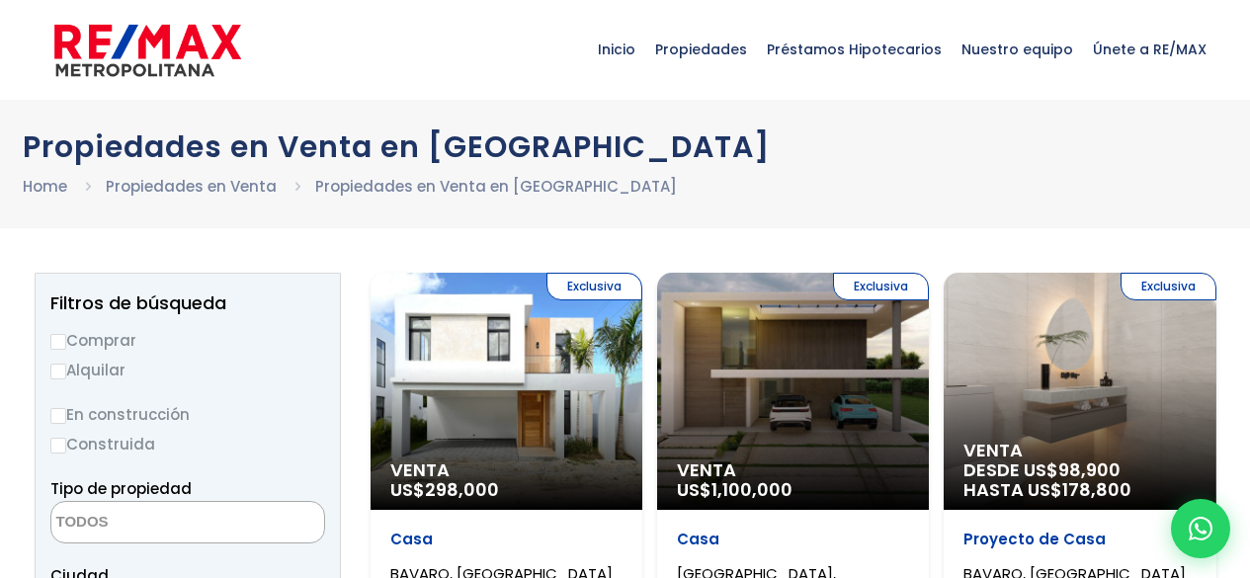
select select
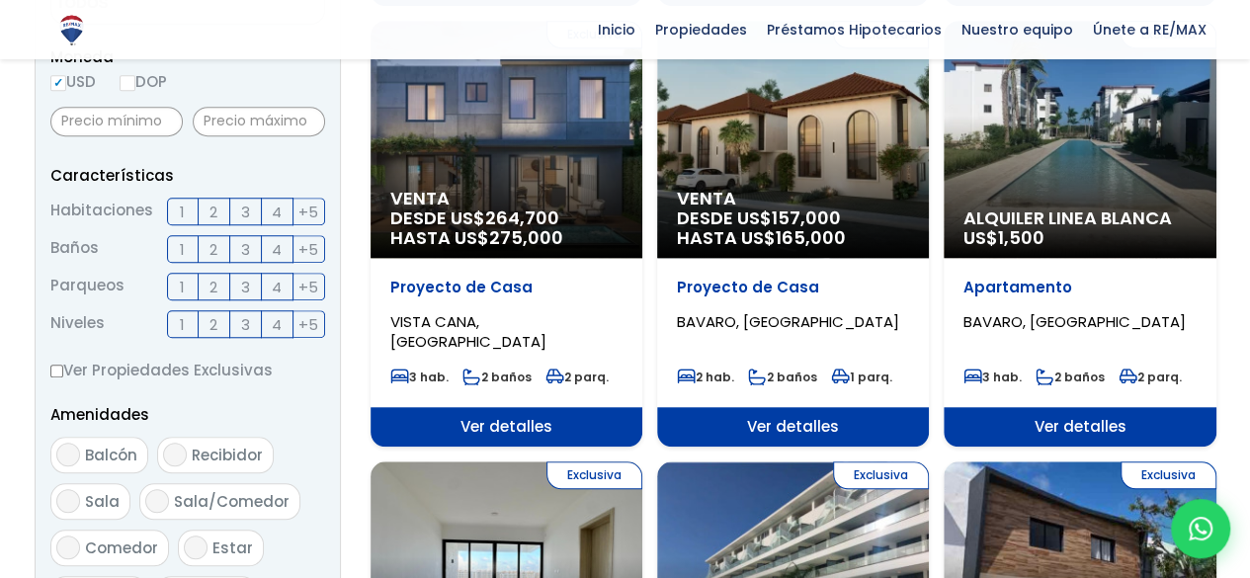
scroll to position [198, 0]
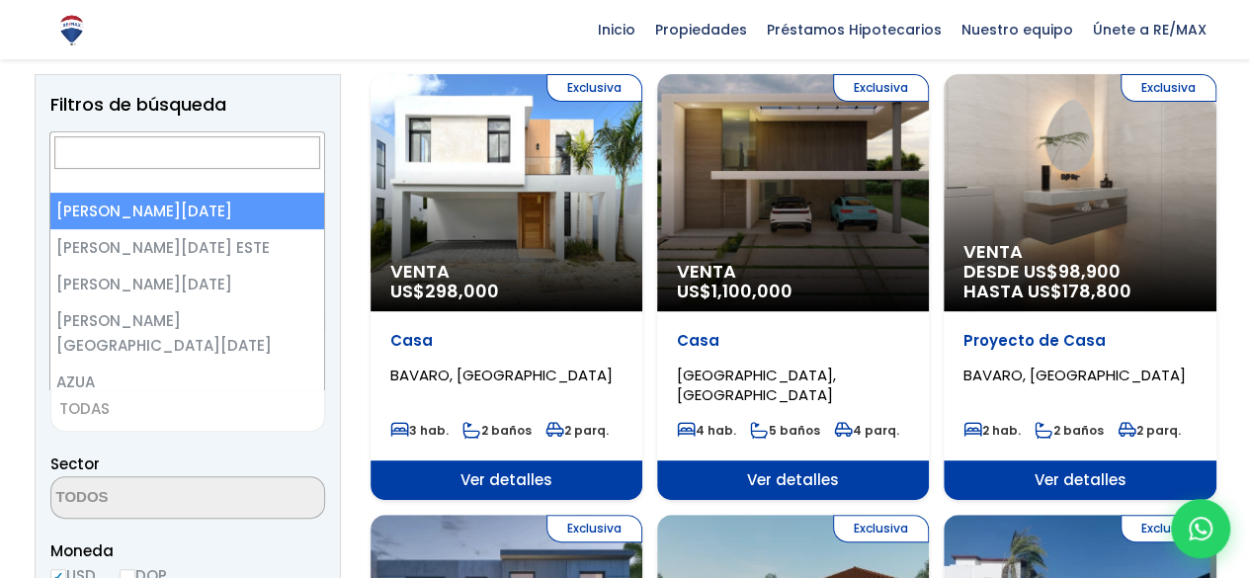
click at [86, 402] on span "TODAS" at bounding box center [84, 408] width 50 height 21
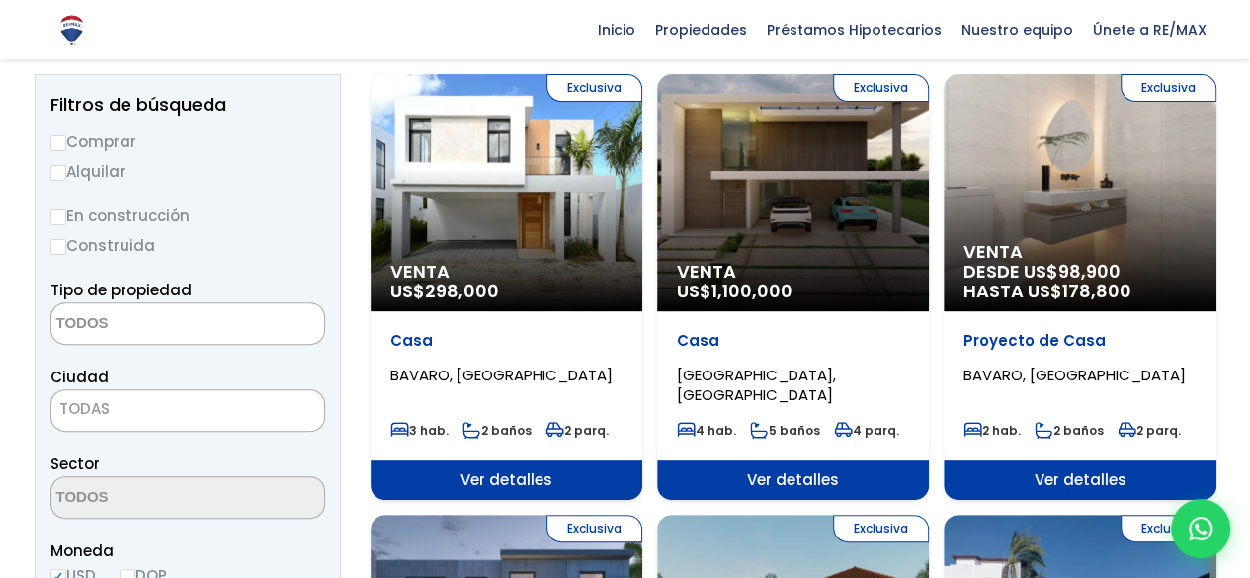
click at [95, 410] on span "TODAS" at bounding box center [84, 408] width 50 height 21
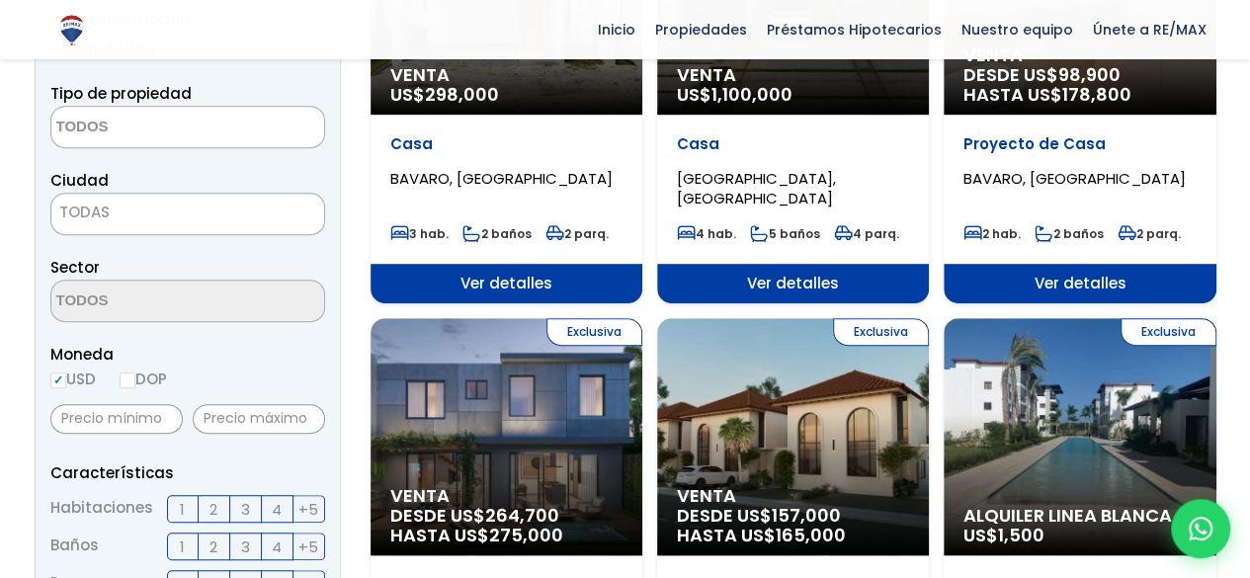
scroll to position [395, 0]
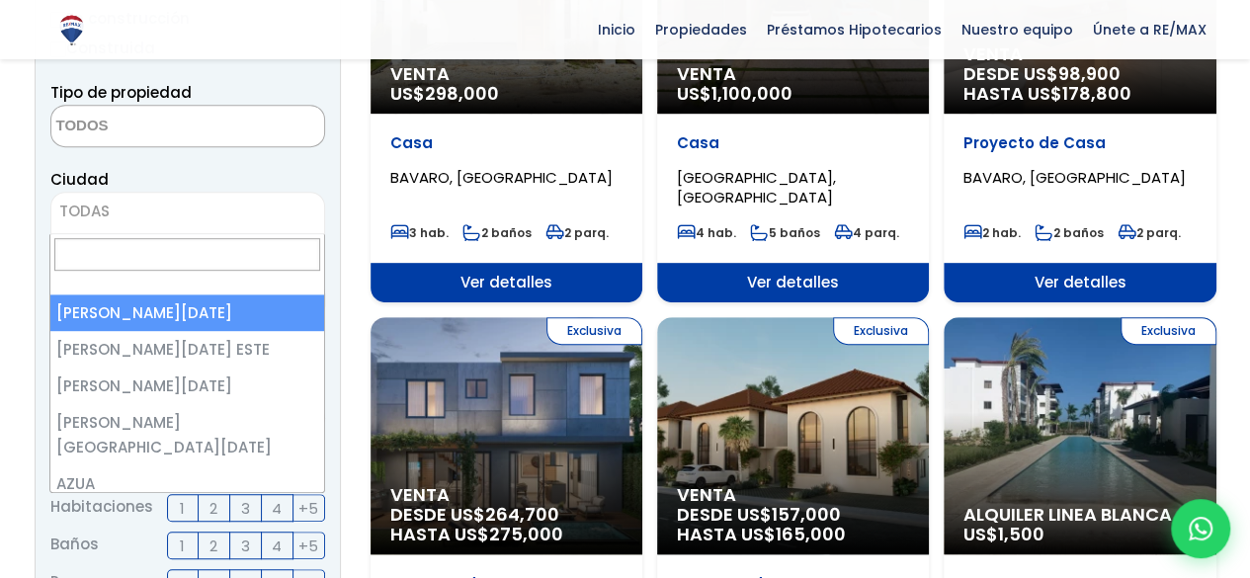
click at [105, 215] on span "TODAS" at bounding box center [84, 211] width 50 height 21
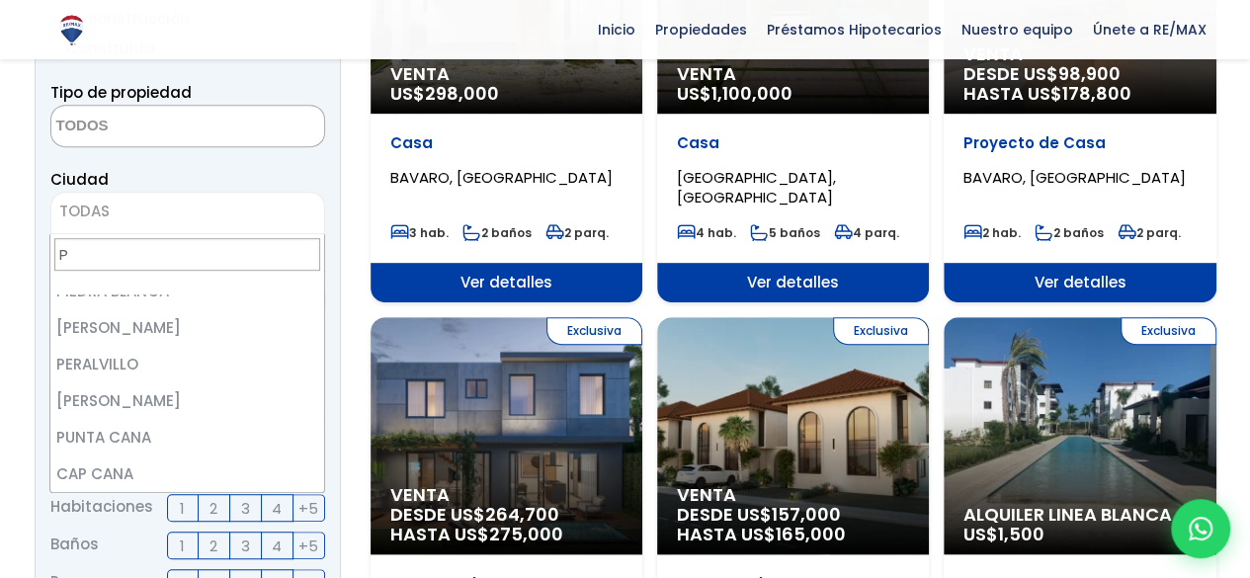
scroll to position [0, 0]
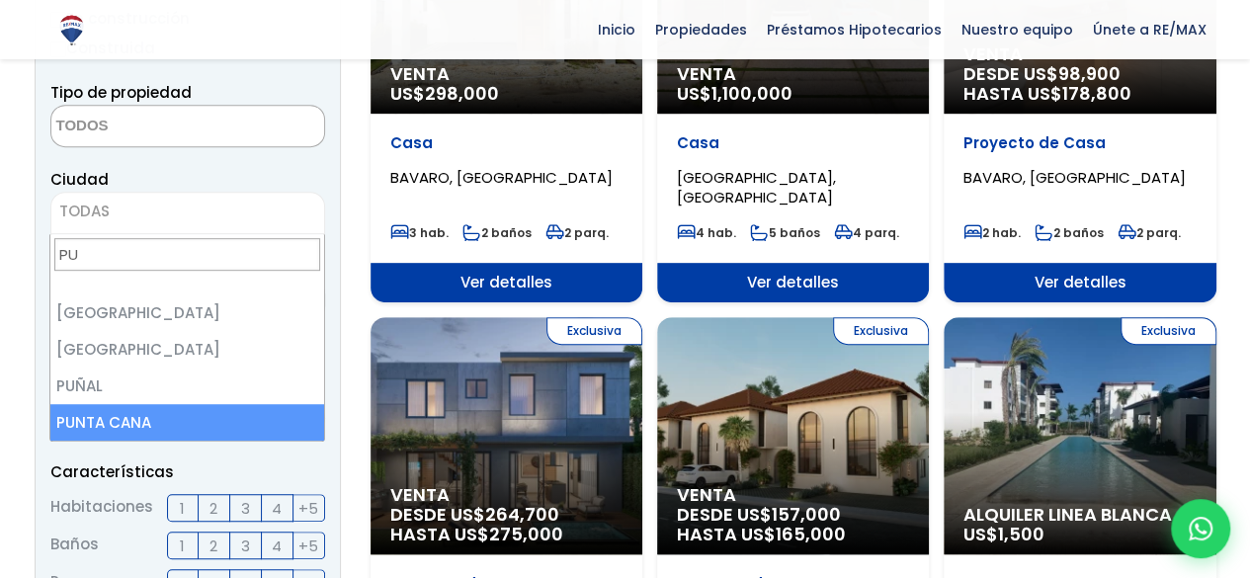
type input "PU"
select select "434"
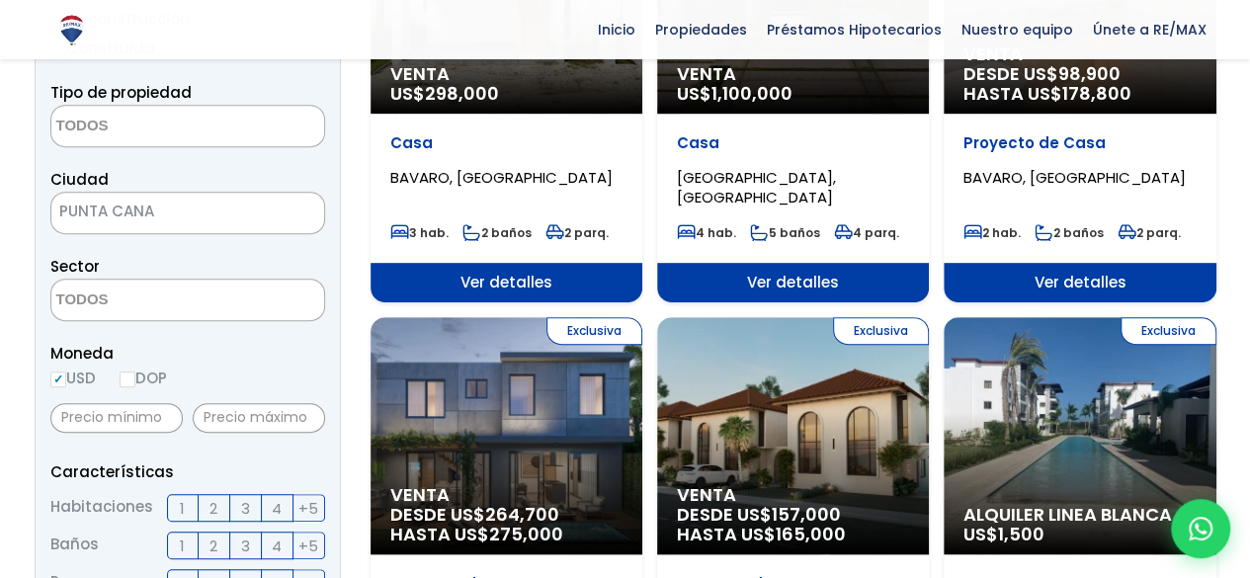
click at [136, 303] on textarea "Search" at bounding box center [147, 301] width 192 height 43
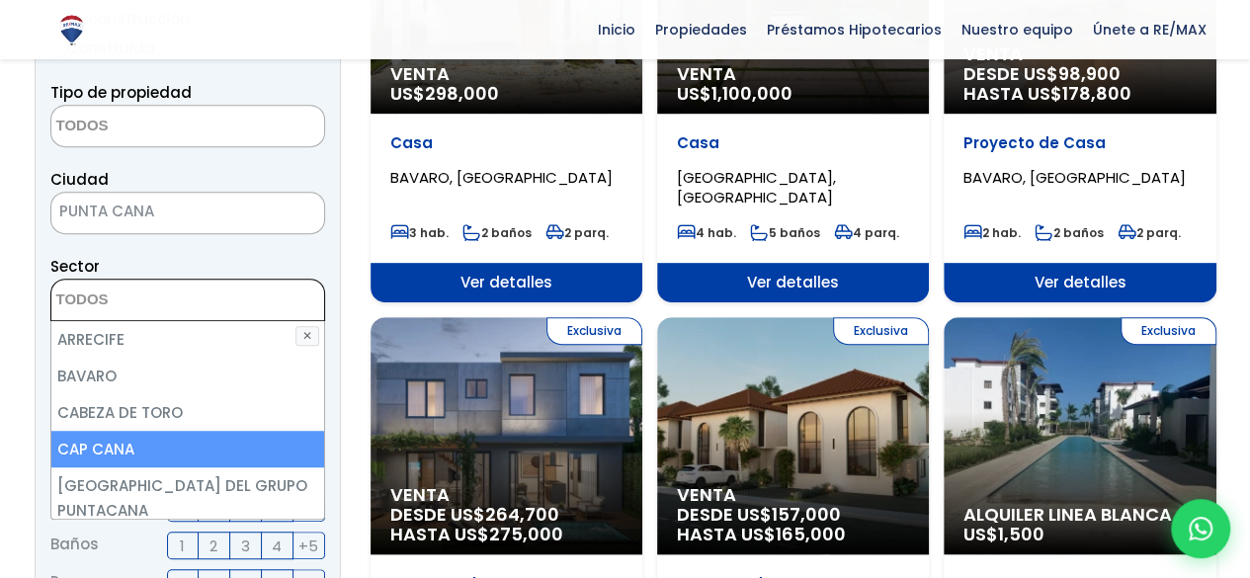
click at [103, 447] on li "CAP CANA" at bounding box center [188, 449] width 274 height 37
select select "16391"
click at [103, 447] on li "CAP CANA" at bounding box center [188, 449] width 274 height 37
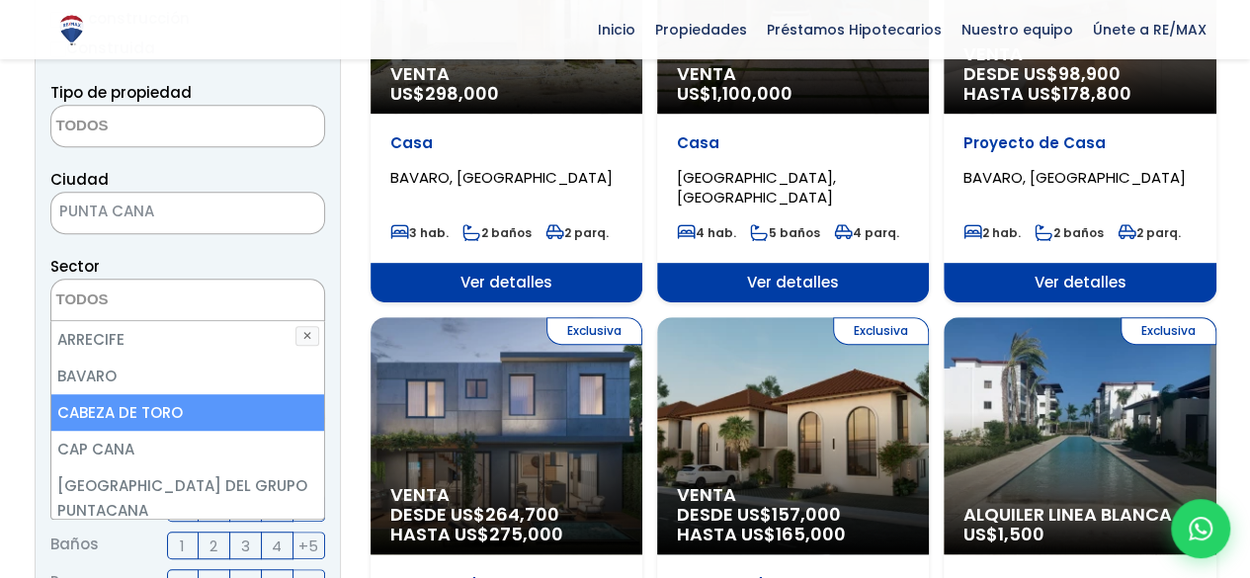
scroll to position [99, 0]
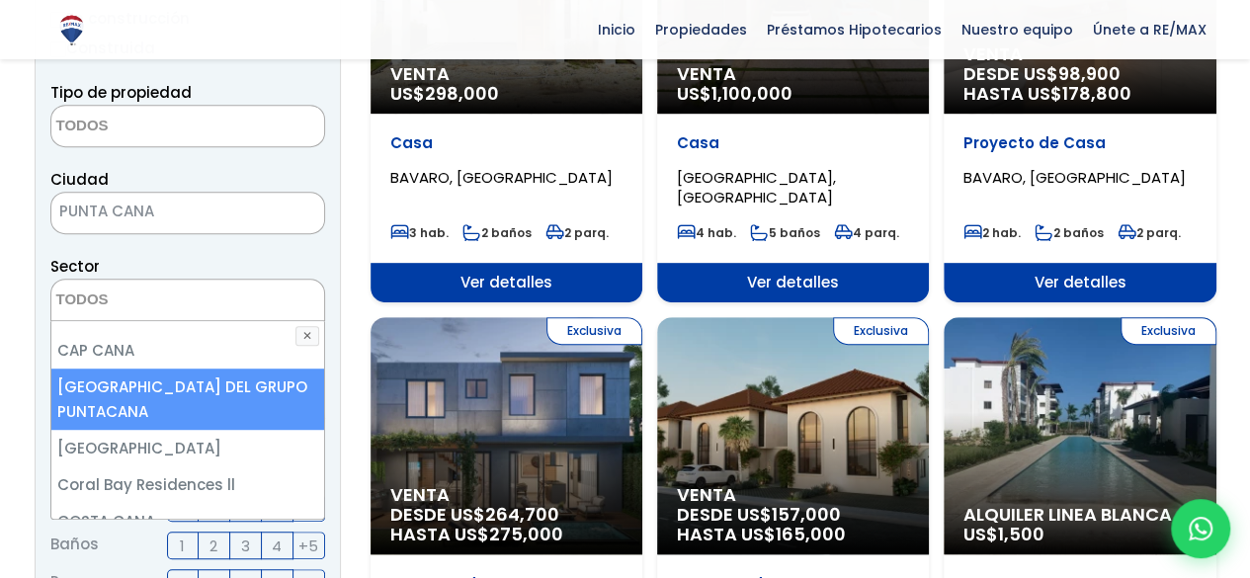
click at [128, 387] on li "[GEOGRAPHIC_DATA] DEL GRUPO PUNTACANA" at bounding box center [188, 399] width 274 height 61
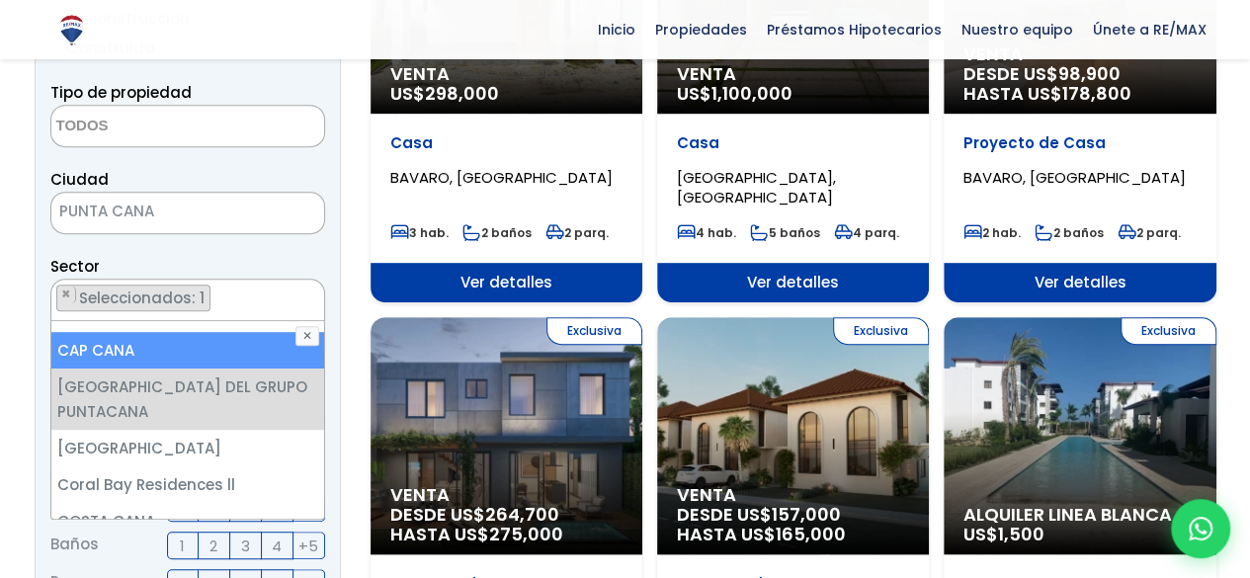
click at [114, 337] on li "CAP CANA" at bounding box center [188, 350] width 274 height 37
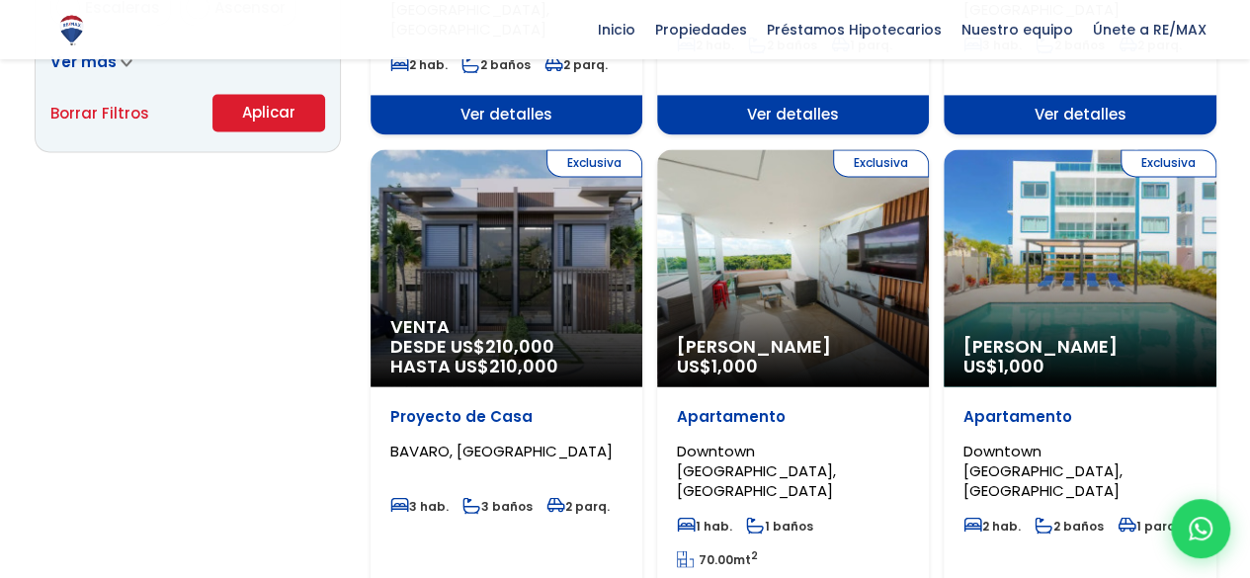
scroll to position [1581, 0]
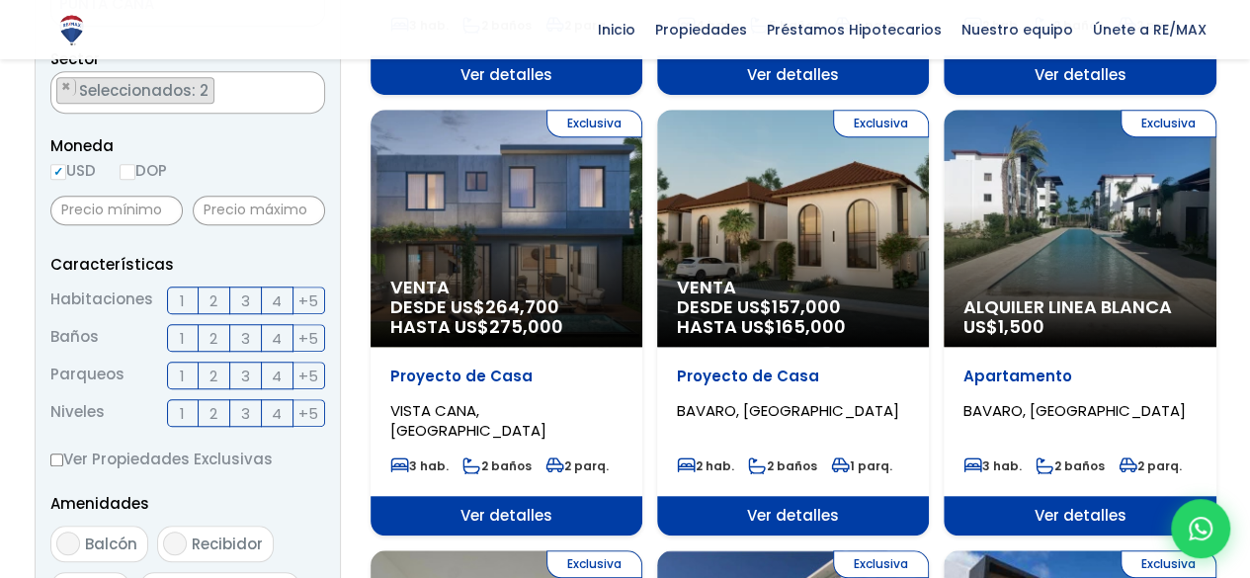
scroll to position [544, 0]
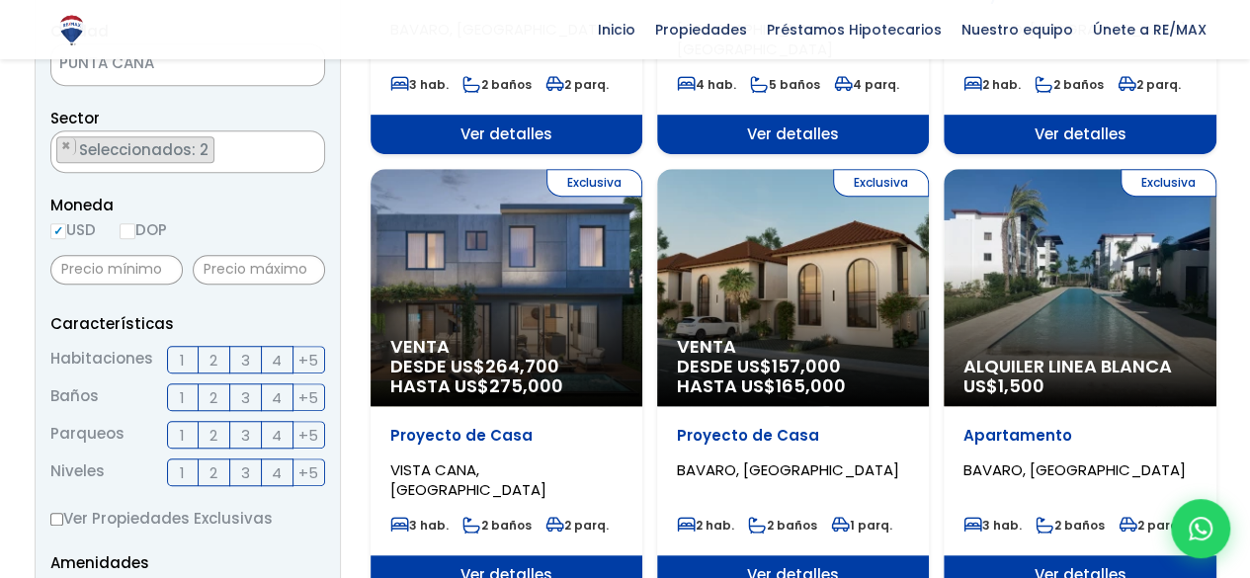
click at [136, 148] on span "Seleccionados: 2" at bounding box center [145, 149] width 136 height 21
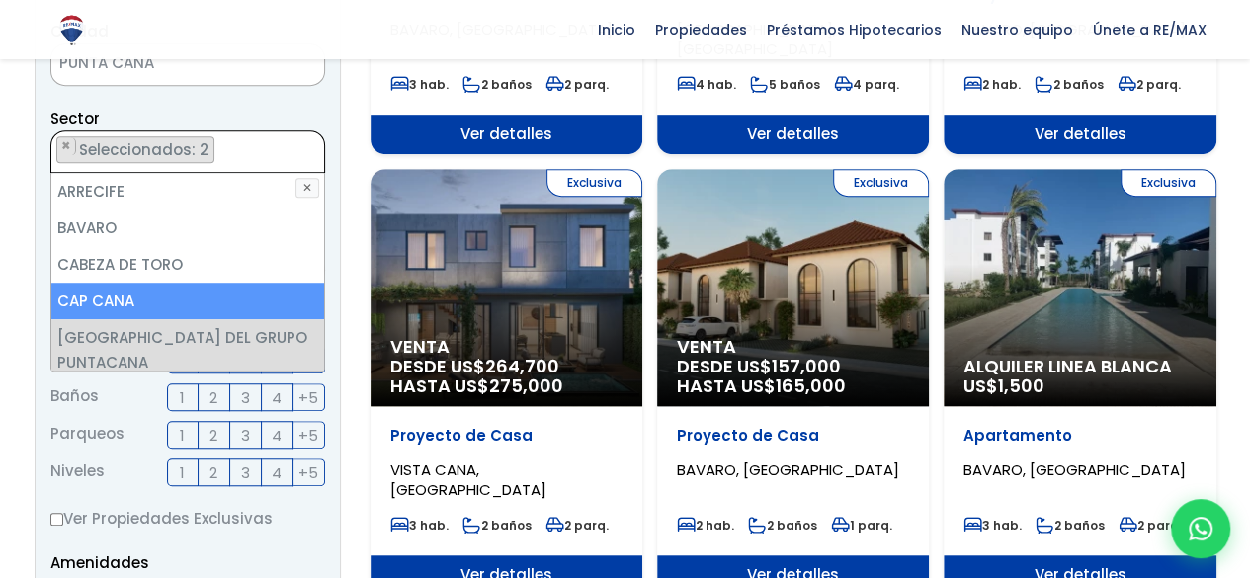
scroll to position [37, 0]
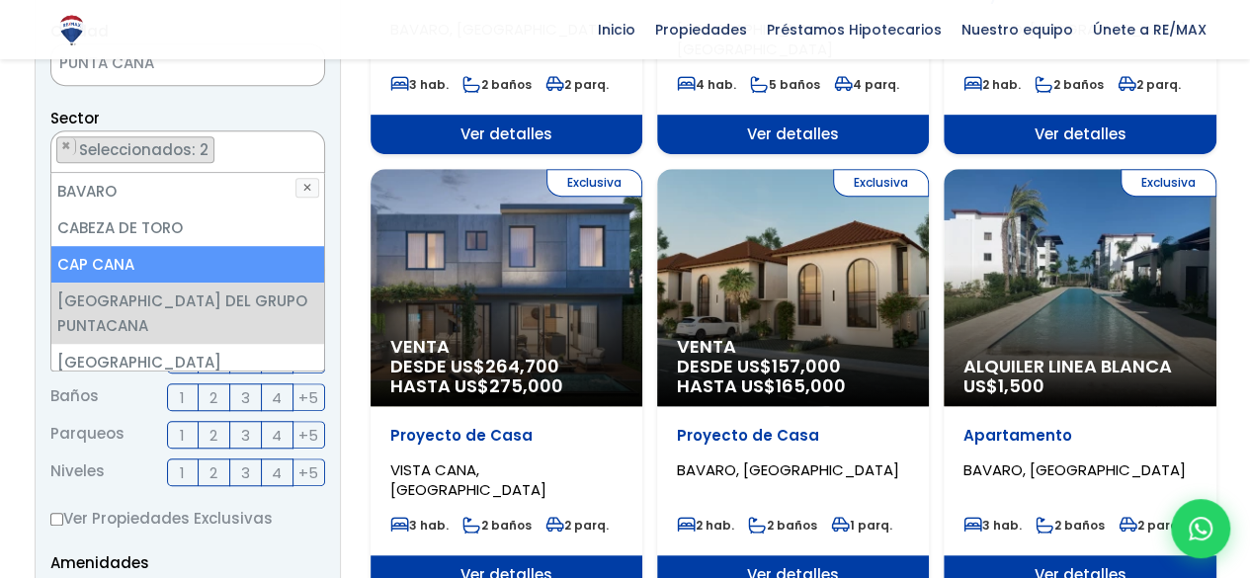
click at [139, 272] on li "CAP CANA" at bounding box center [188, 264] width 274 height 37
select select "16391"
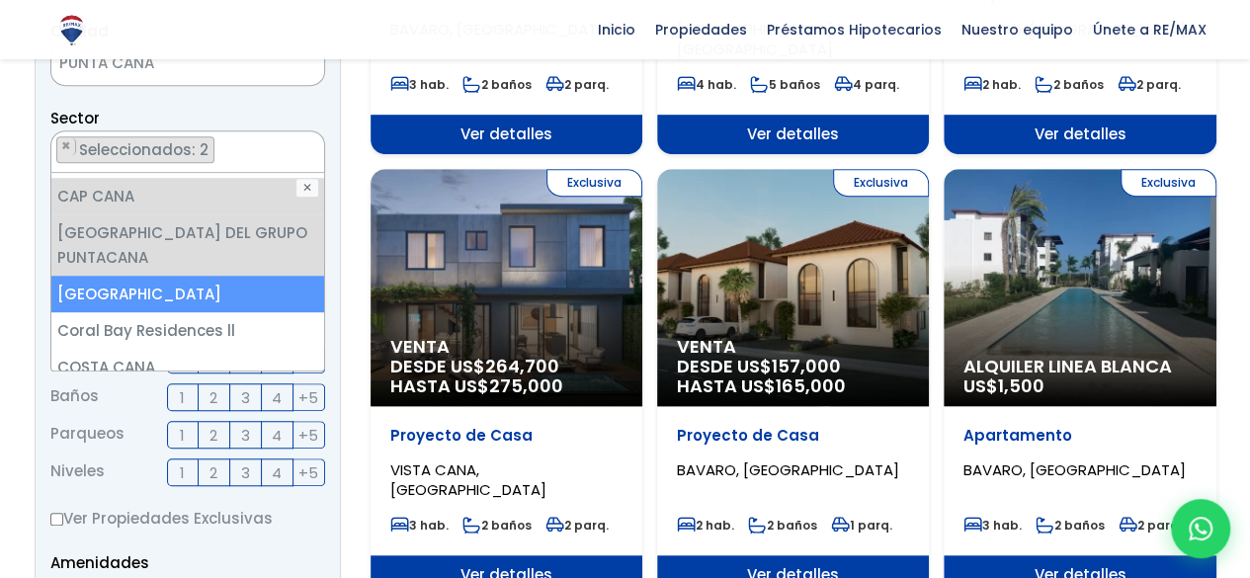
scroll to position [135, 0]
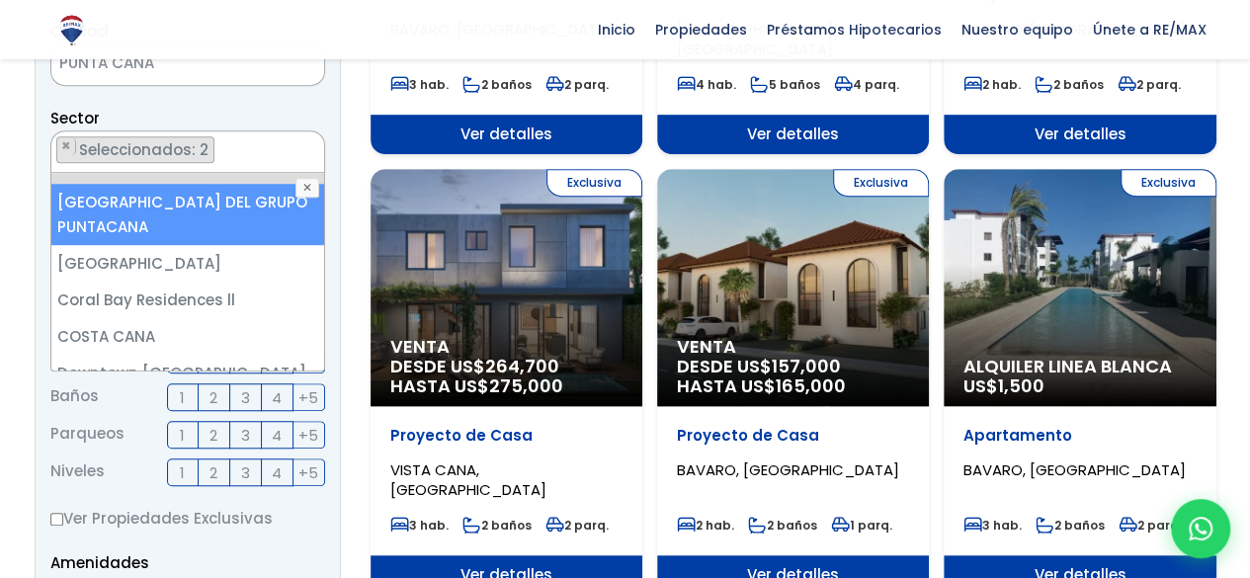
click at [195, 202] on li "[GEOGRAPHIC_DATA] DEL GRUPO PUNTACANA" at bounding box center [188, 214] width 274 height 61
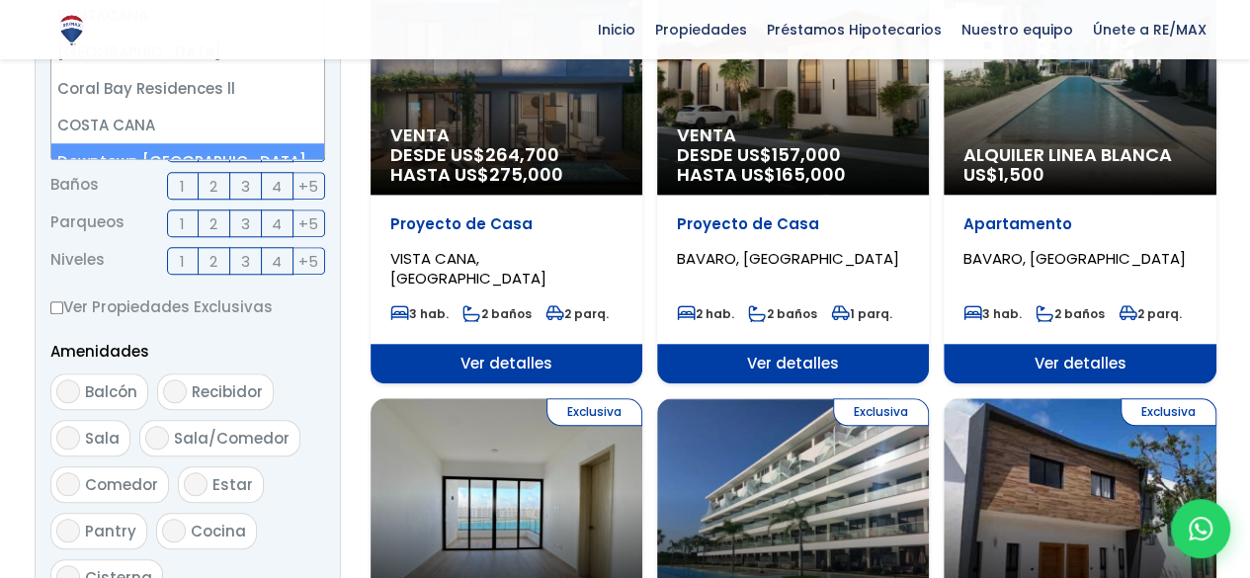
scroll to position [1038, 0]
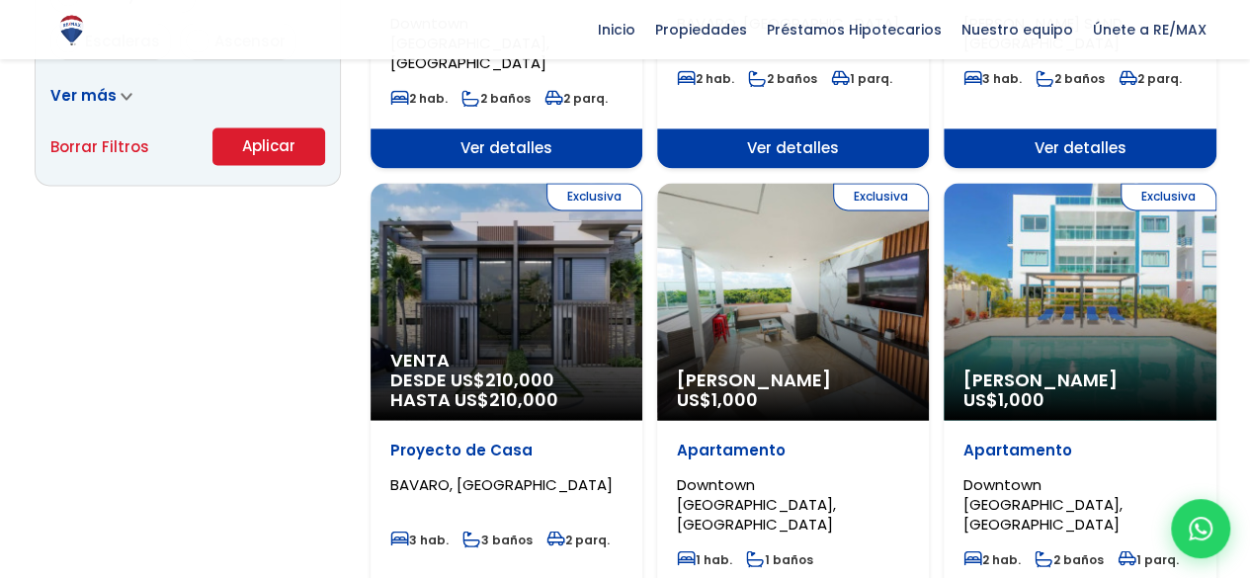
scroll to position [1433, 0]
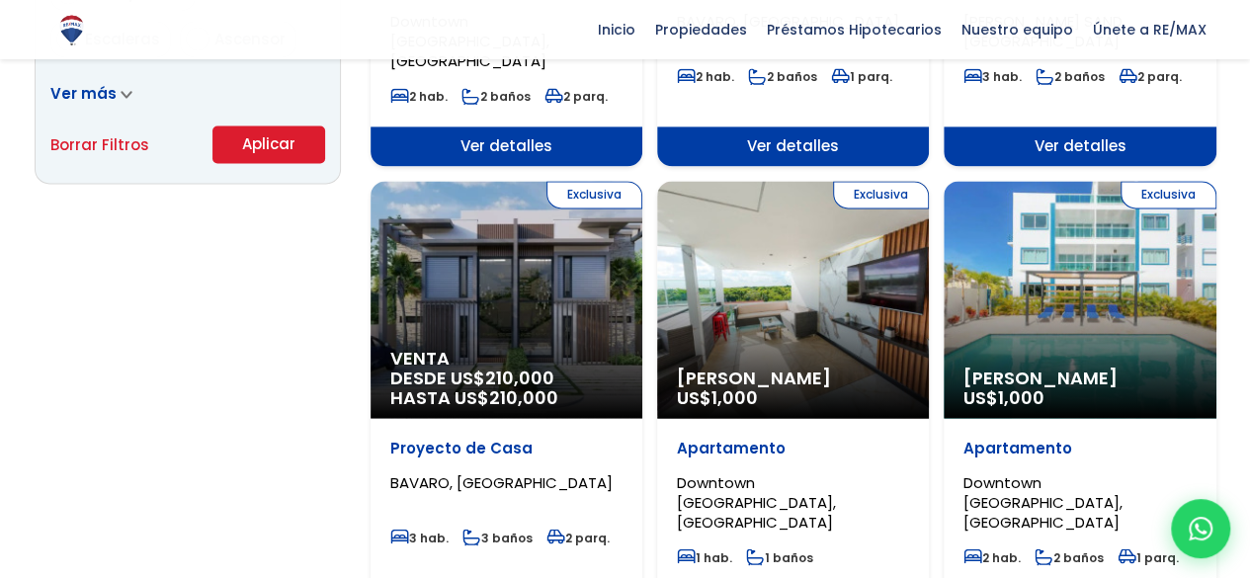
click at [269, 133] on button "Aplicar" at bounding box center [269, 145] width 113 height 38
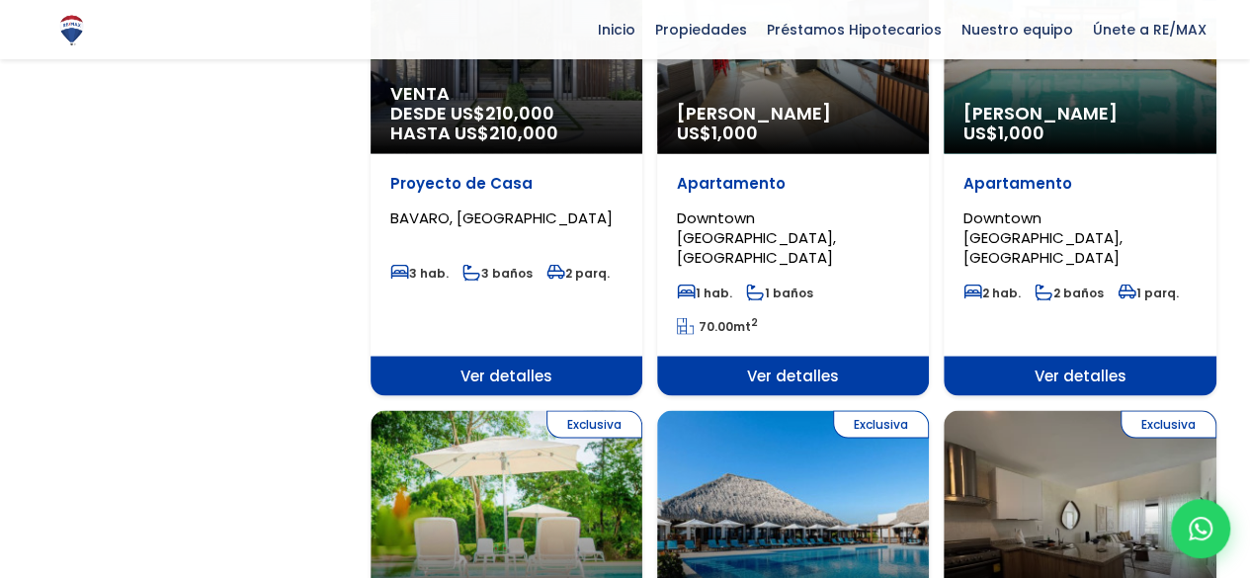
scroll to position [1730, 0]
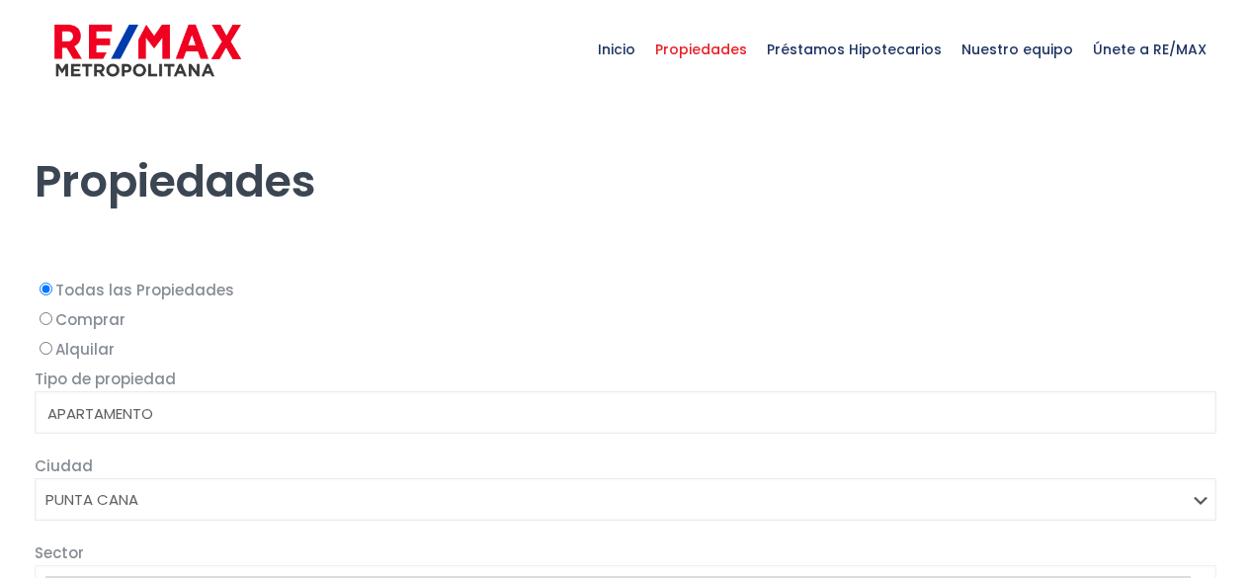
select select
select select "434"
select select
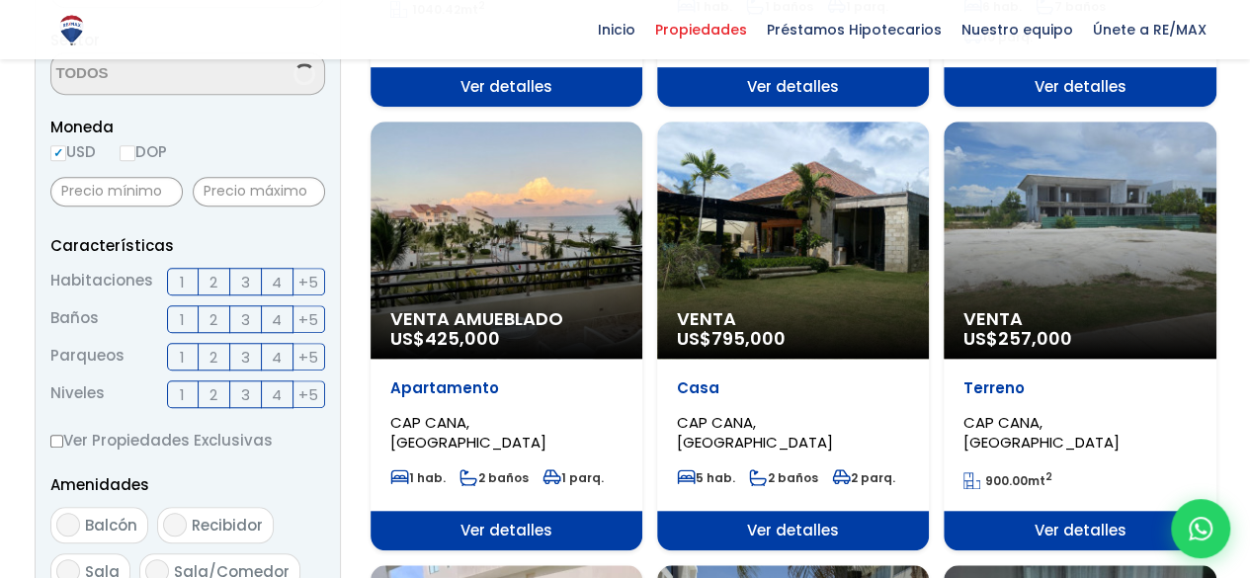
scroll to position [692, 0]
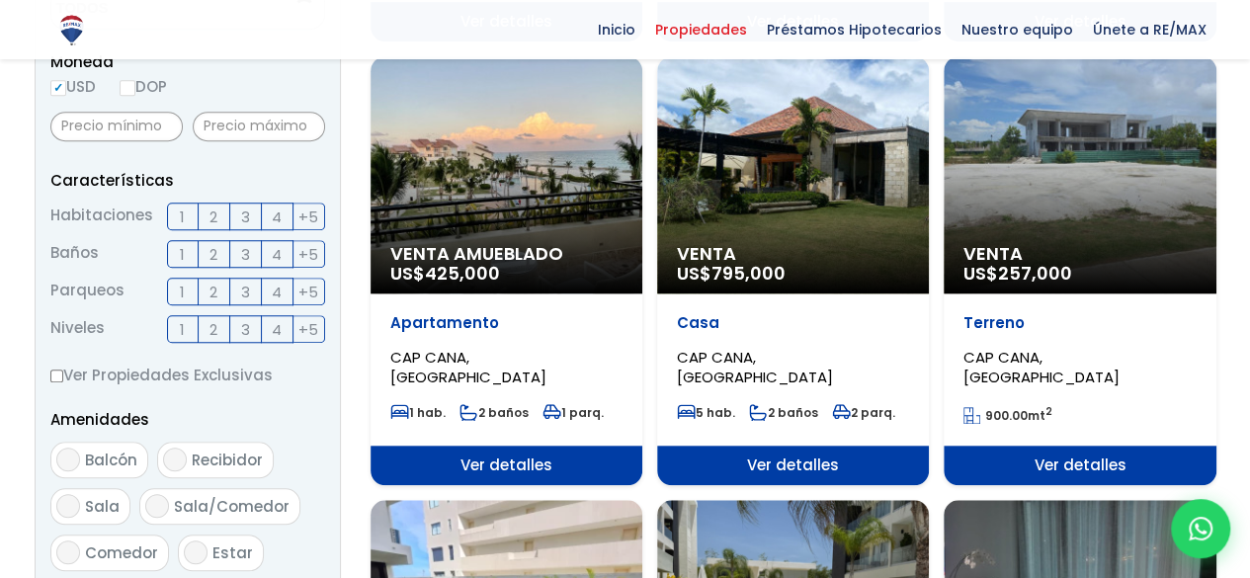
select select "16391"
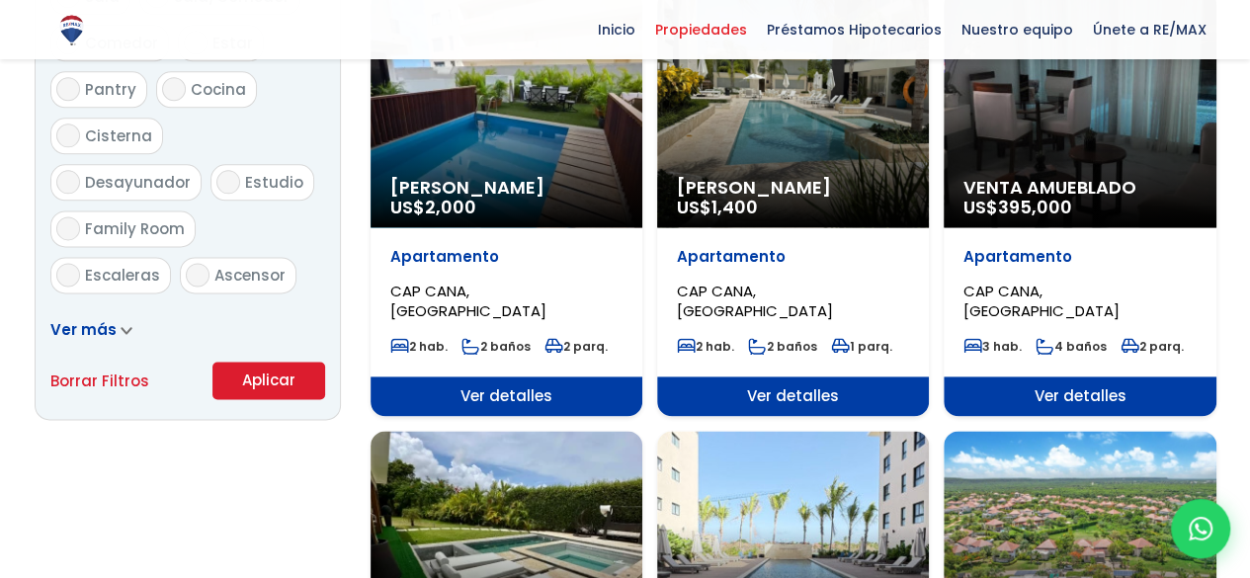
scroll to position [1087, 0]
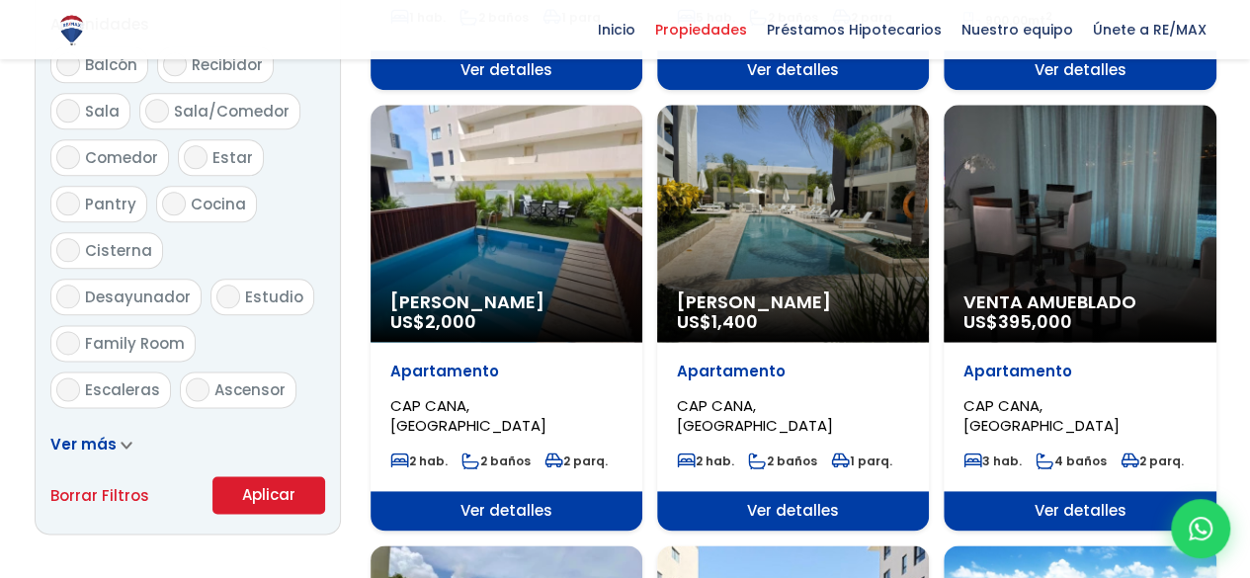
click at [1085, 236] on div "Venta Amueblado US$ 395,000" at bounding box center [1080, 223] width 272 height 237
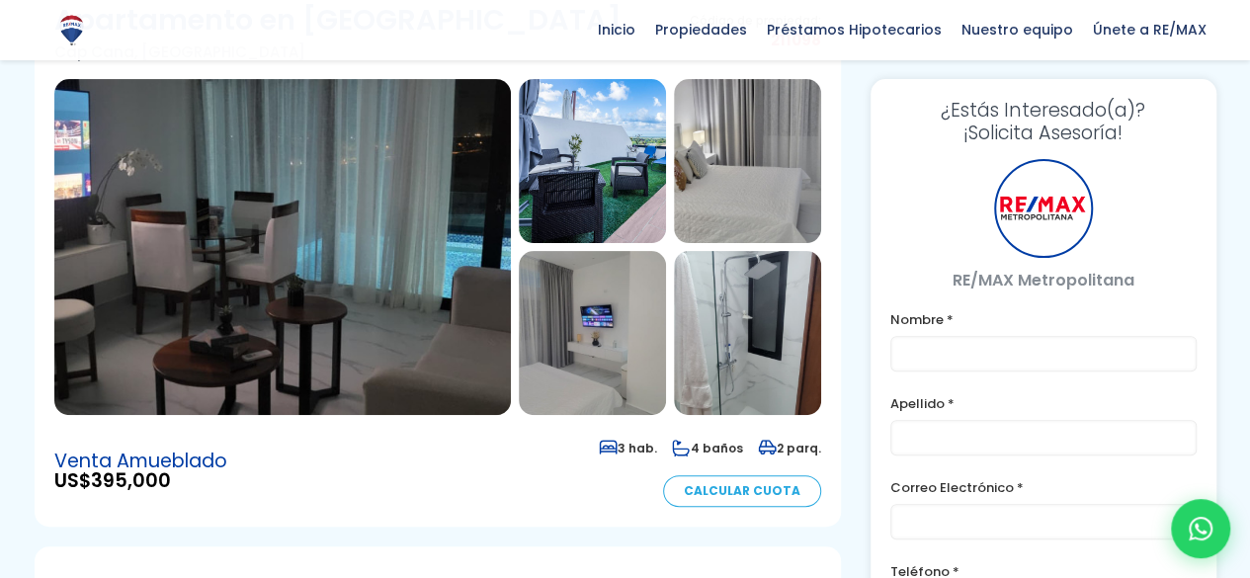
click at [601, 137] on img at bounding box center [592, 161] width 147 height 164
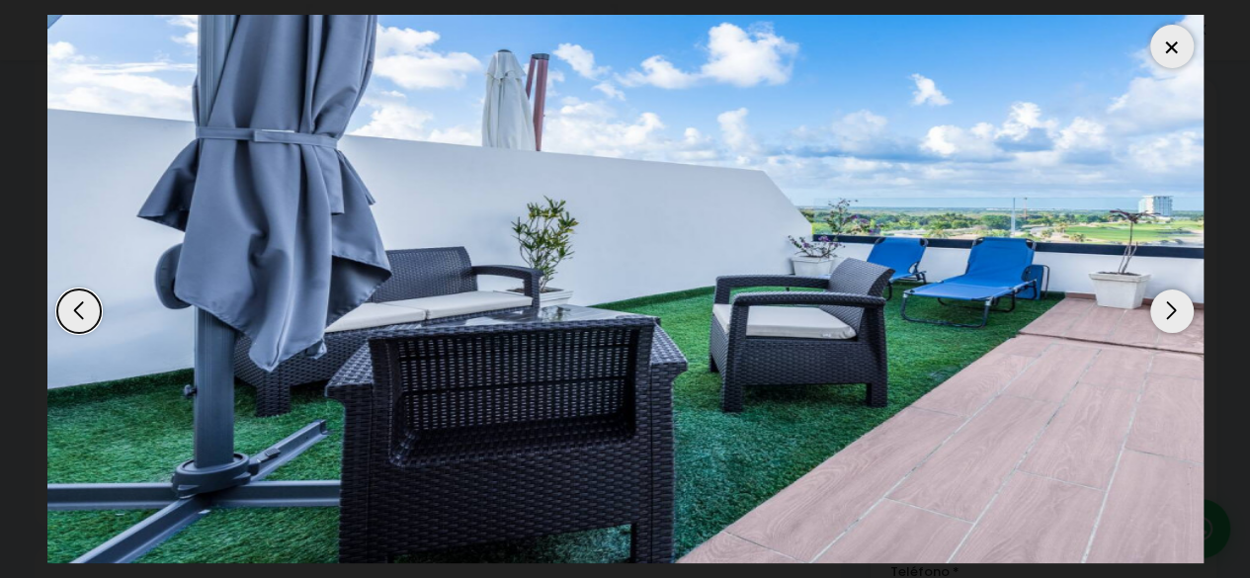
click at [1162, 297] on div "Next slide" at bounding box center [1172, 311] width 43 height 43
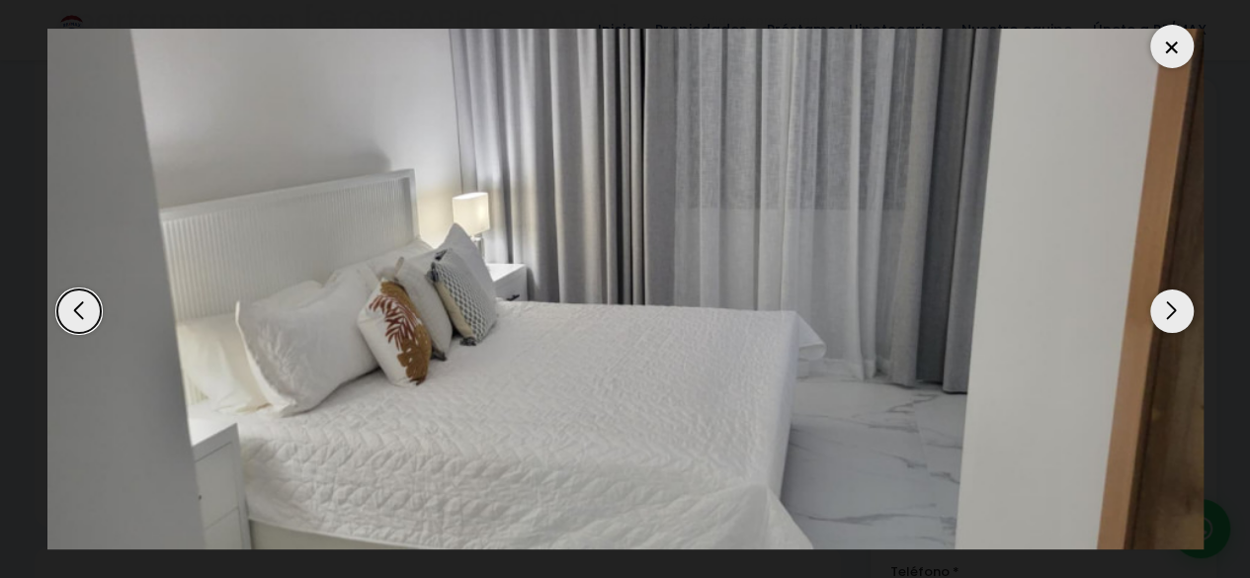
click at [1162, 297] on div "Next slide" at bounding box center [1172, 311] width 43 height 43
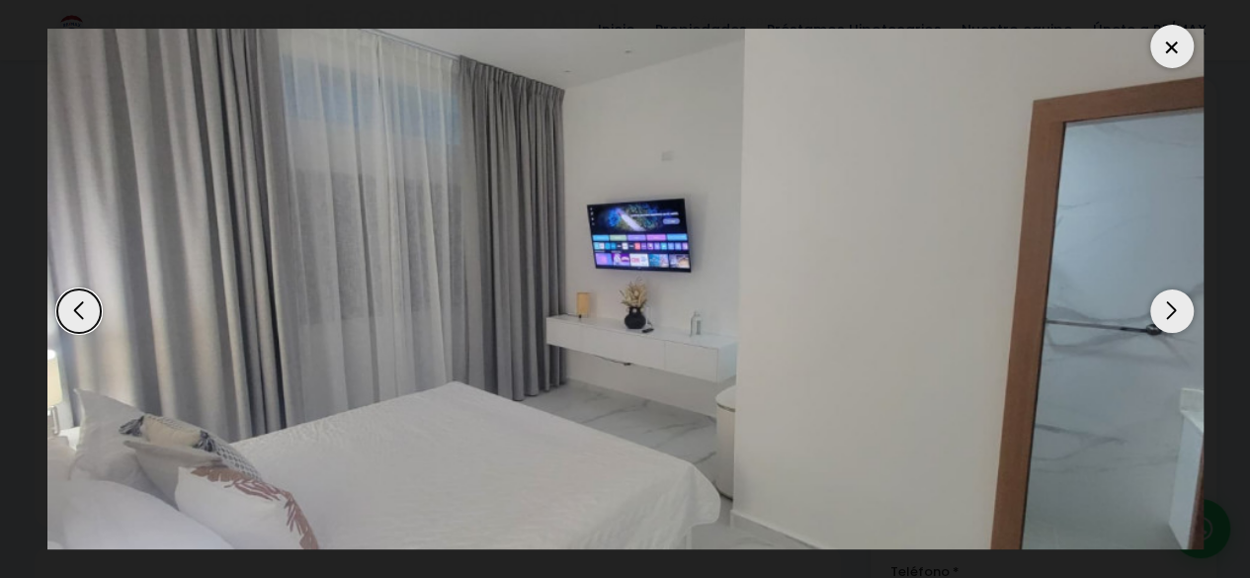
click at [1162, 297] on div "Next slide" at bounding box center [1172, 311] width 43 height 43
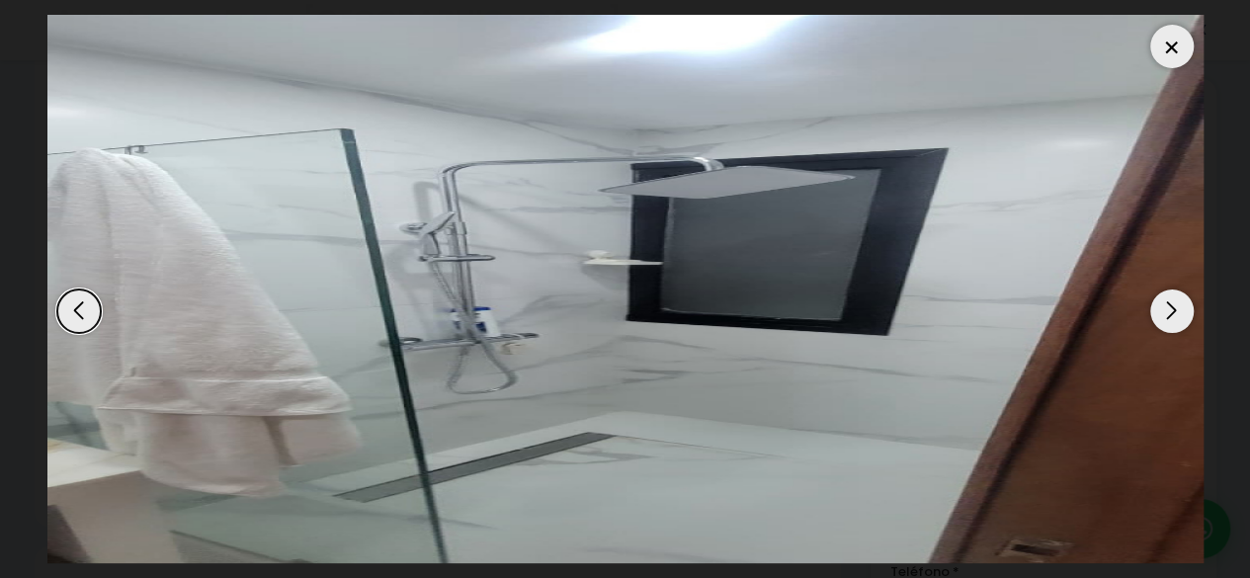
click at [1162, 297] on div "Next slide" at bounding box center [1172, 311] width 43 height 43
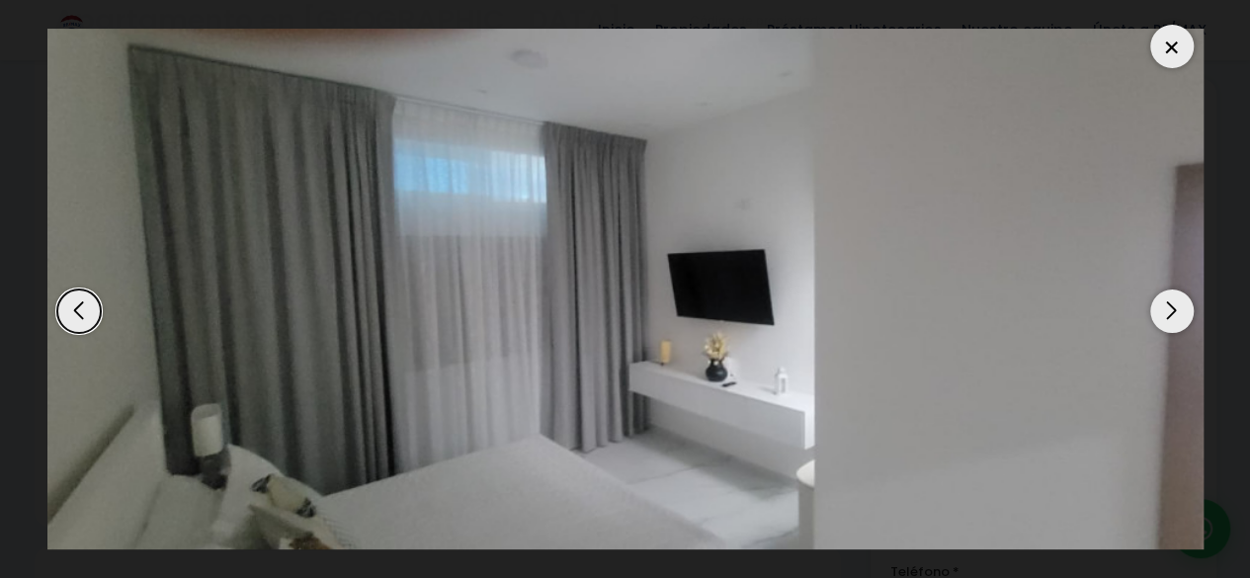
click at [1162, 297] on div "Next slide" at bounding box center [1172, 311] width 43 height 43
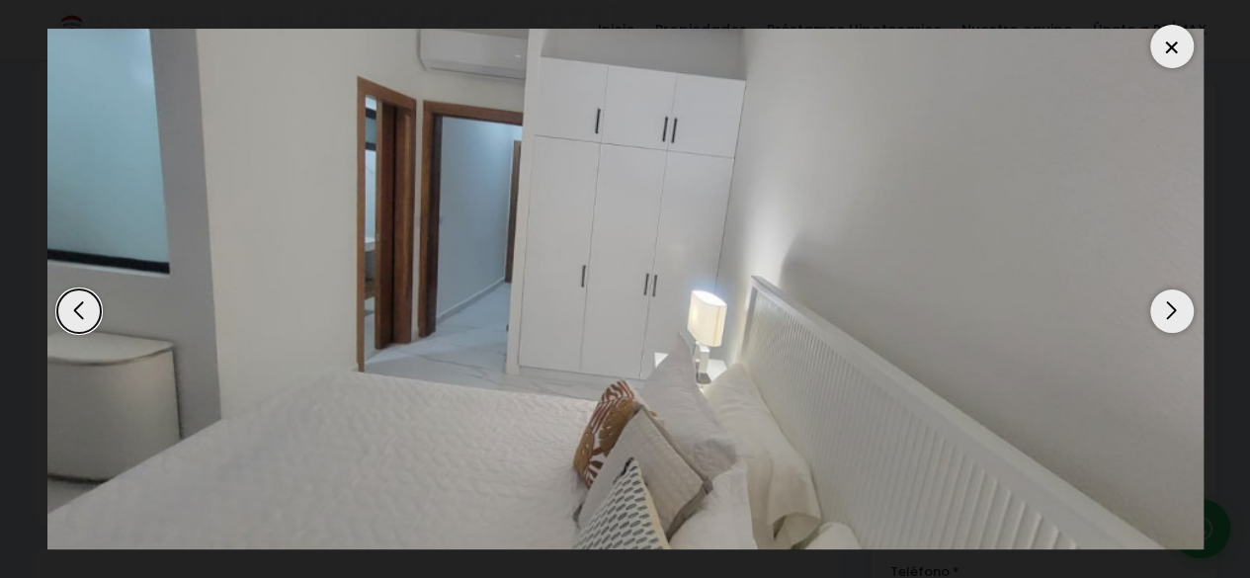
click at [1166, 302] on div "Next slide" at bounding box center [1172, 311] width 43 height 43
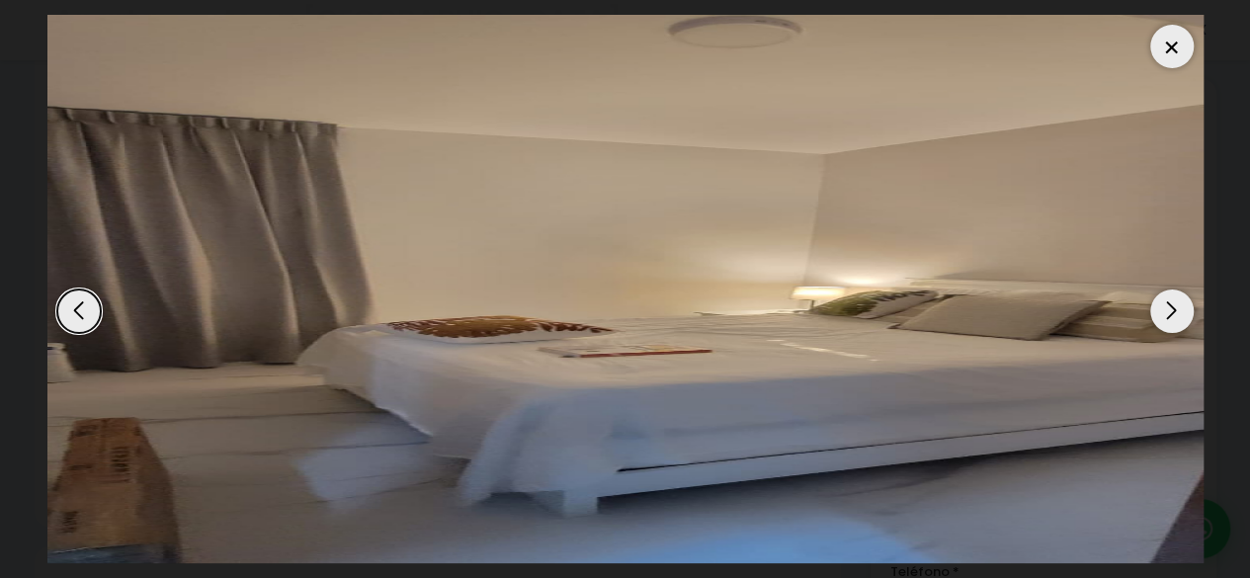
click at [1166, 302] on div "Next slide" at bounding box center [1172, 311] width 43 height 43
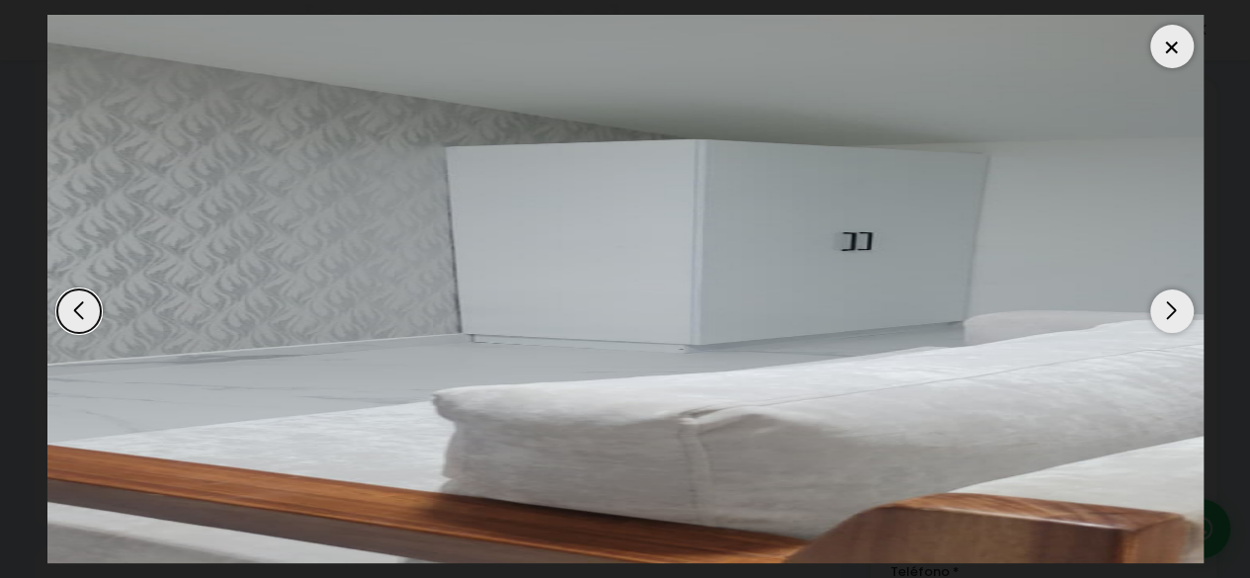
click at [1166, 302] on div "Next slide" at bounding box center [1172, 311] width 43 height 43
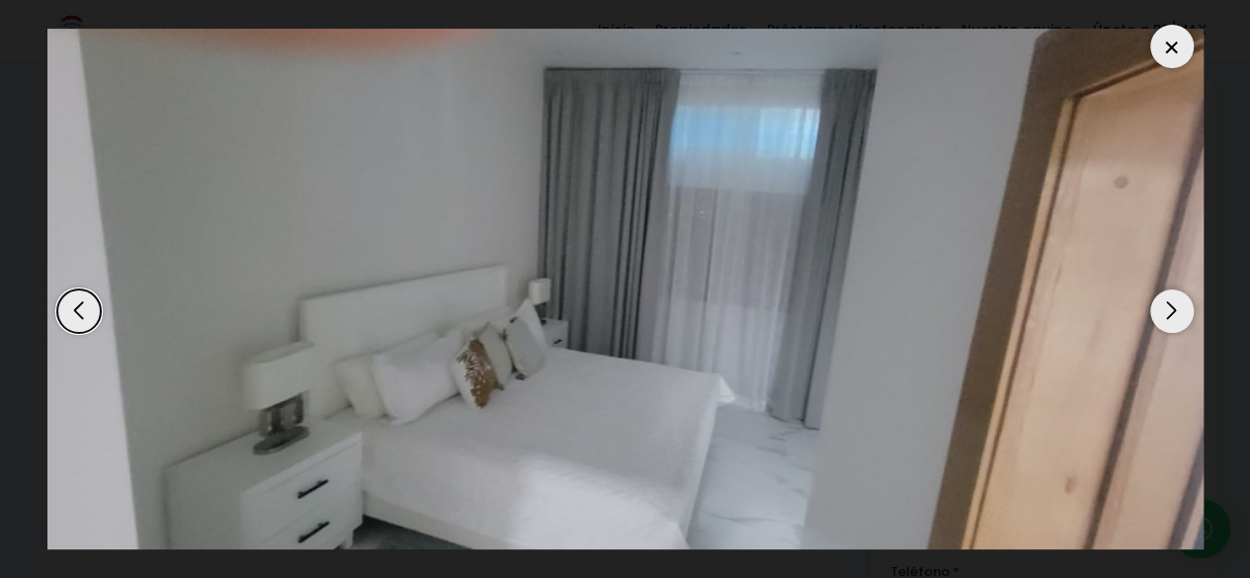
click at [1166, 302] on div "Next slide" at bounding box center [1172, 311] width 43 height 43
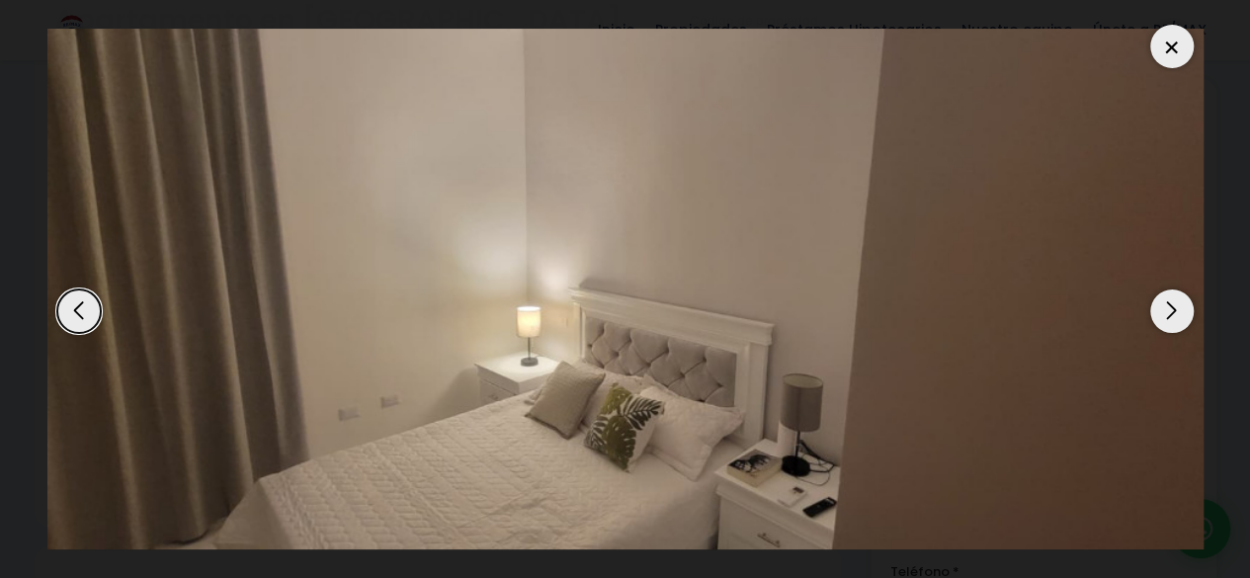
click at [1166, 306] on div "Next slide" at bounding box center [1172, 311] width 43 height 43
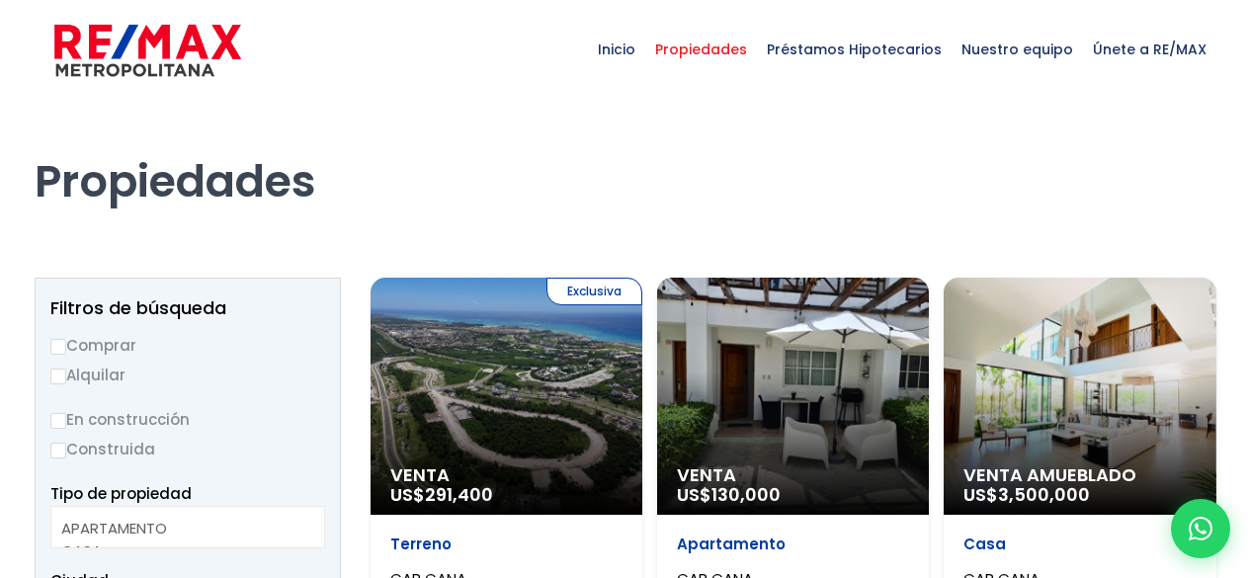
select select
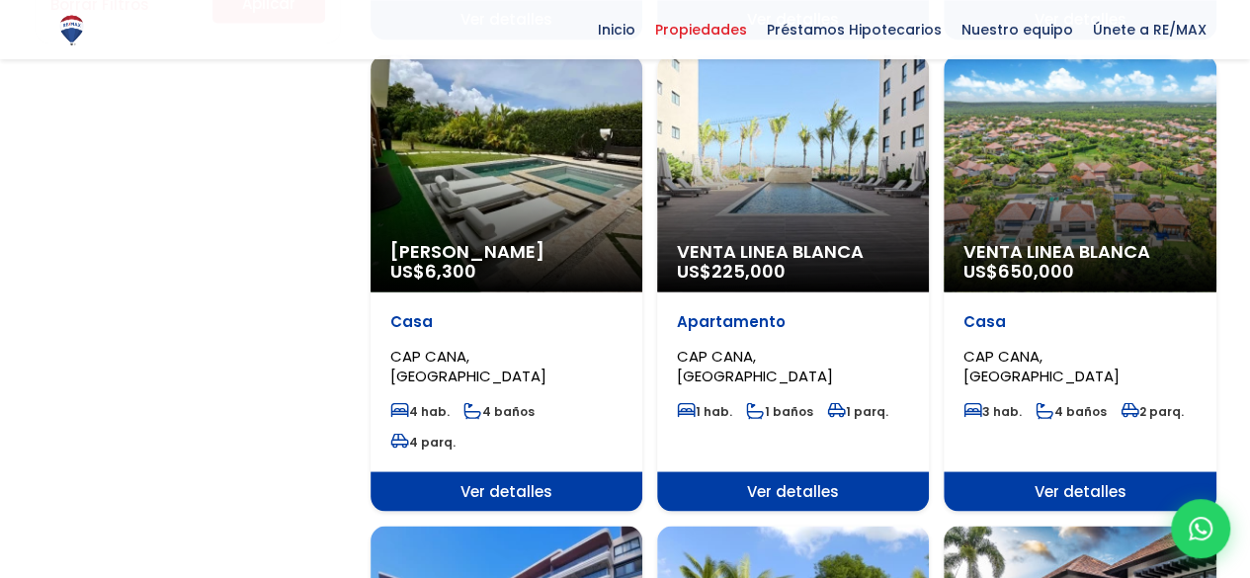
scroll to position [1581, 0]
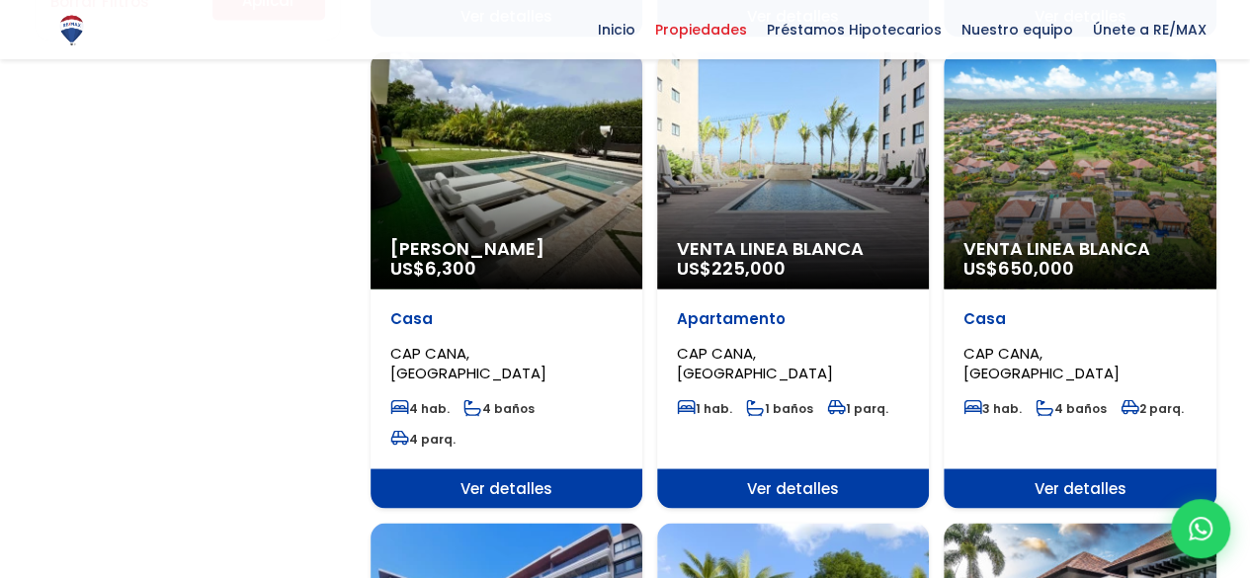
select select "16391"
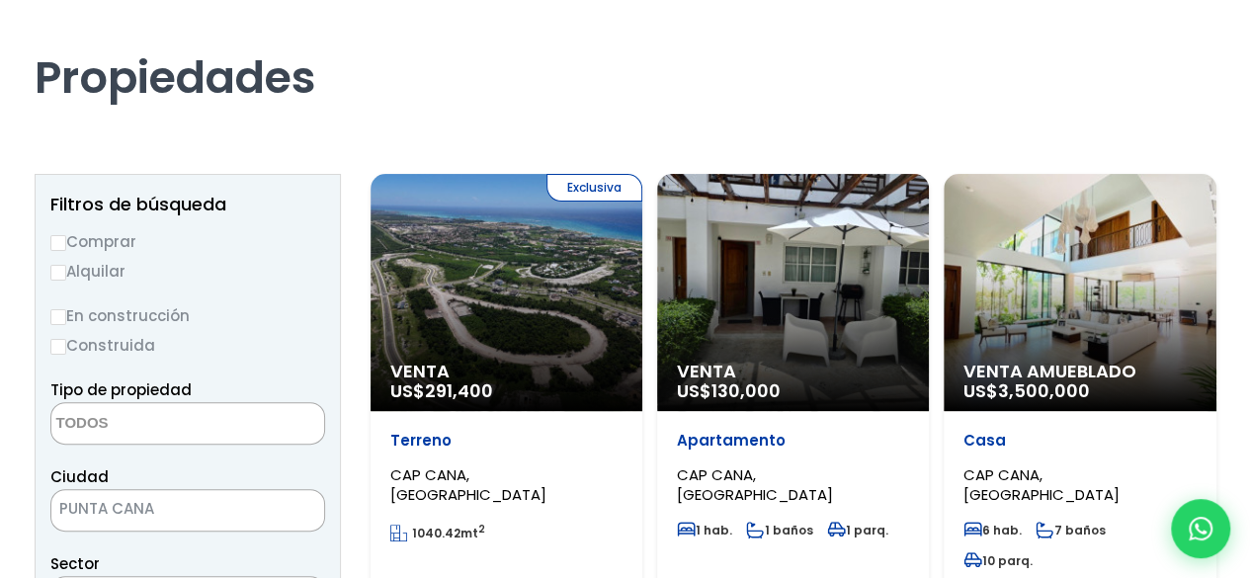
scroll to position [0, 0]
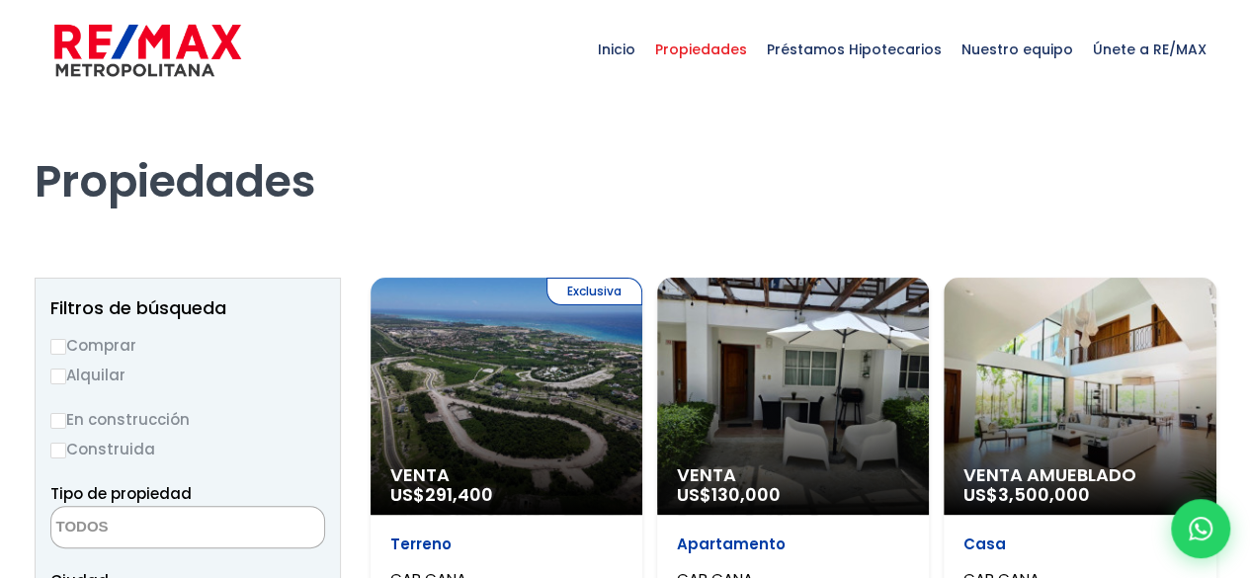
click at [51, 341] on input "Comprar" at bounding box center [58, 347] width 16 height 16
radio input "true"
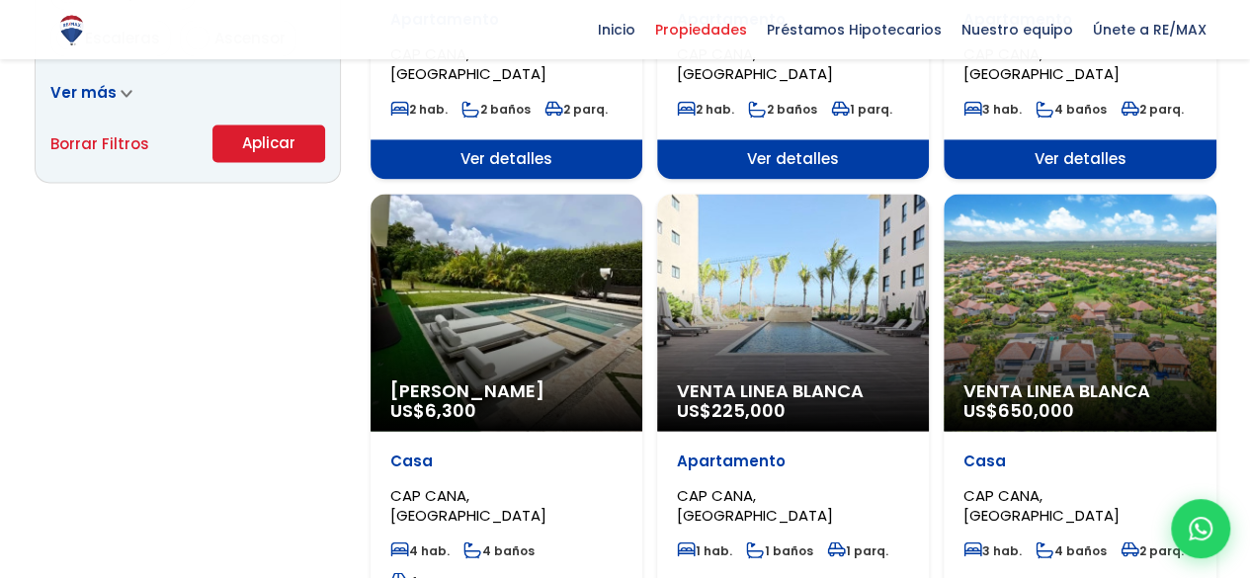
scroll to position [1384, 0]
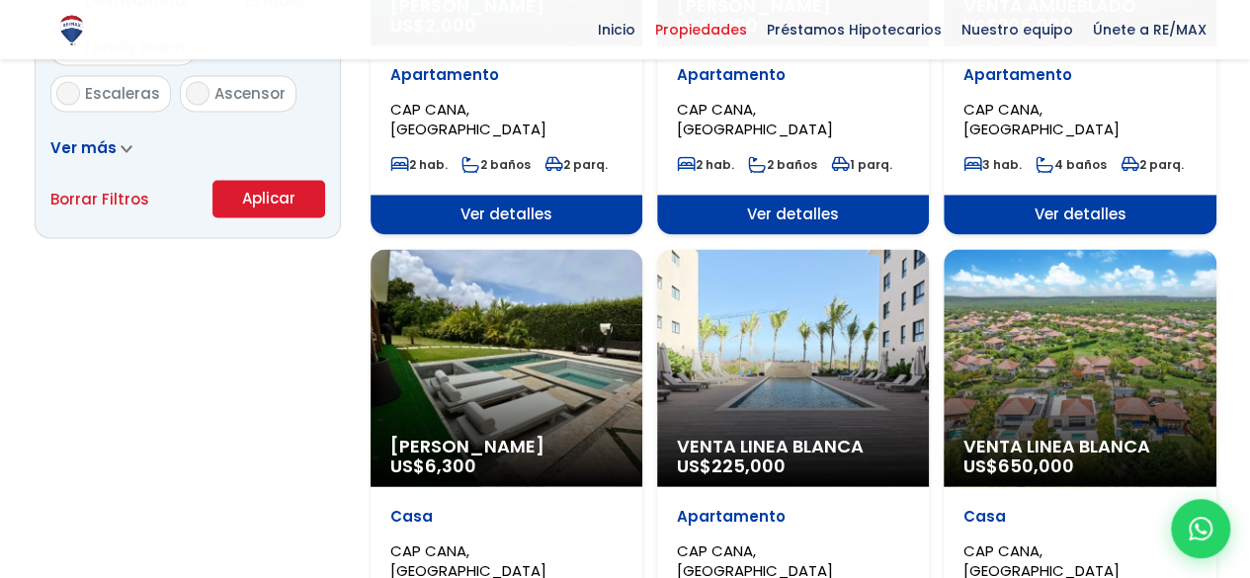
click at [271, 193] on button "Aplicar" at bounding box center [269, 199] width 113 height 38
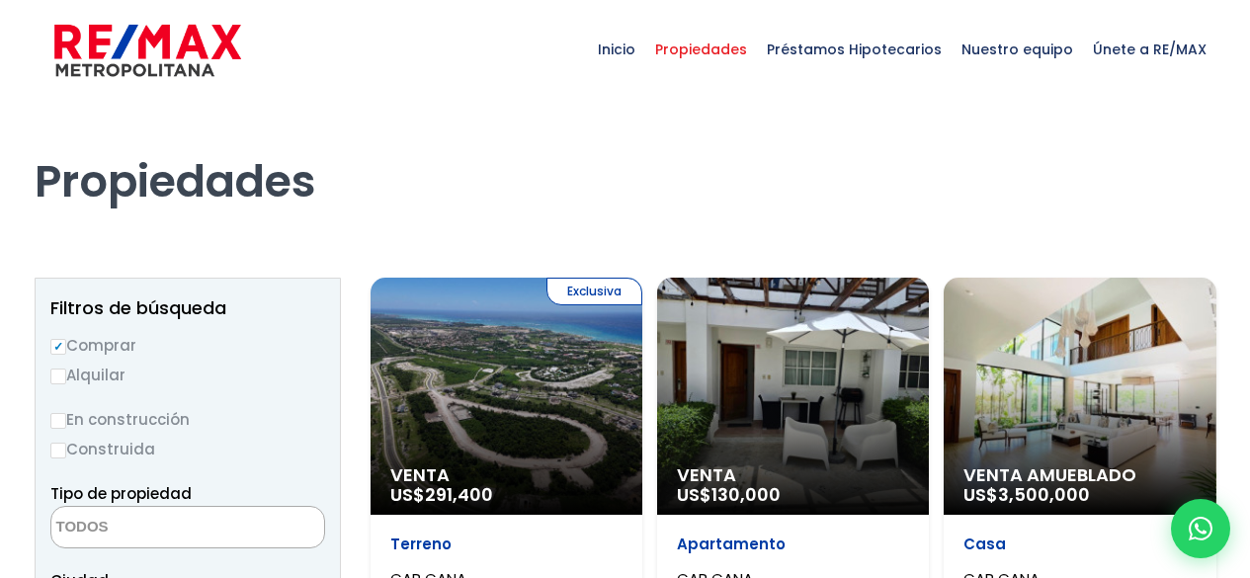
select select
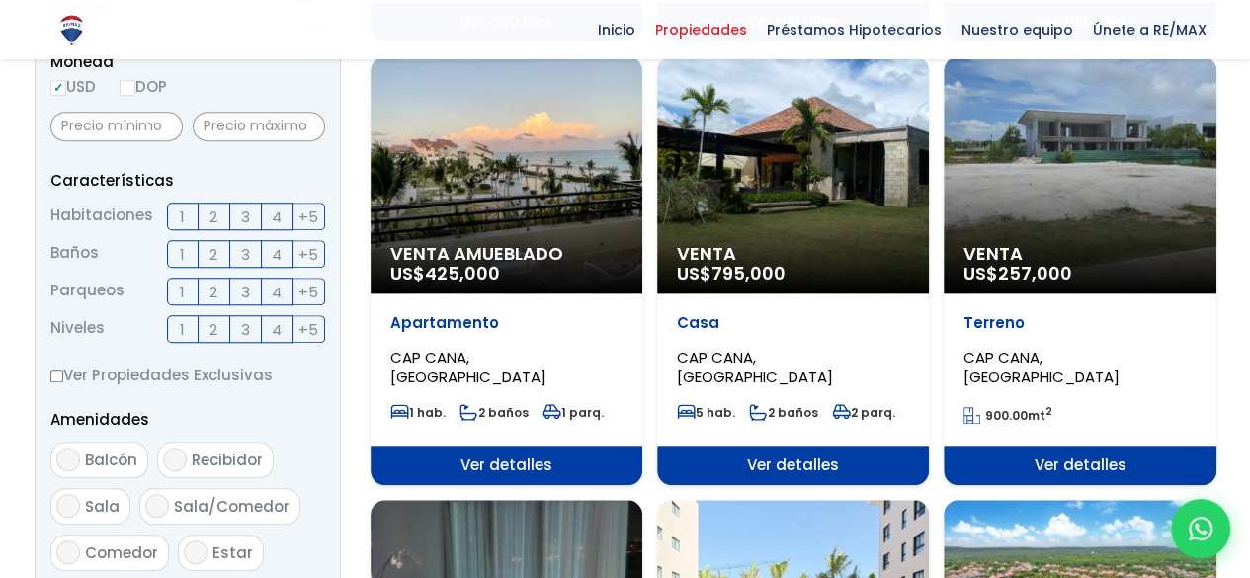
scroll to position [67, 0]
select select "16391"
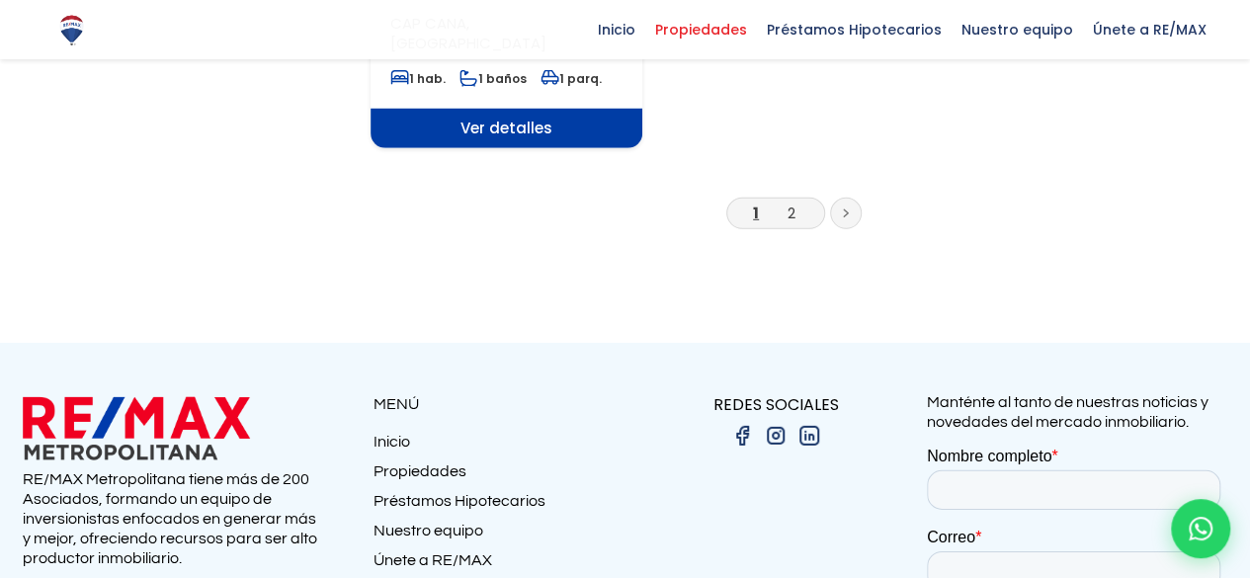
scroll to position [2866, 0]
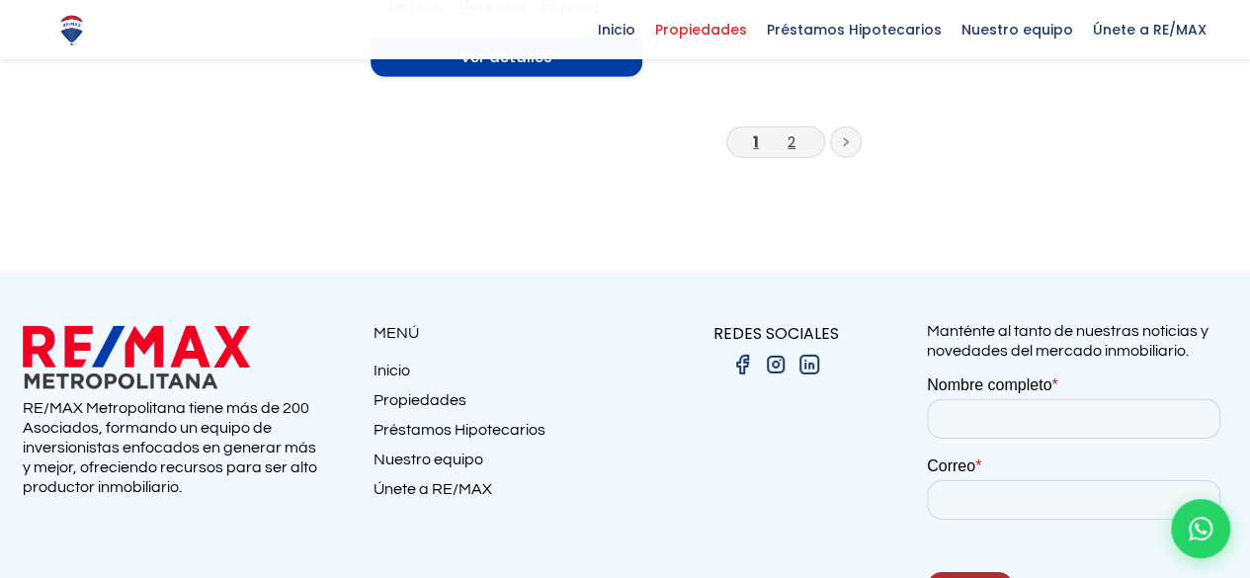
click at [791, 140] on link "2" at bounding box center [792, 141] width 8 height 21
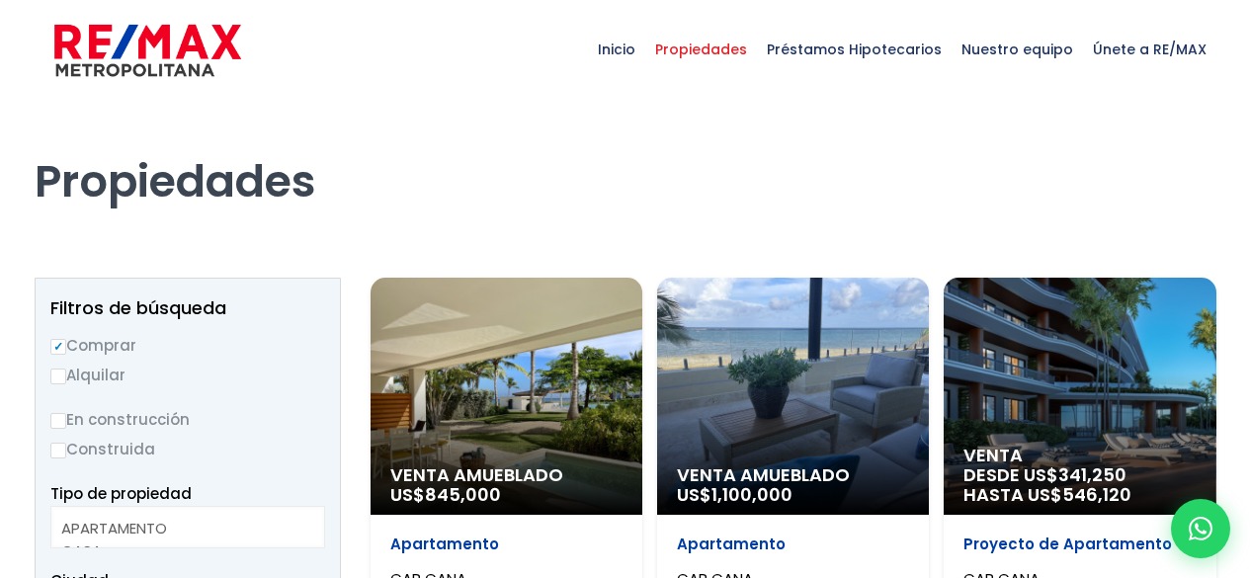
select select
select select "16391"
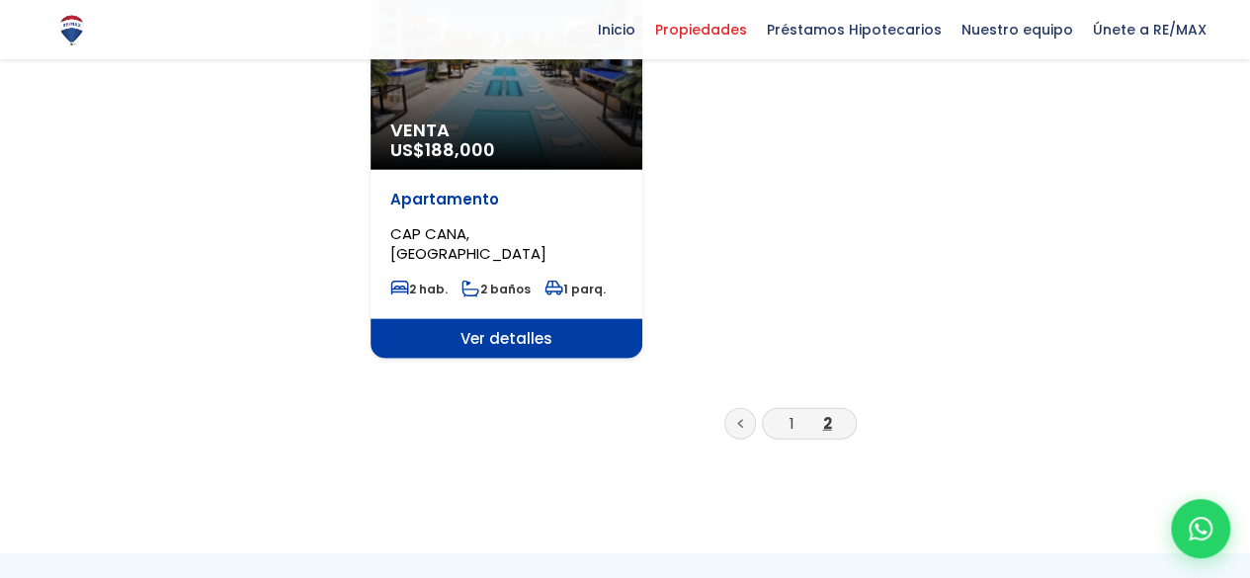
scroll to position [2273, 0]
